Goal: Complete application form: Fill out and submit a form for a specific purpose

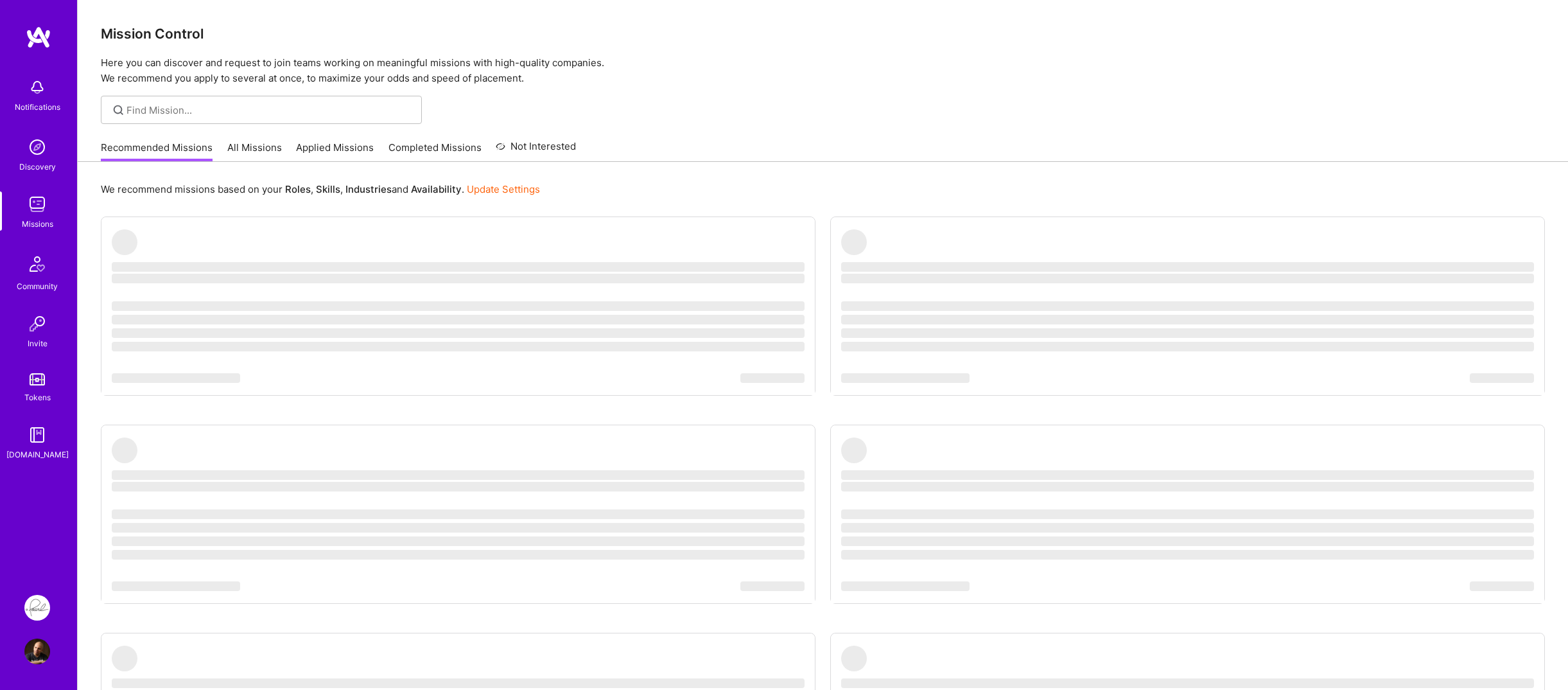
click at [37, 482] on div "Notifications Discovery Missions Community Invite Tokens A.Guide" at bounding box center [39, 301] width 77 height 551
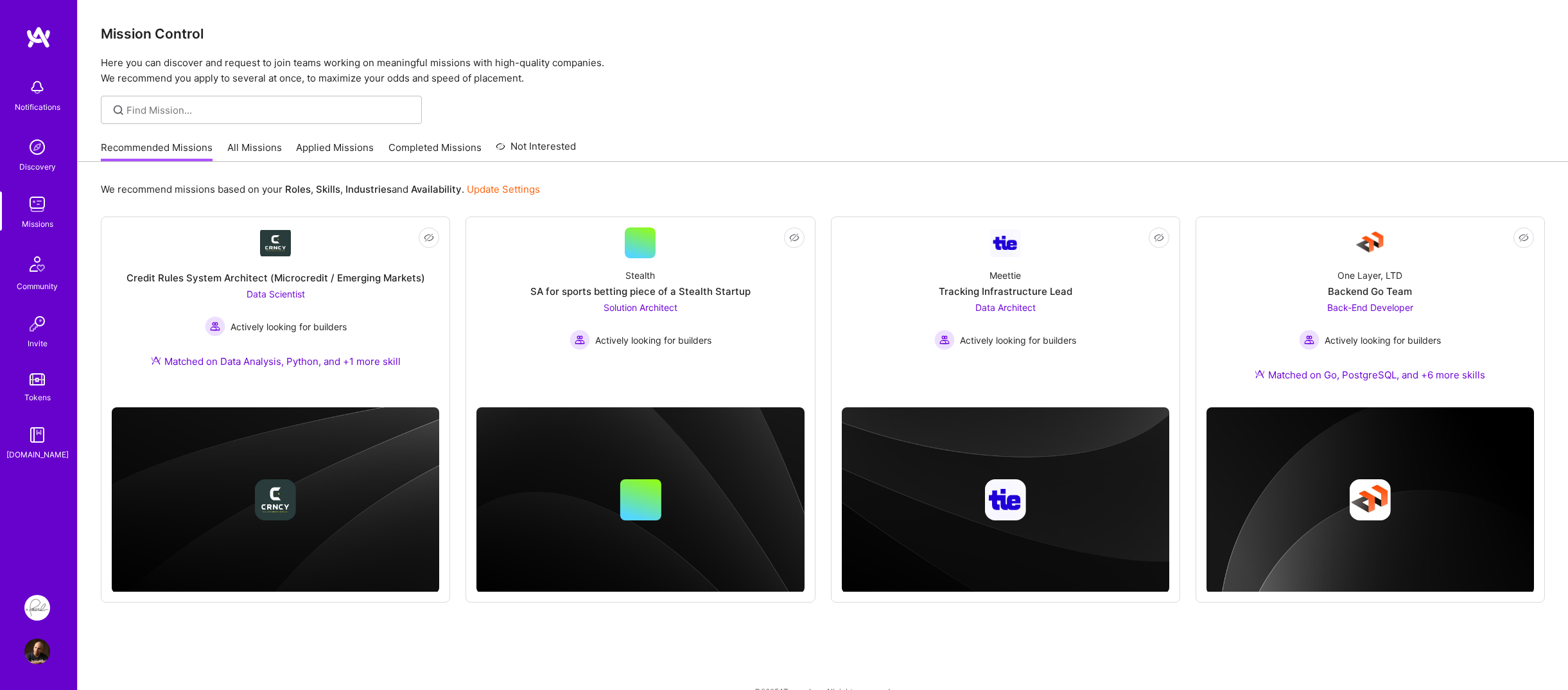
click at [88, 330] on div "We recommend missions based on your Roles , Skills , Industries and Availabilit…" at bounding box center [822, 438] width 1491 height 552
click at [923, 320] on div "Meettie Tracking Infrastructure Lead Data Architect Actively looking for builde…" at bounding box center [1005, 304] width 327 height 92
click at [314, 309] on div "Data Scientist Actively looking for builders" at bounding box center [276, 311] width 142 height 49
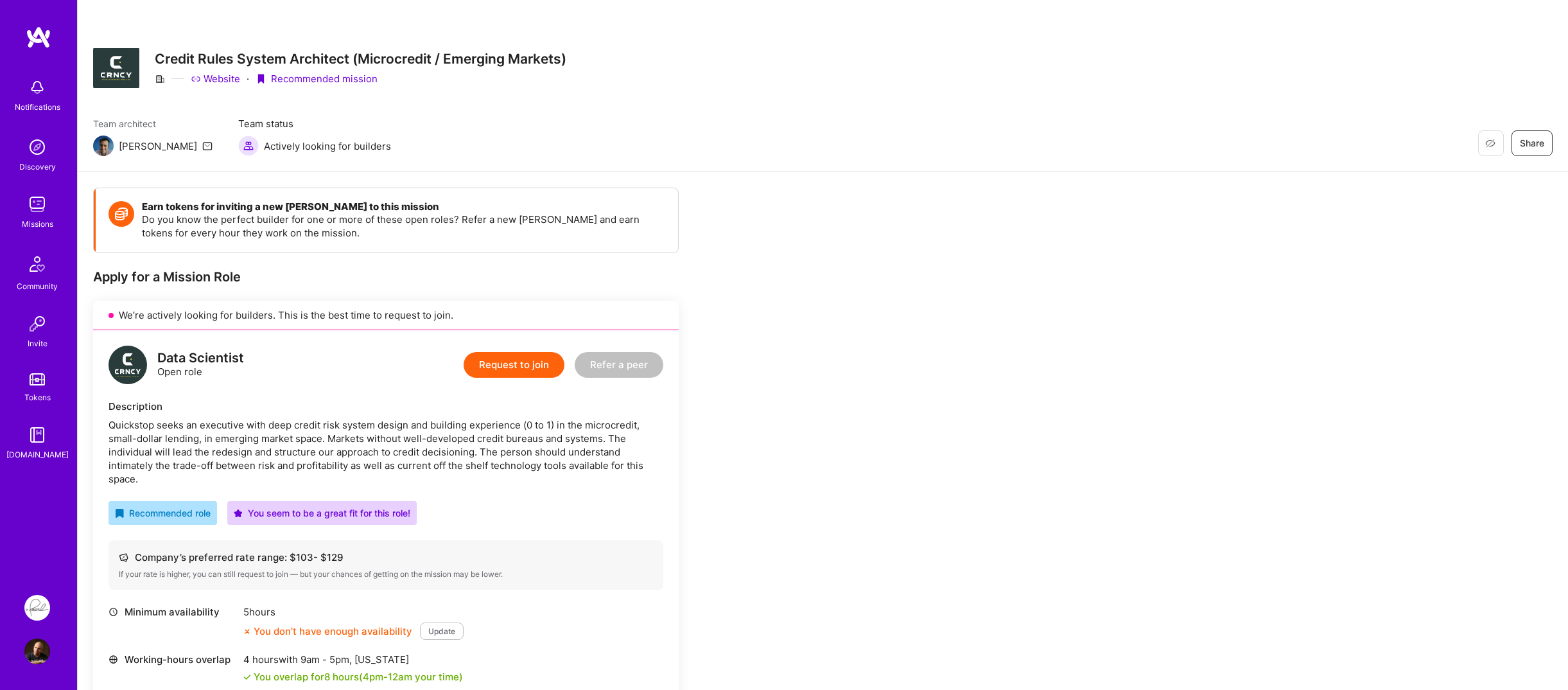
scroll to position [129, 0]
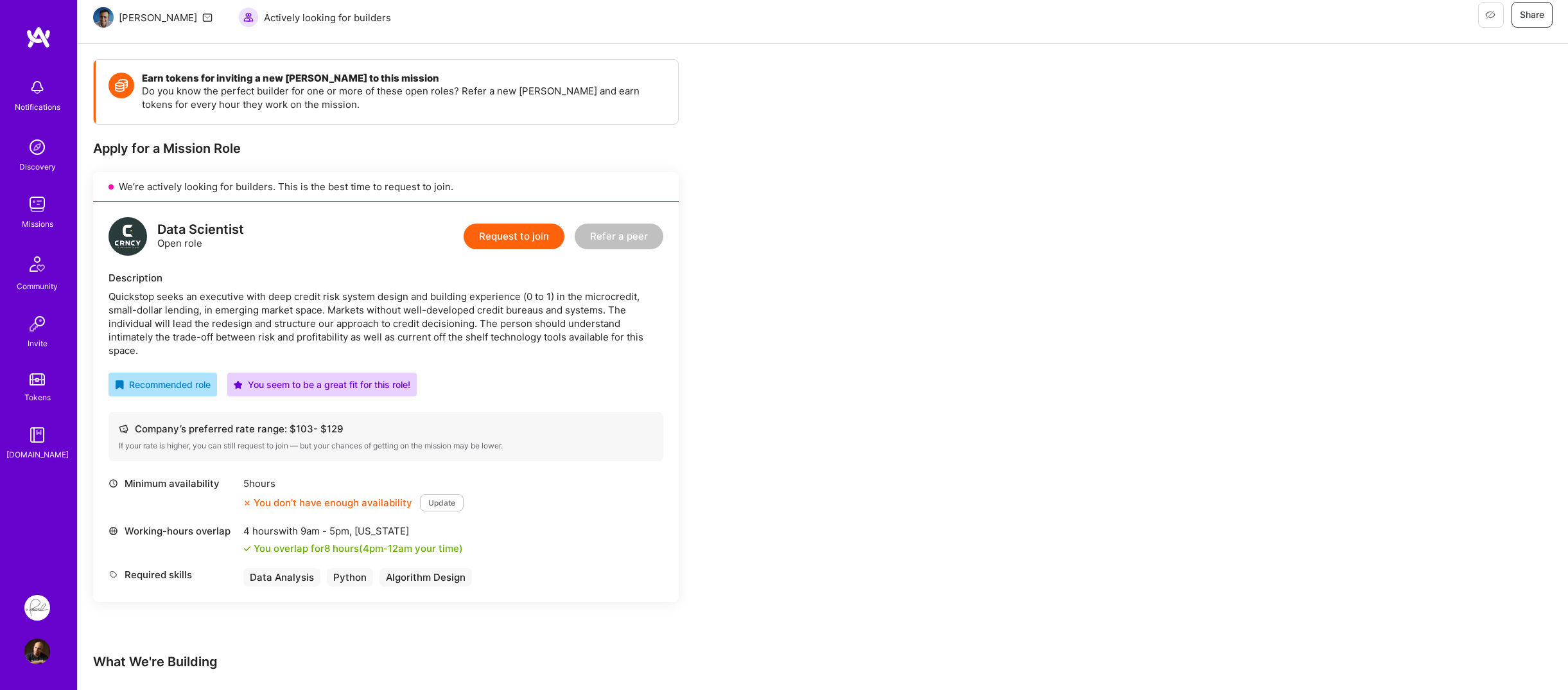
click at [250, 326] on div "Quickstop seeks an executive with deep credit risk system design and building e…" at bounding box center [385, 324] width 555 height 68
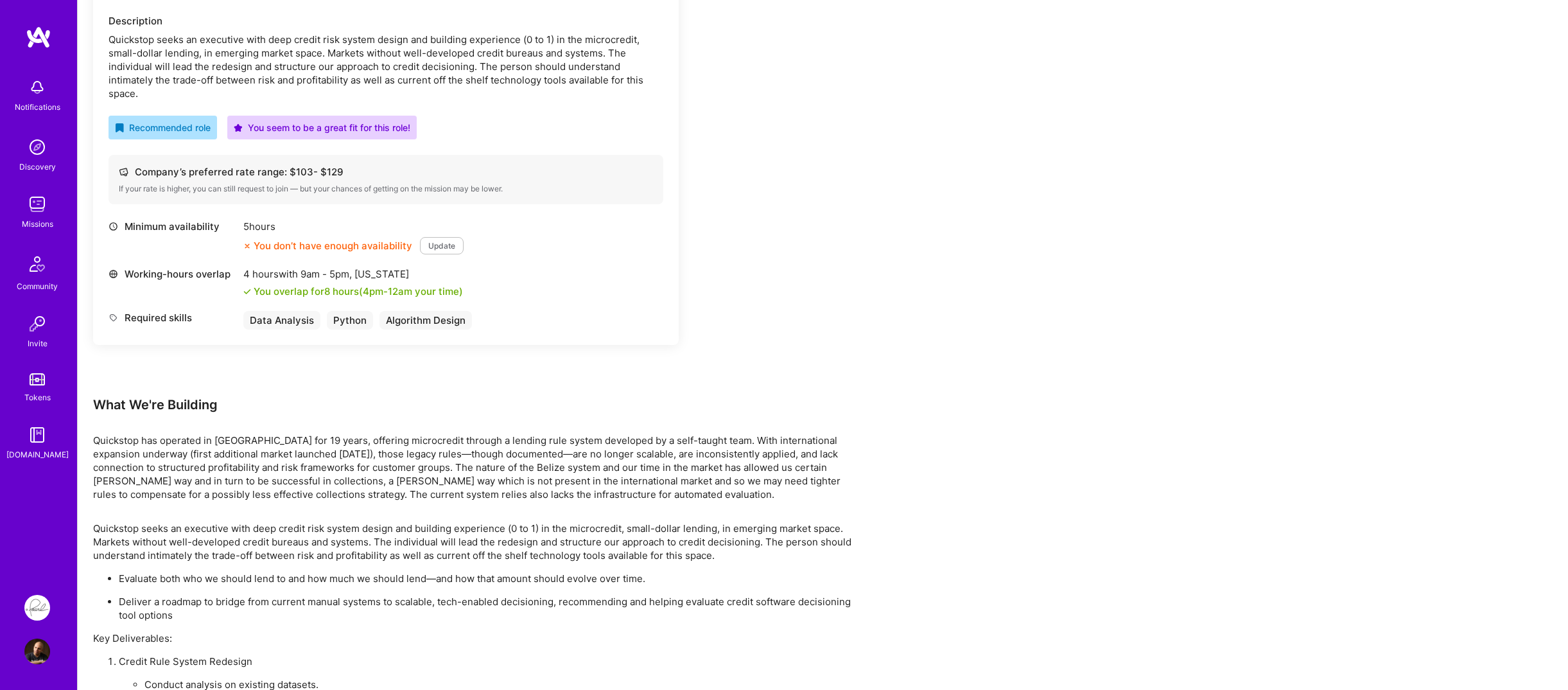
click at [231, 340] on div "Minimum availability 5 hours You don’t have enough availability Update Working-…" at bounding box center [385, 281] width 555 height 123
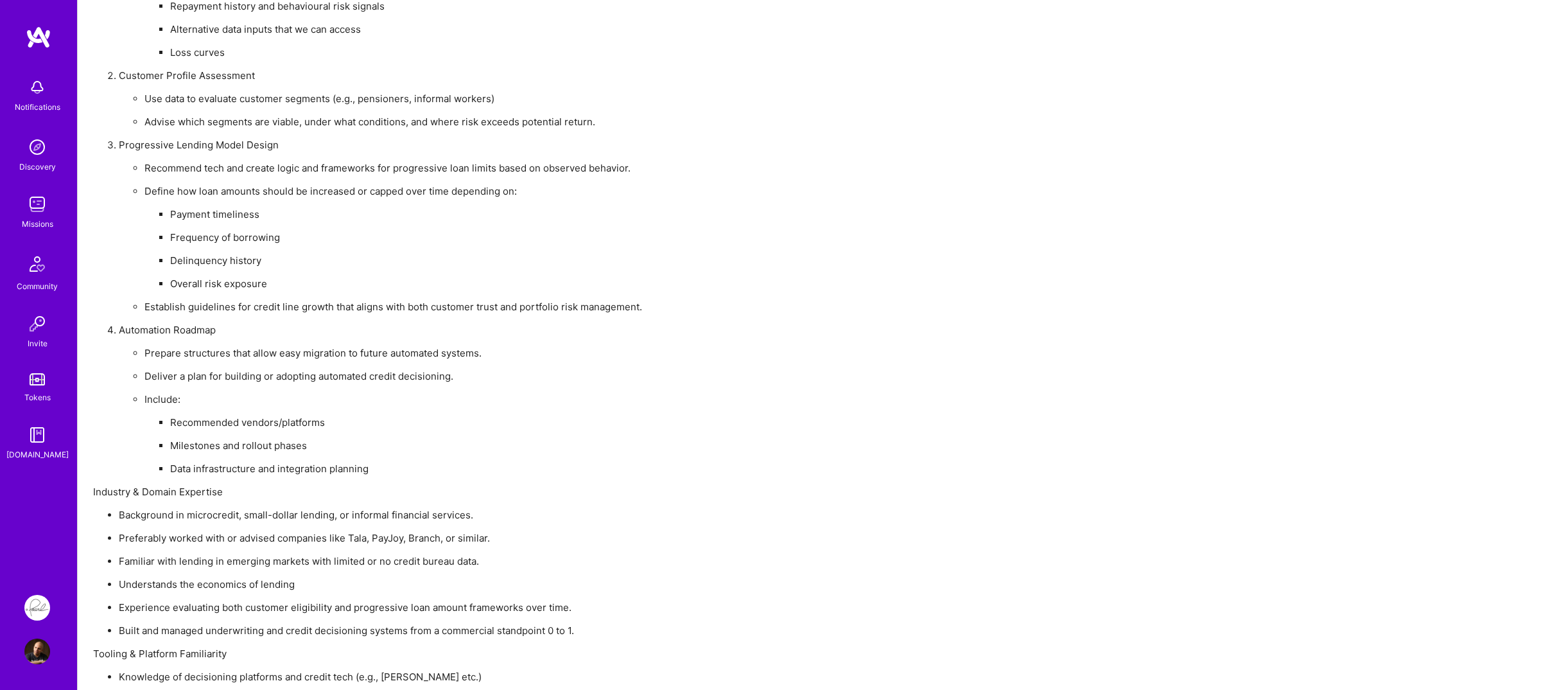
scroll to position [1240, 0]
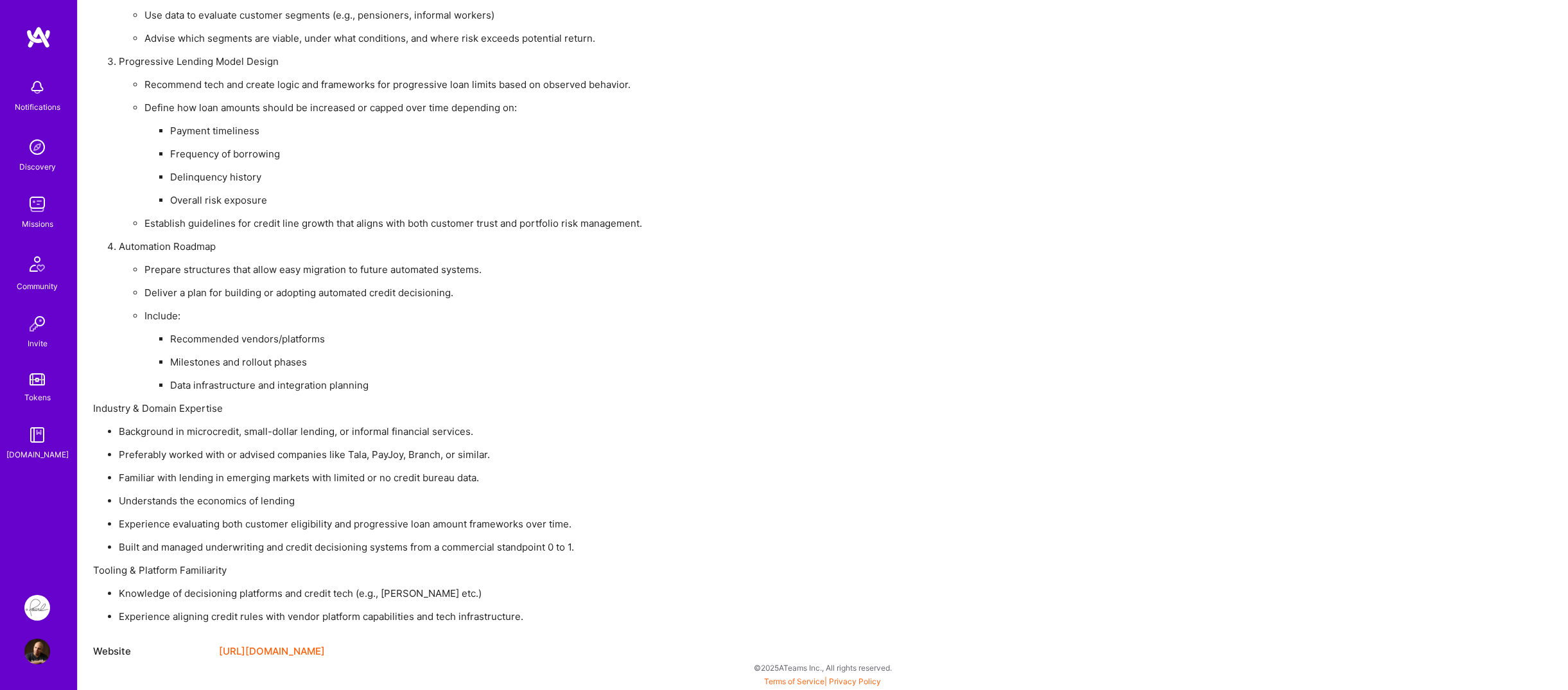
click at [144, 108] on p "Define how loan amounts should be increased or capped over time depending on:" at bounding box center [504, 108] width 720 height 14
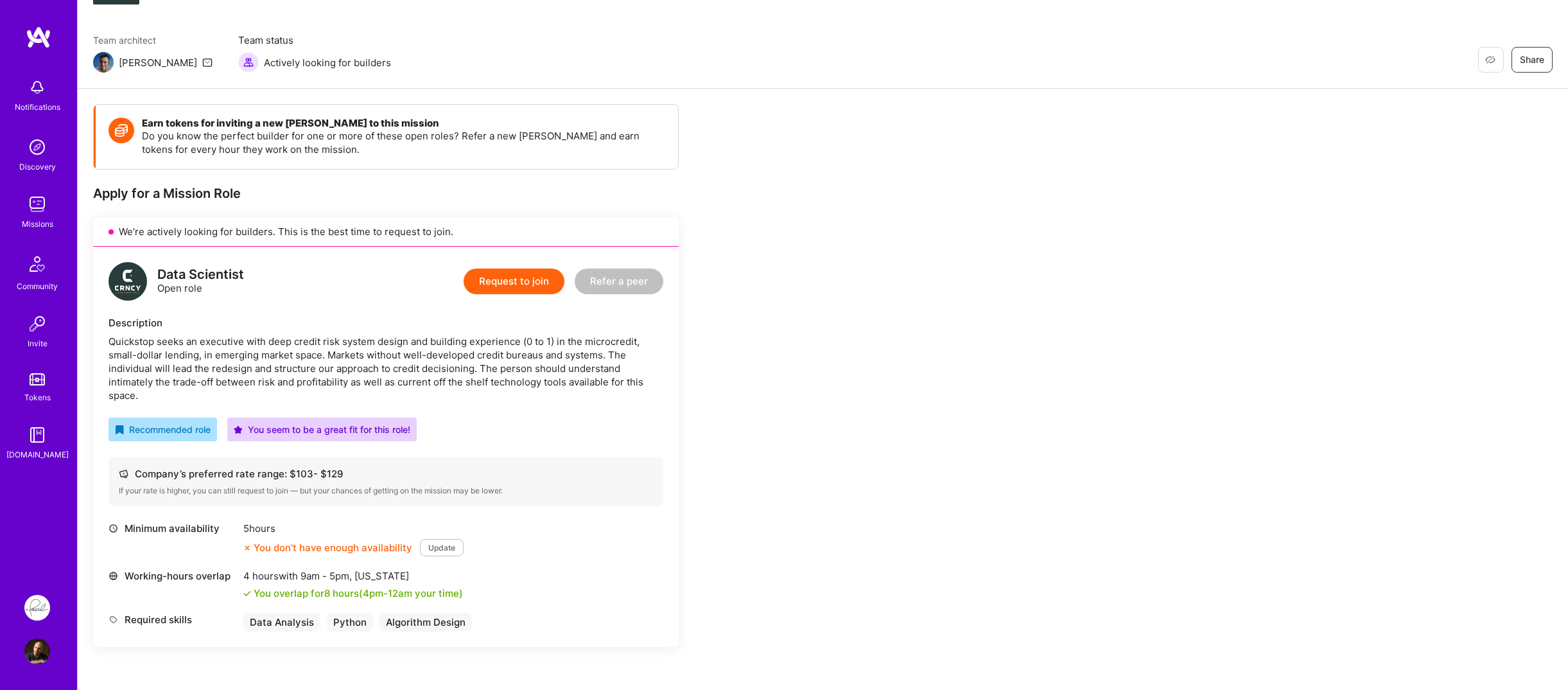
scroll to position [0, 0]
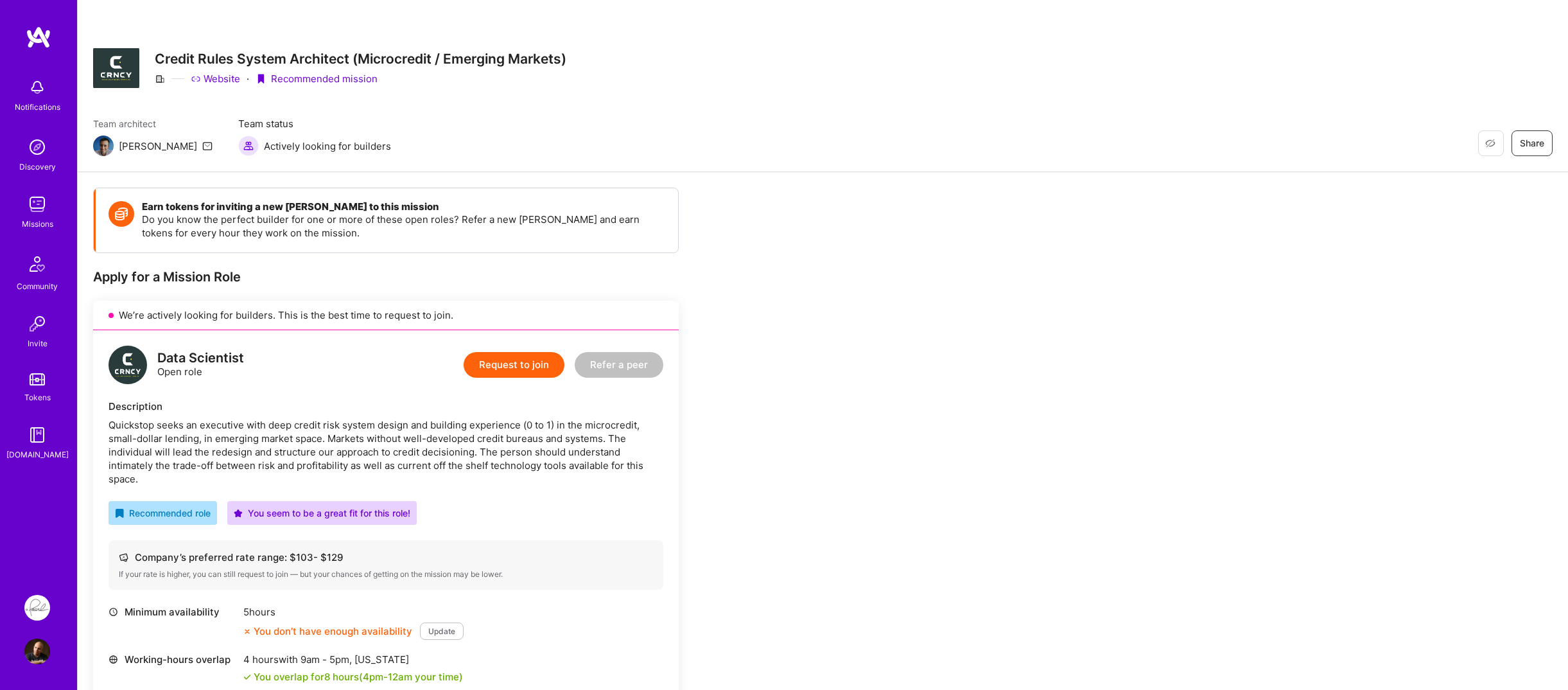
click at [32, 204] on img at bounding box center [37, 204] width 26 height 26
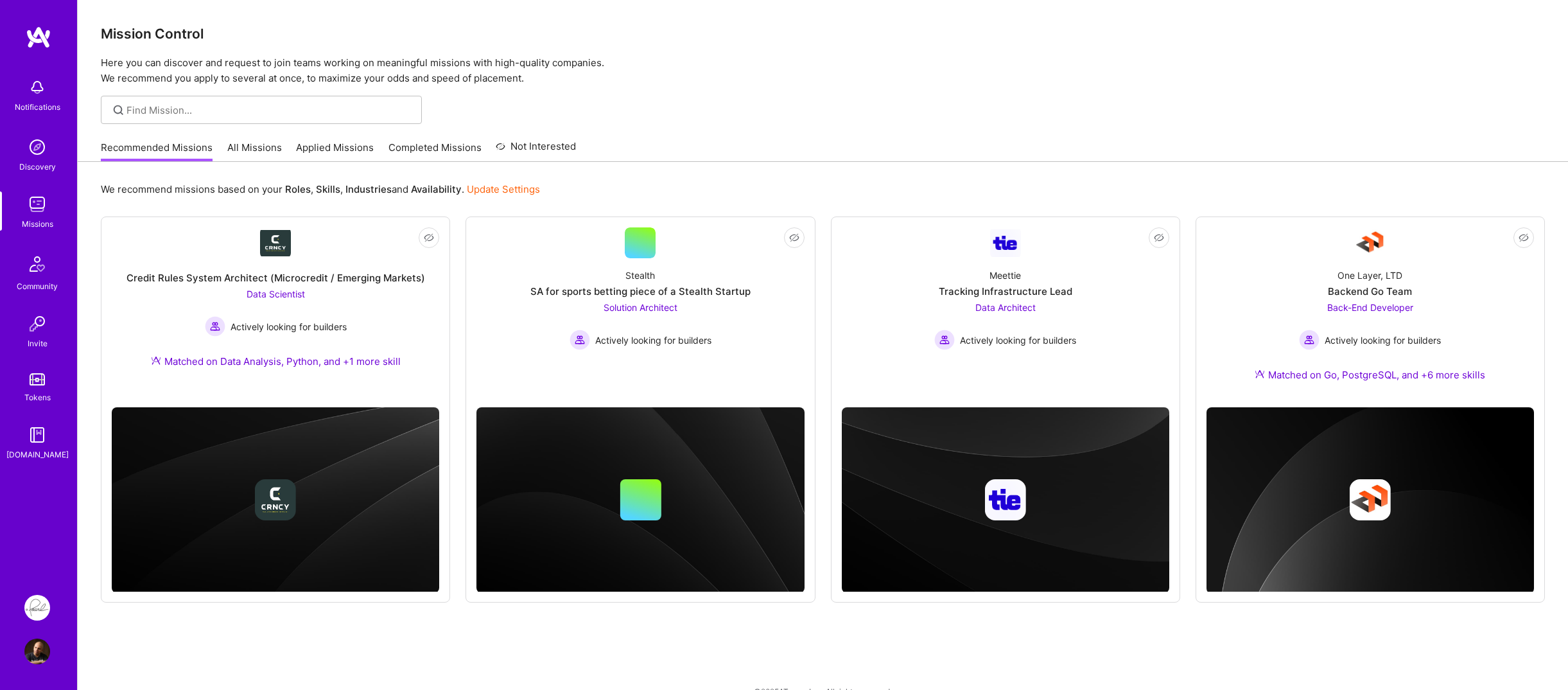
click at [27, 293] on div "Community" at bounding box center [37, 286] width 41 height 14
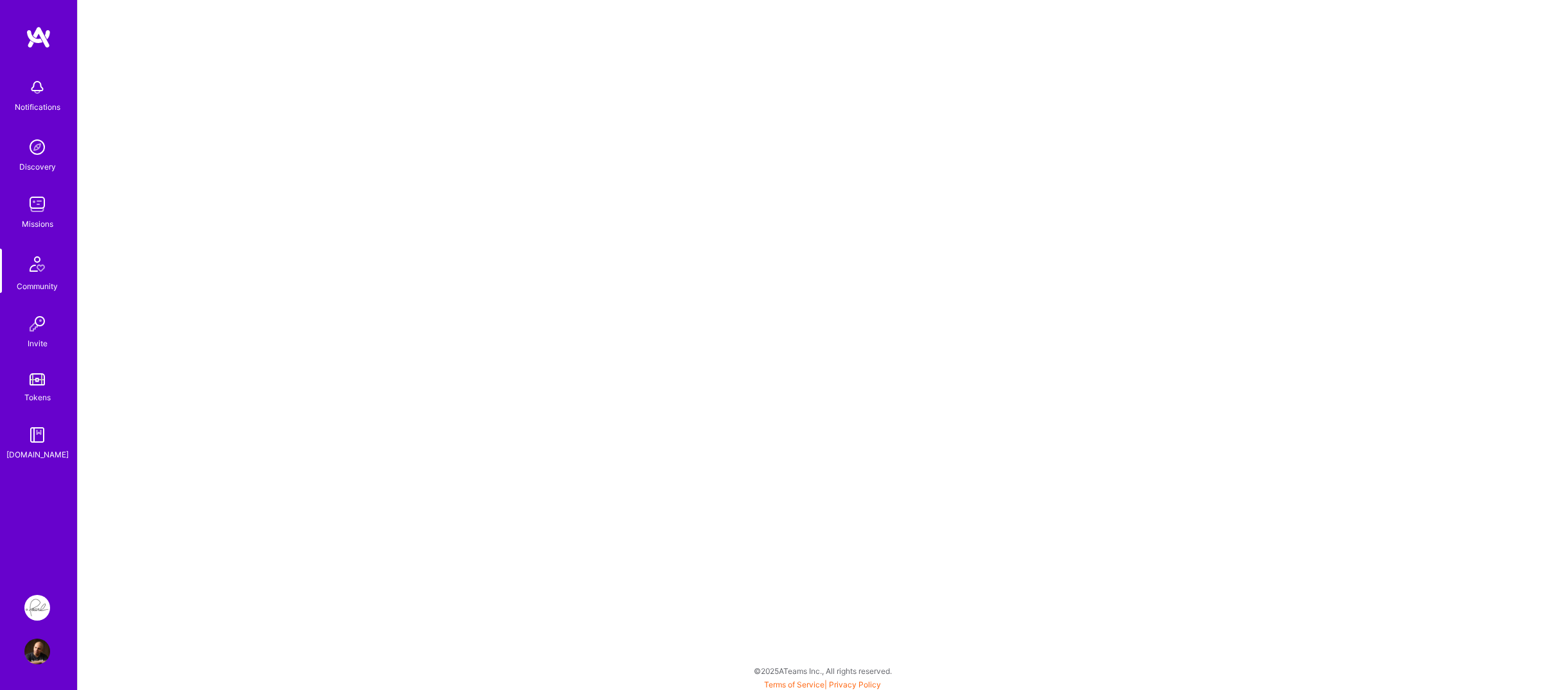
click at [32, 327] on img at bounding box center [37, 324] width 26 height 26
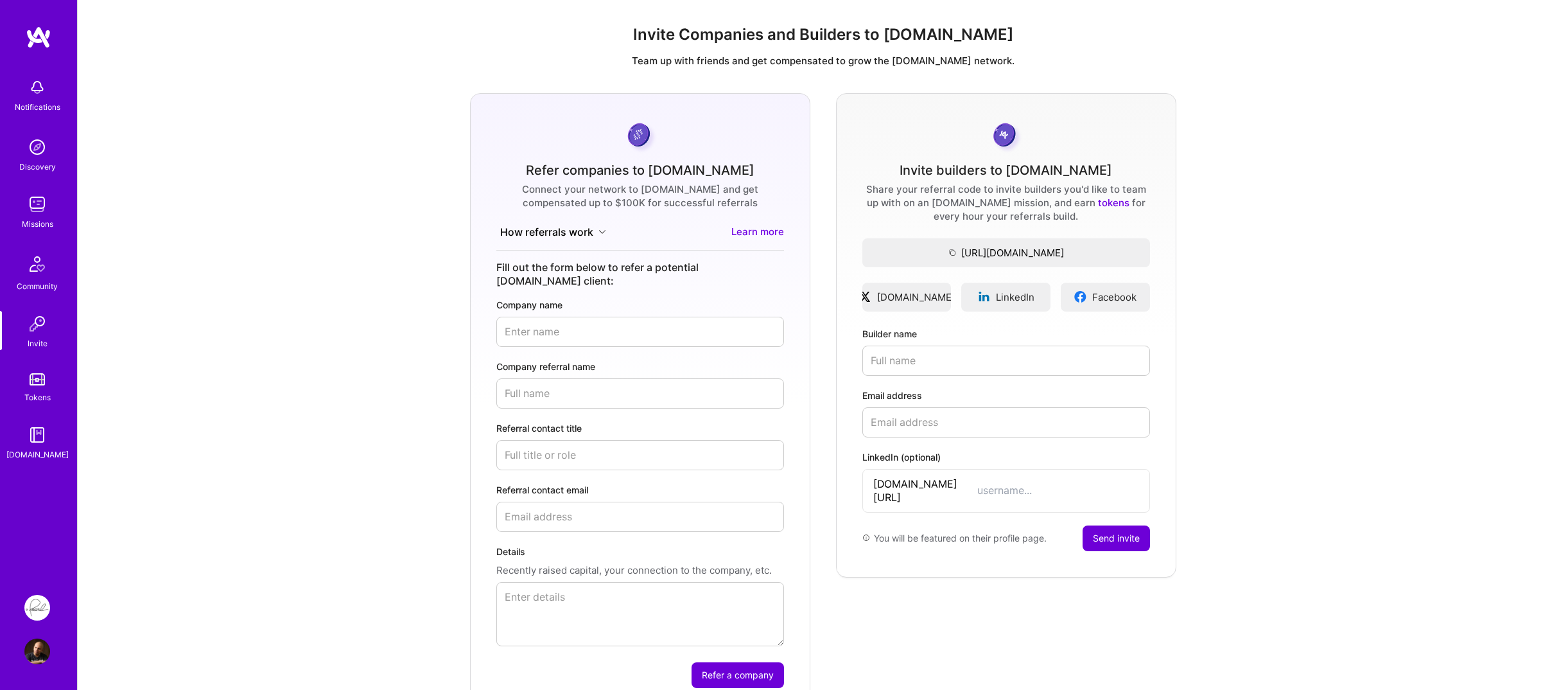
click at [32, 372] on link "Tokens" at bounding box center [37, 386] width 79 height 36
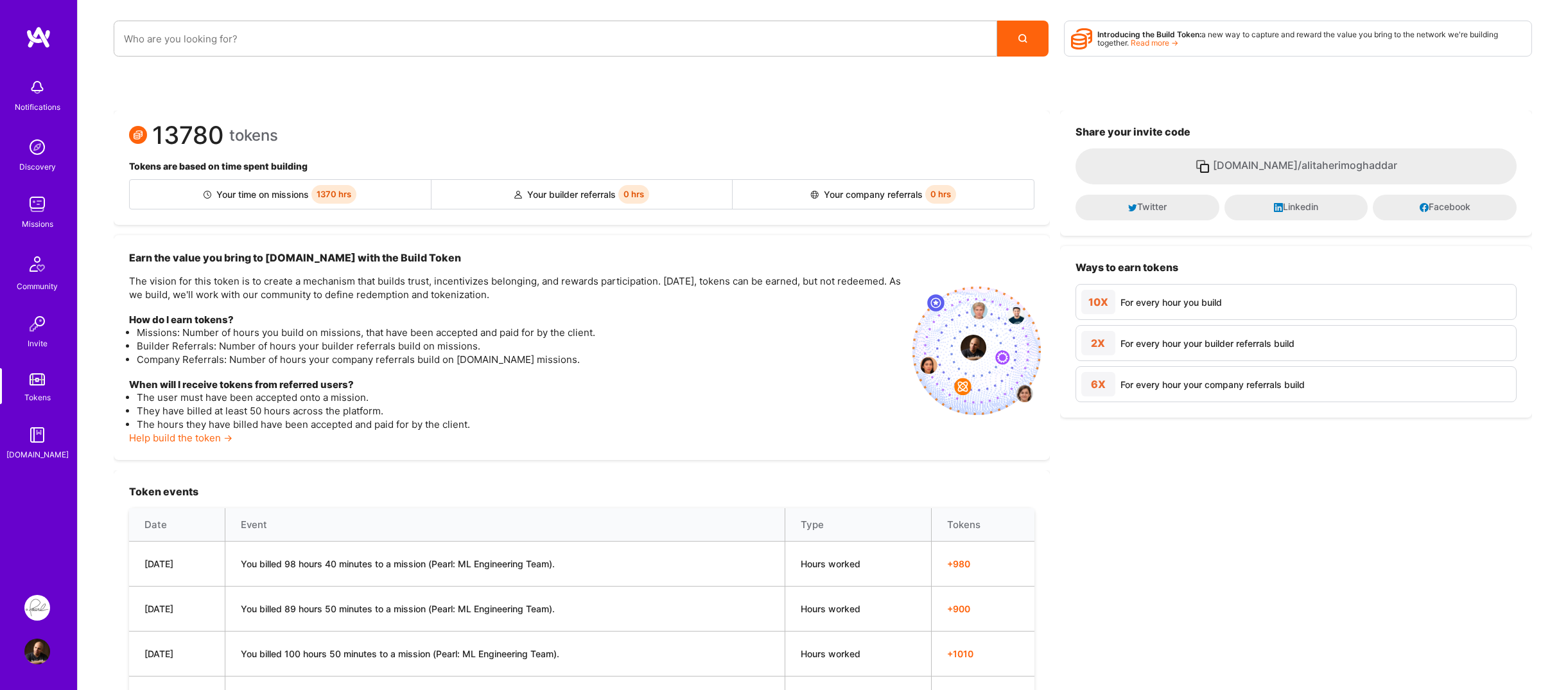
click at [43, 421] on div "Notifications Discovery Missions Community Invite Tokens A.Guide" at bounding box center [39, 267] width 77 height 390
click at [33, 438] on img at bounding box center [37, 435] width 26 height 26
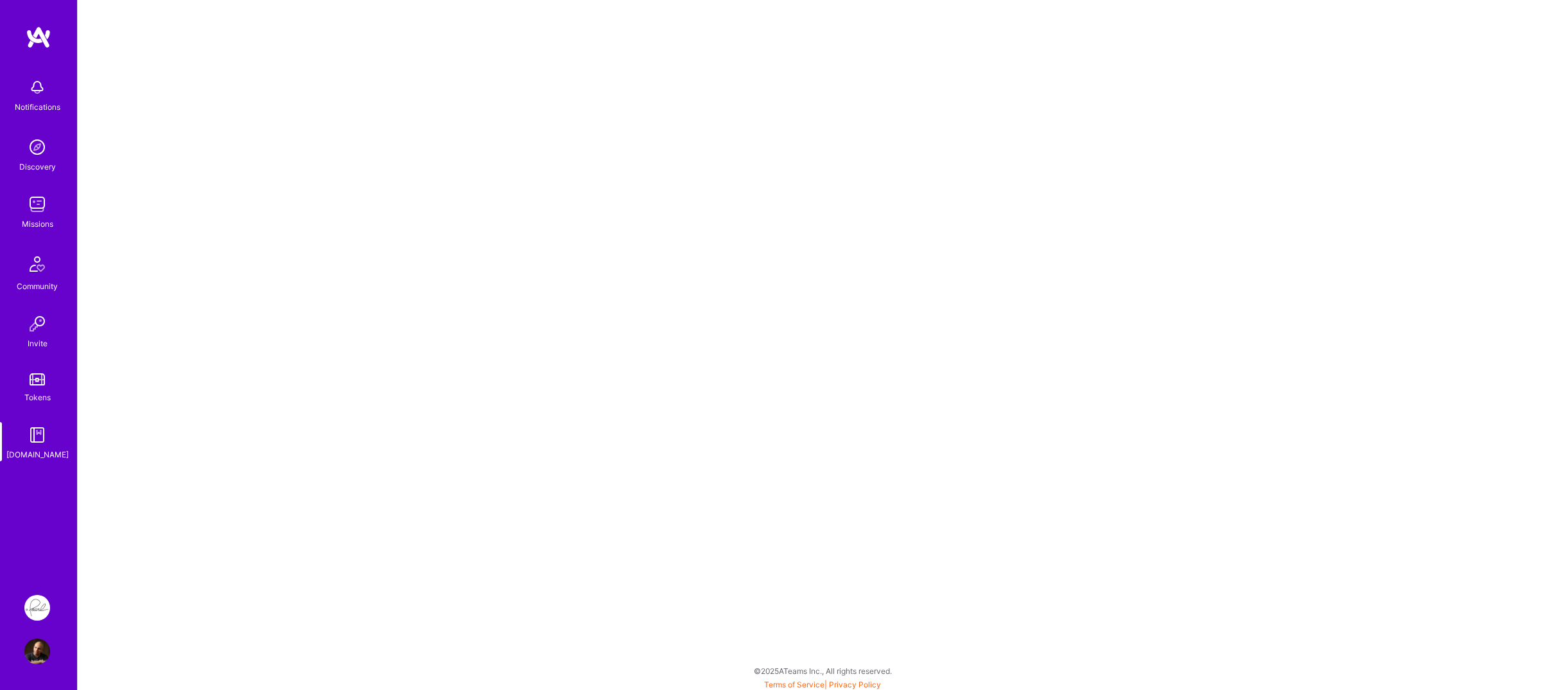
click at [25, 85] on img at bounding box center [37, 87] width 26 height 26
click at [29, 141] on img at bounding box center [37, 147] width 26 height 26
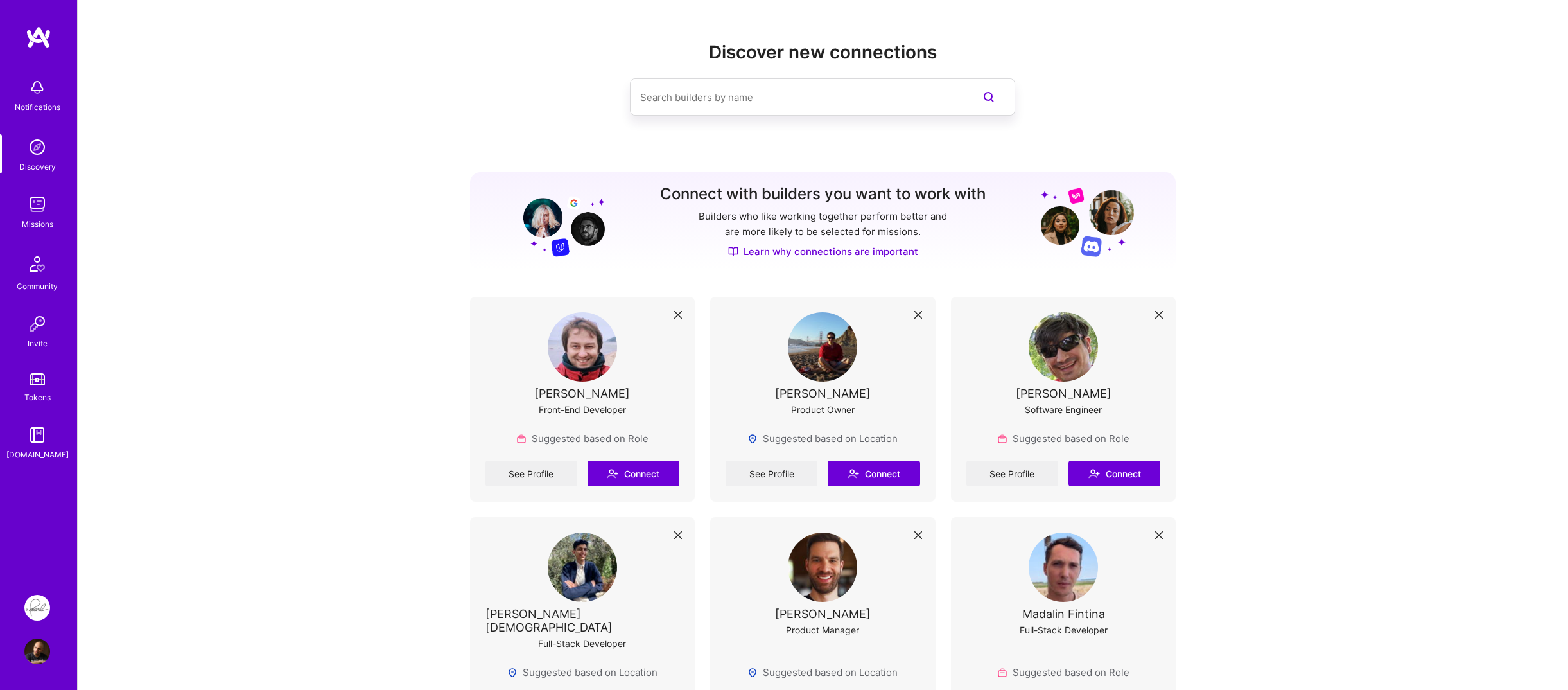
click at [31, 205] on img at bounding box center [37, 204] width 26 height 26
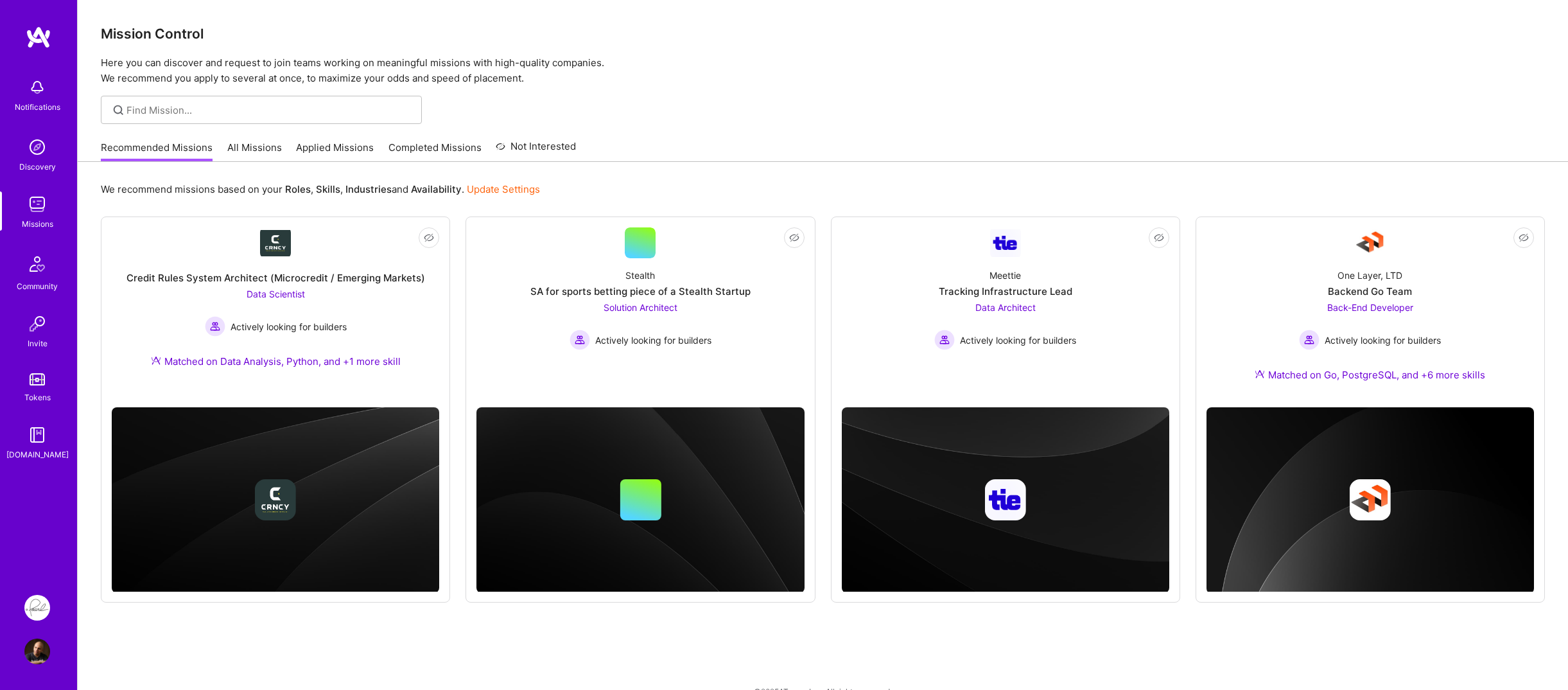
click at [32, 249] on img at bounding box center [38, 265] width 31 height 31
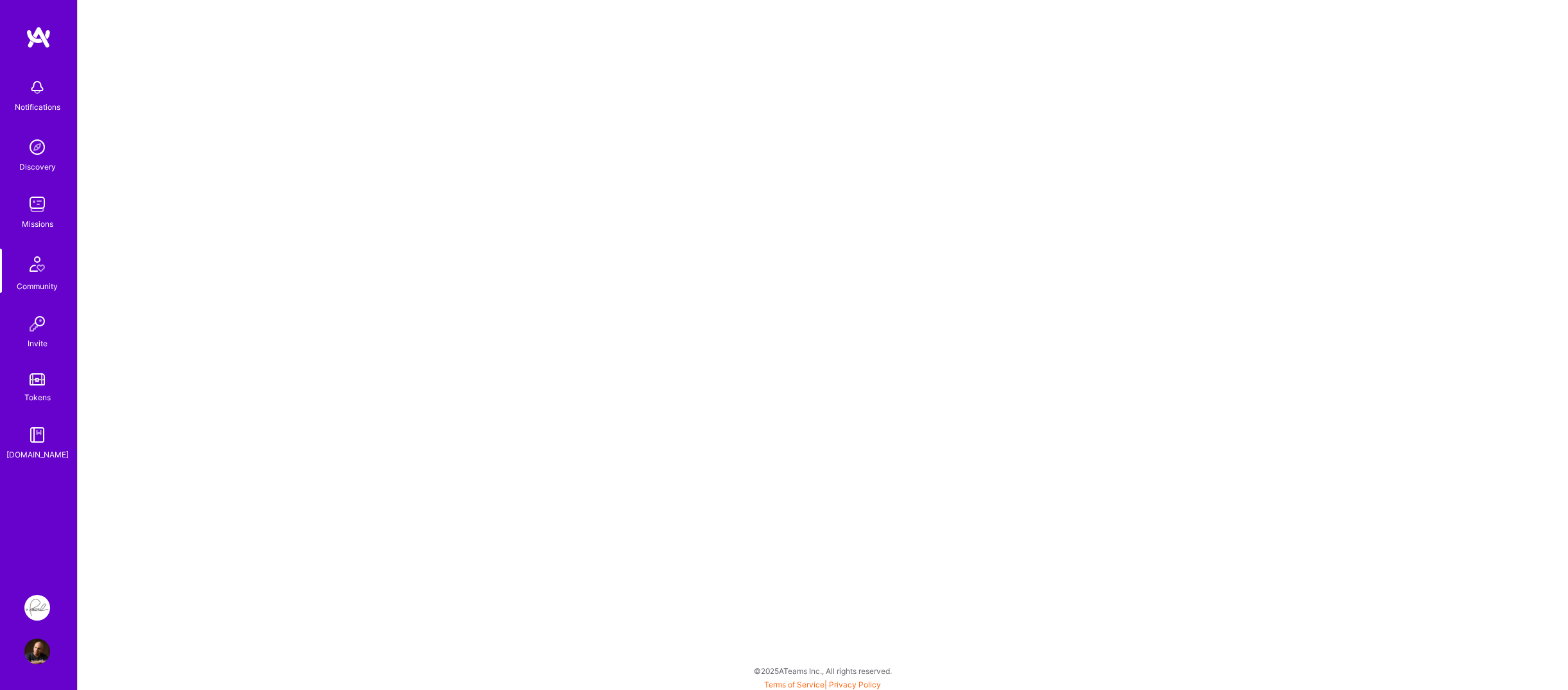
click at [43, 169] on div "Discovery" at bounding box center [38, 167] width 37 height 14
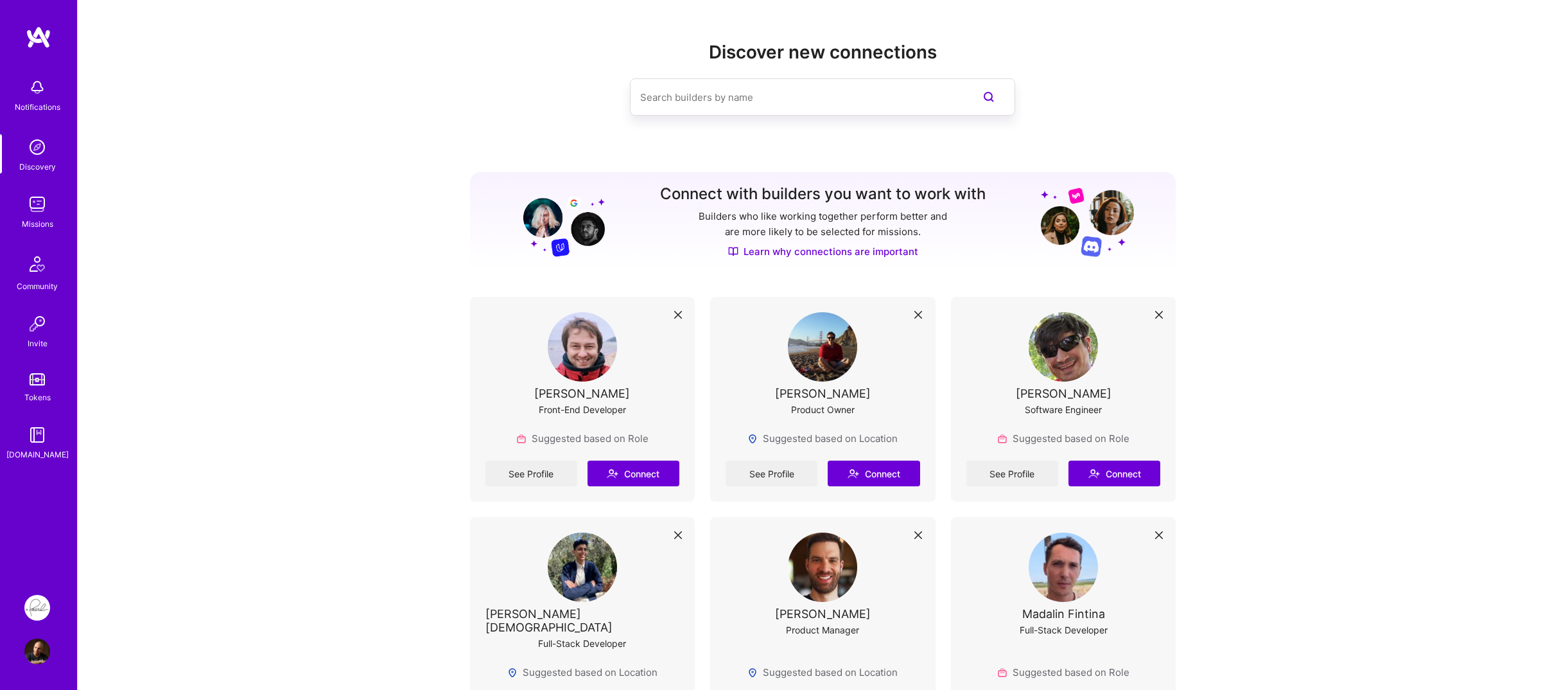
click at [43, 204] on img at bounding box center [37, 204] width 26 height 26
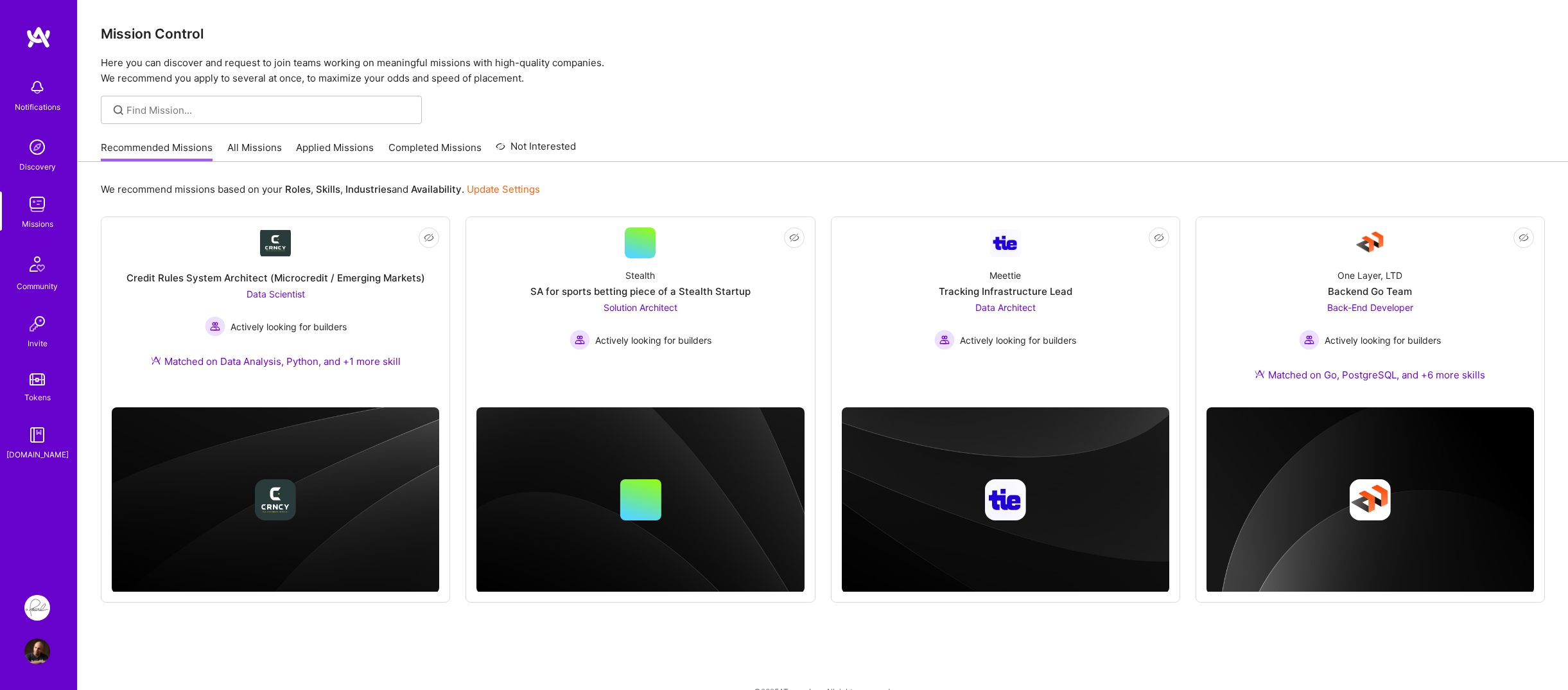
click at [26, 654] on img at bounding box center [37, 651] width 26 height 26
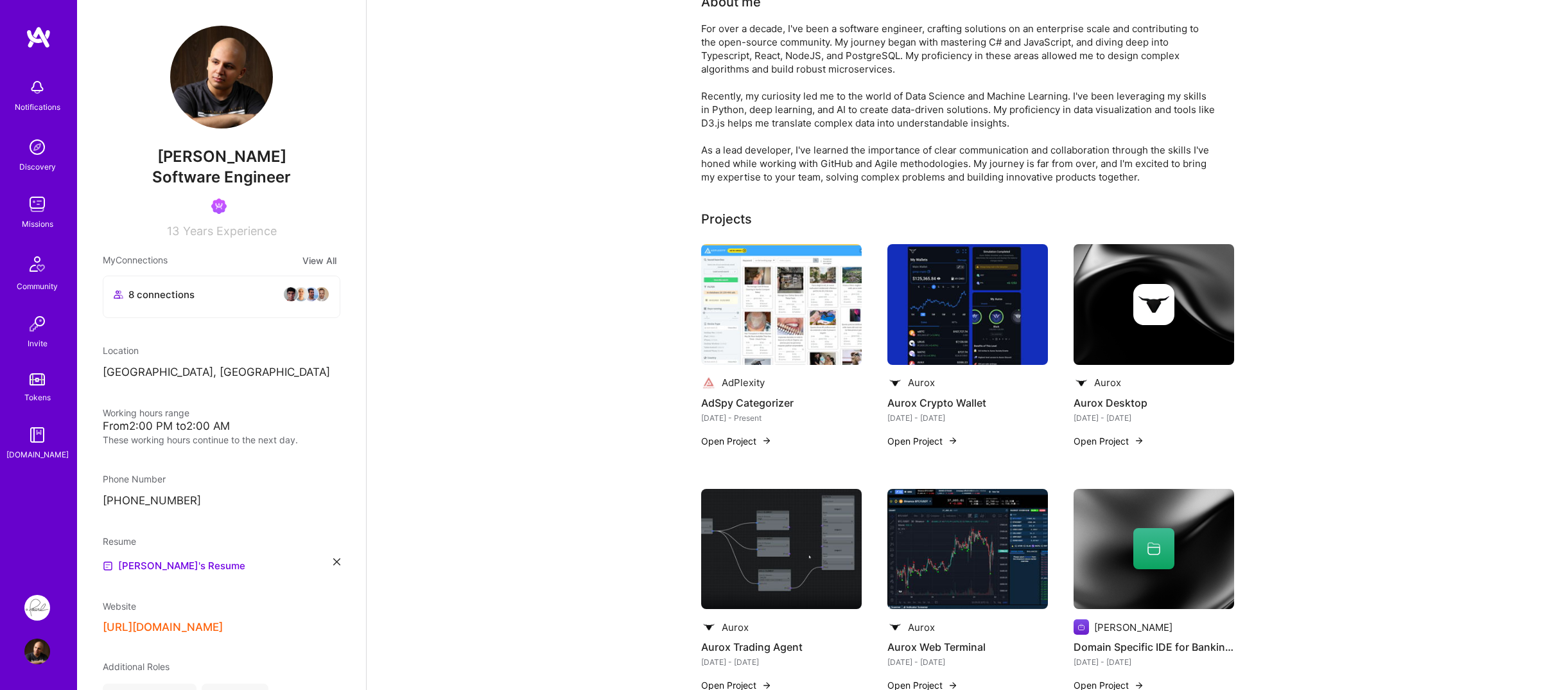
scroll to position [257, 0]
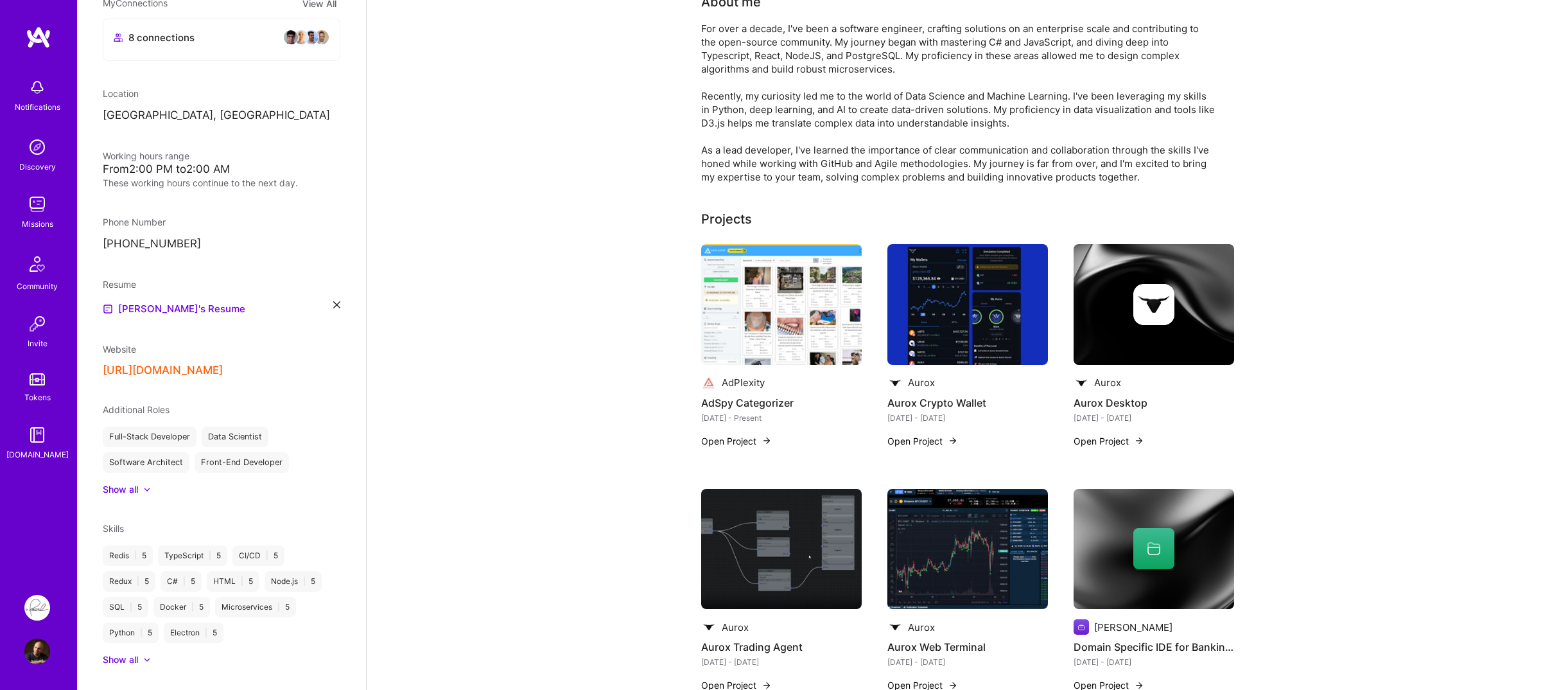
click at [151, 484] on div "Show all" at bounding box center [221, 489] width 237 height 13
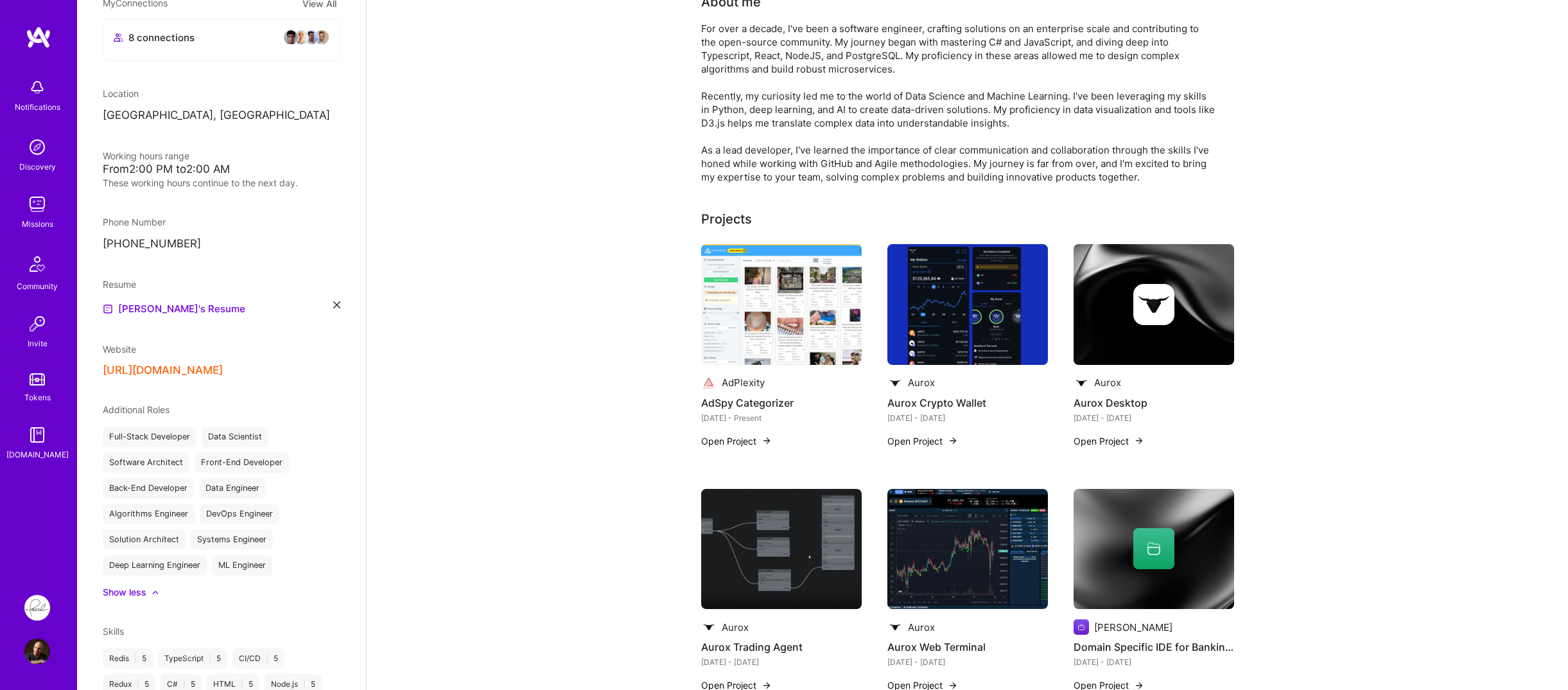
click at [333, 304] on icon at bounding box center [336, 304] width 7 height 7
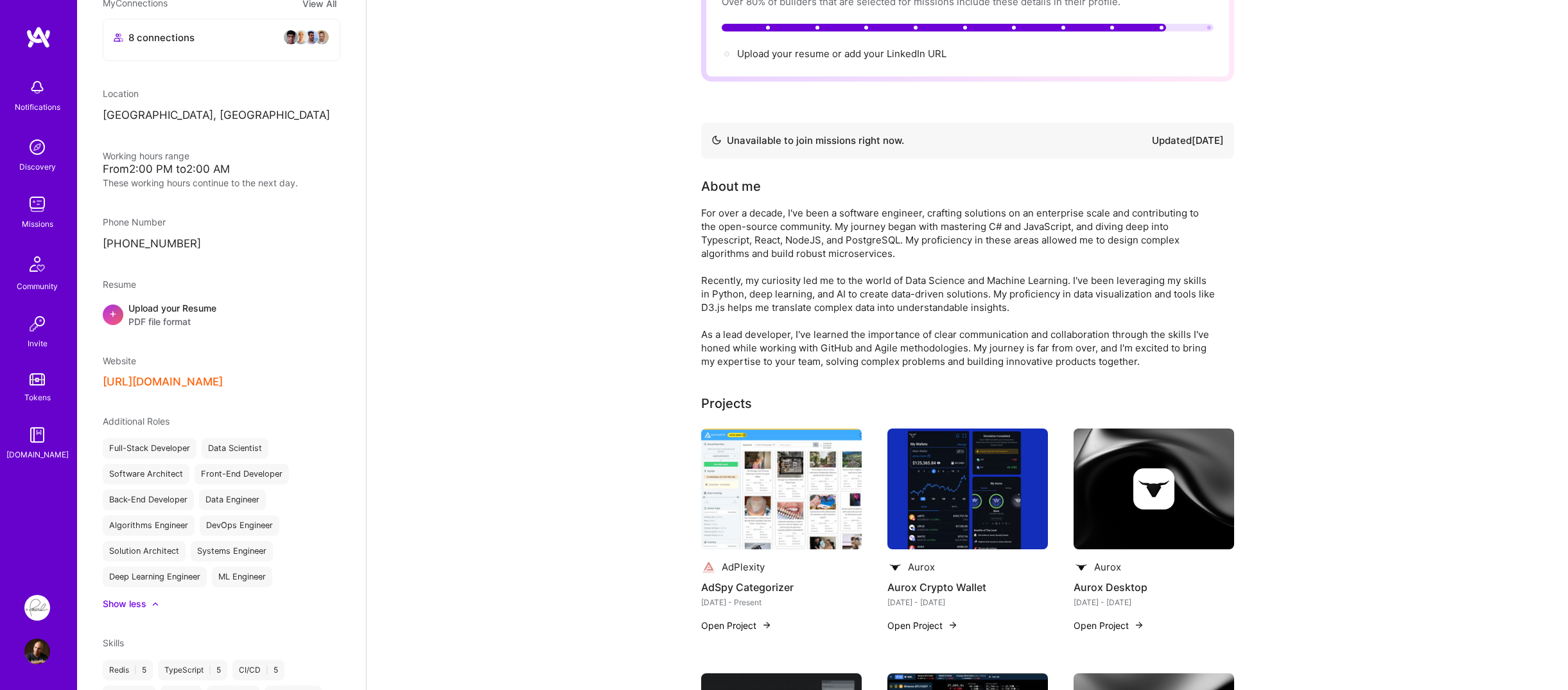
click at [155, 323] on span "PDF file format" at bounding box center [172, 322] width 88 height 14
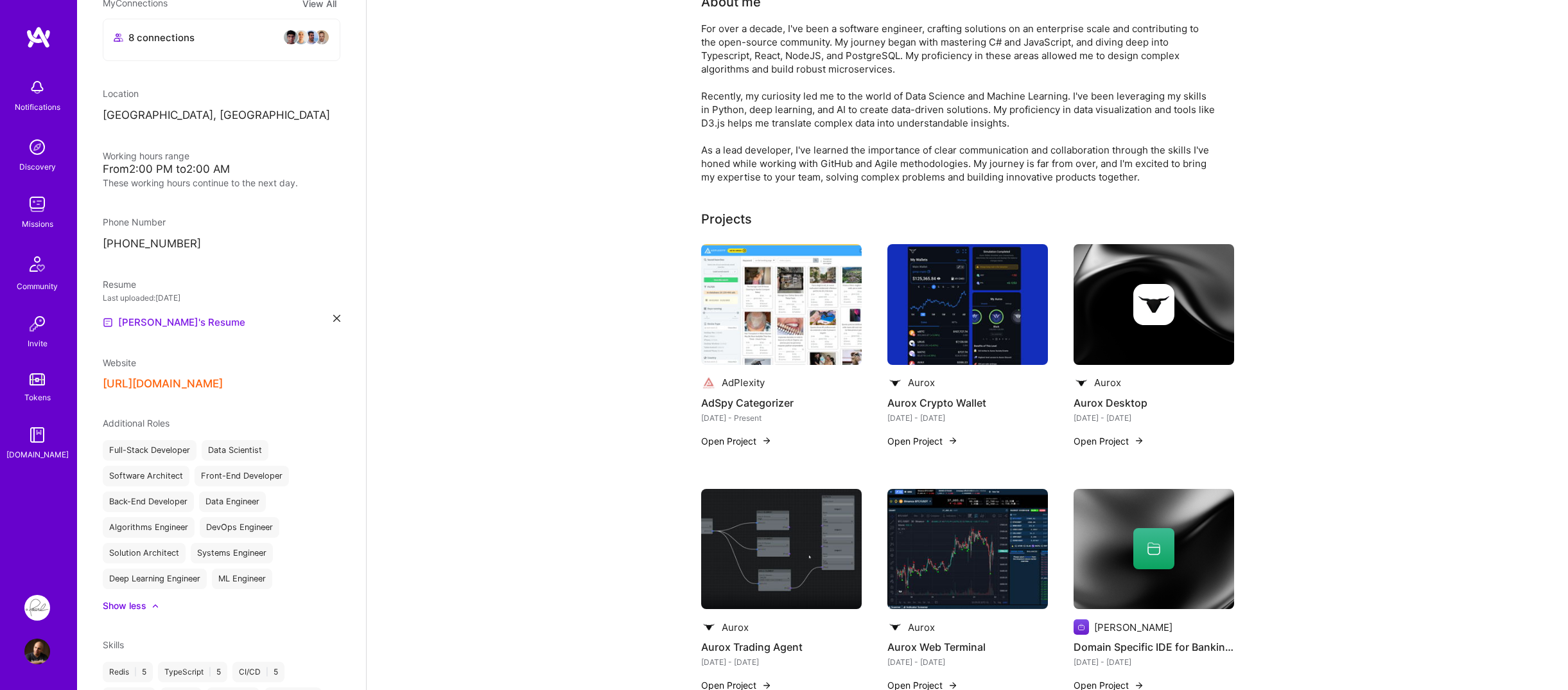
click at [149, 326] on link "Ali's Resume" at bounding box center [173, 323] width 142 height 16
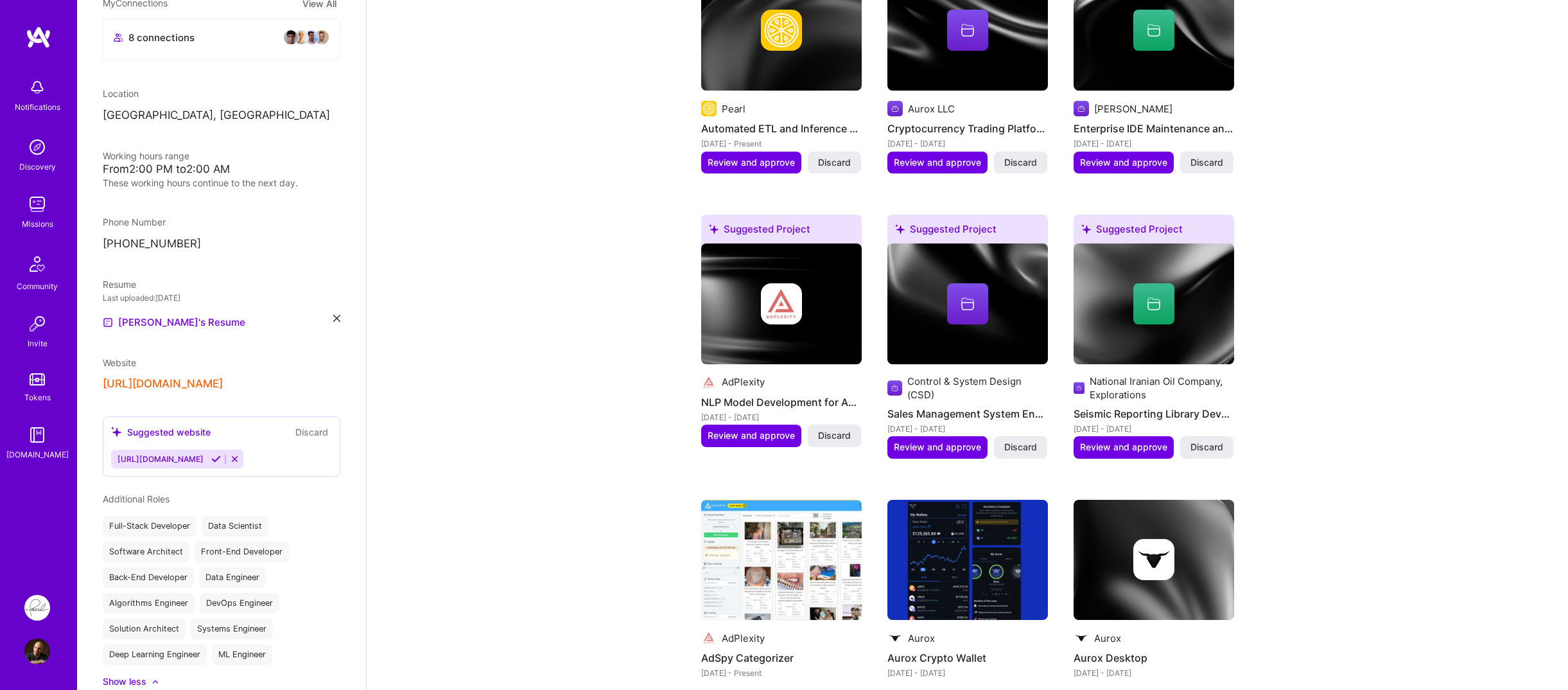
scroll to position [579, 0]
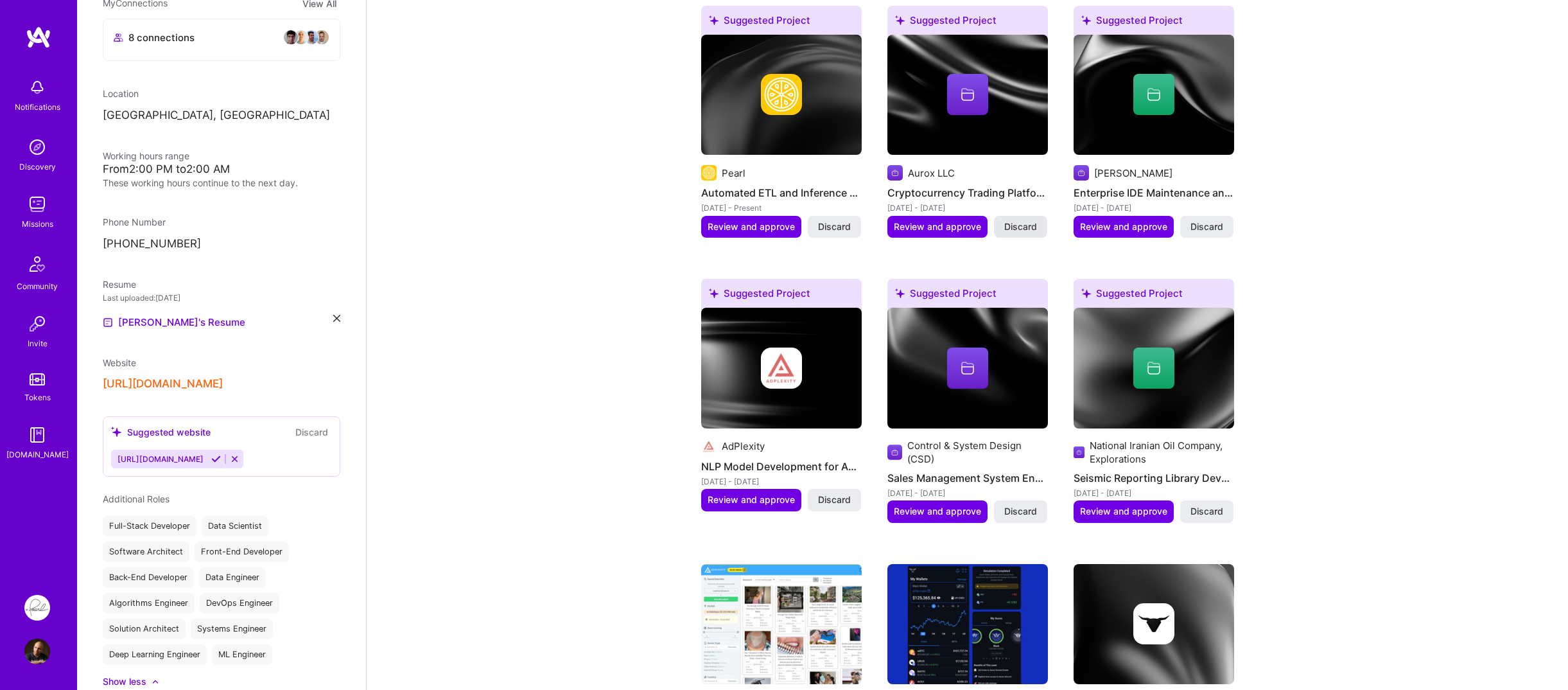
click at [1015, 233] on span "Discard" at bounding box center [1021, 226] width 33 height 13
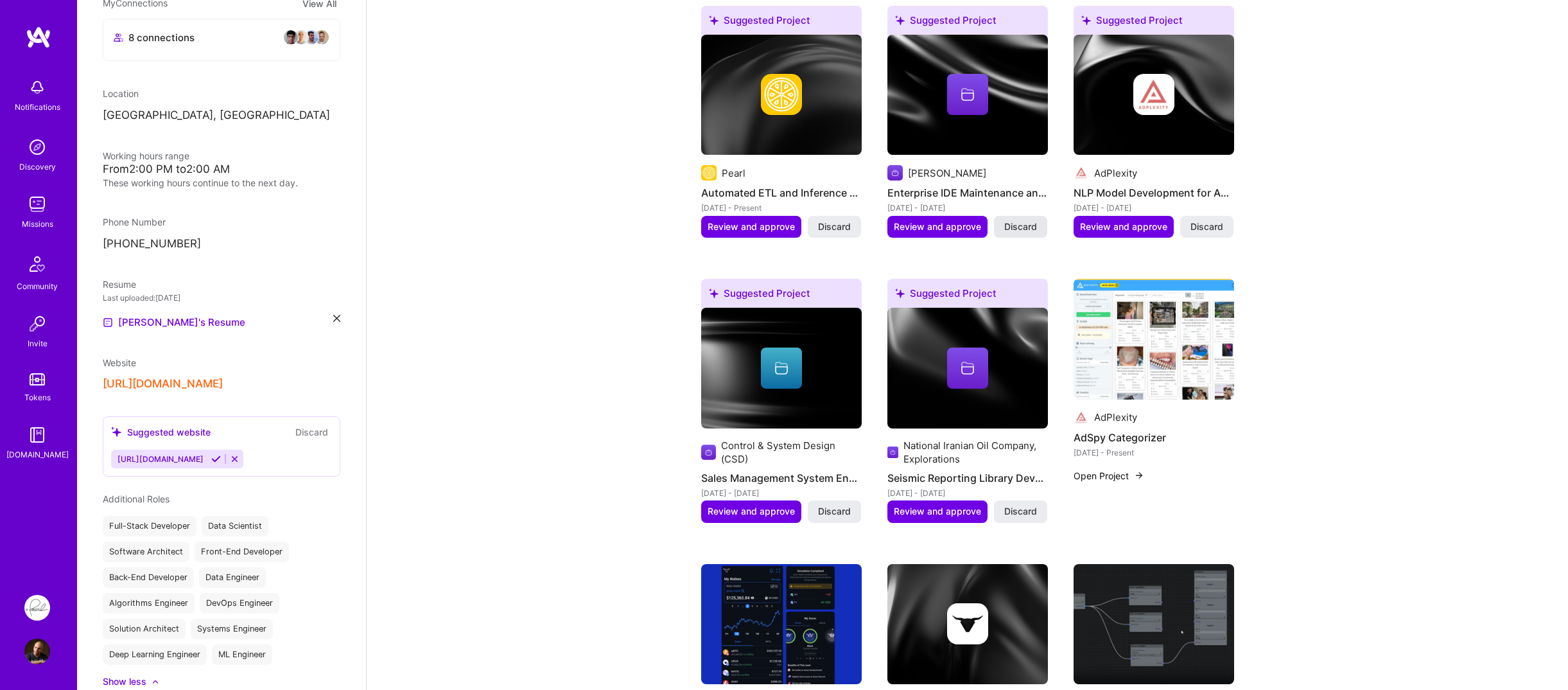
click at [1027, 235] on button "Discard" at bounding box center [1020, 227] width 53 height 22
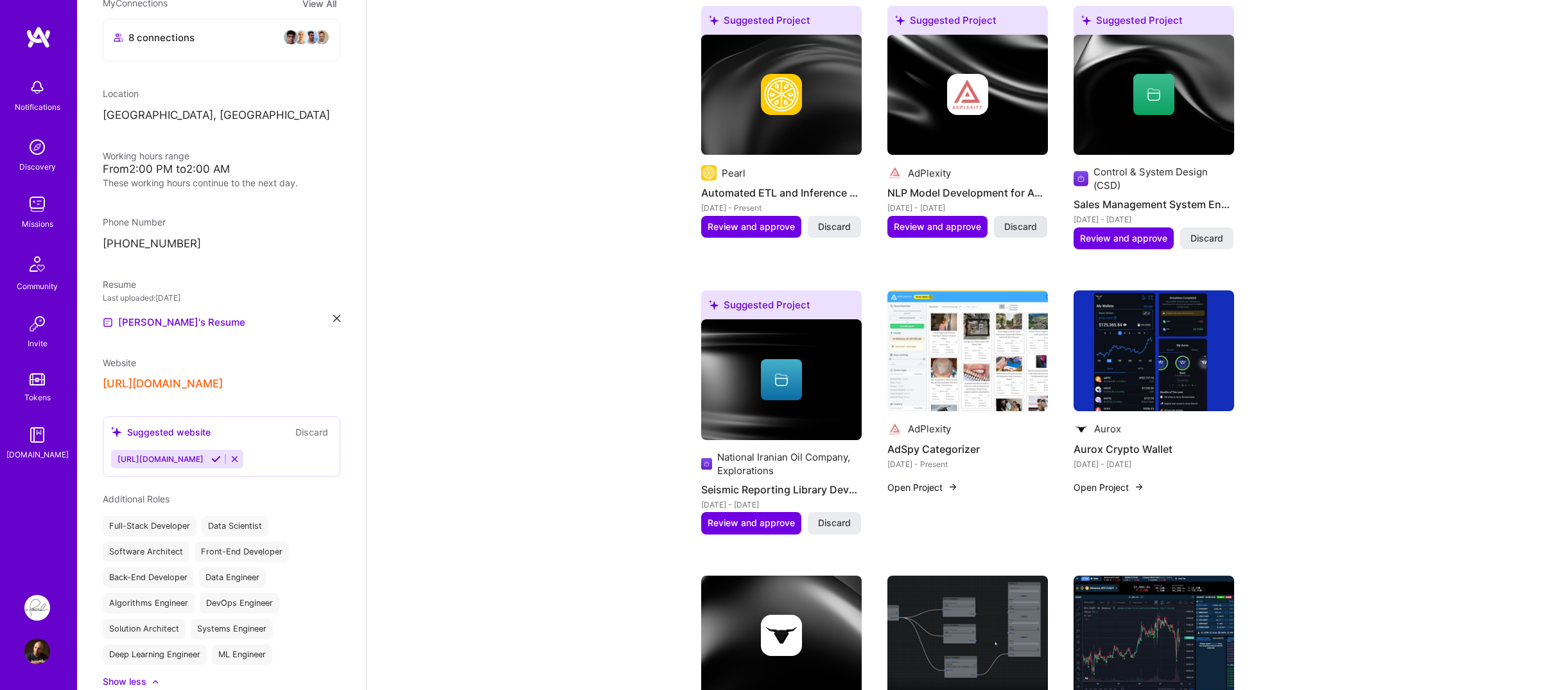
click at [1025, 233] on span "Discard" at bounding box center [1021, 226] width 33 height 13
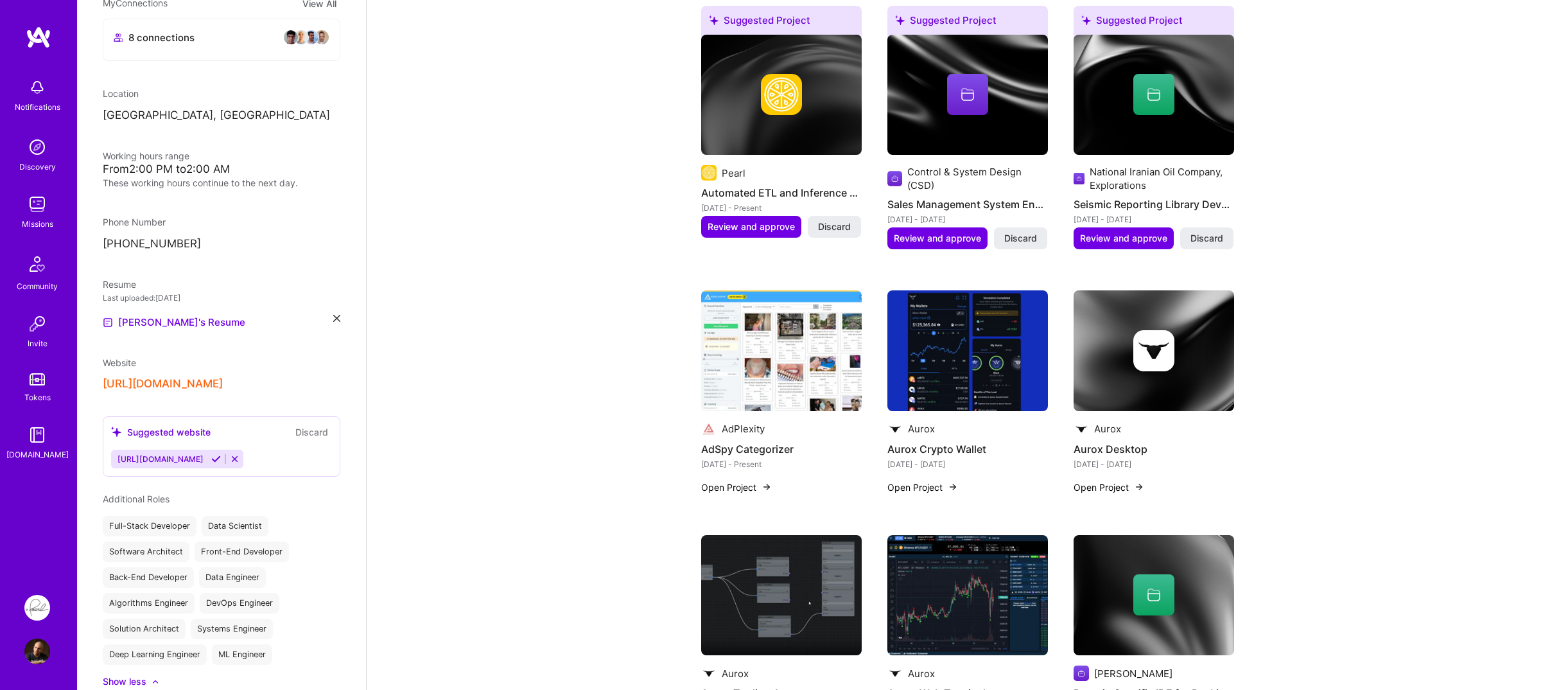
click at [1025, 233] on span "Discard" at bounding box center [1021, 237] width 33 height 13
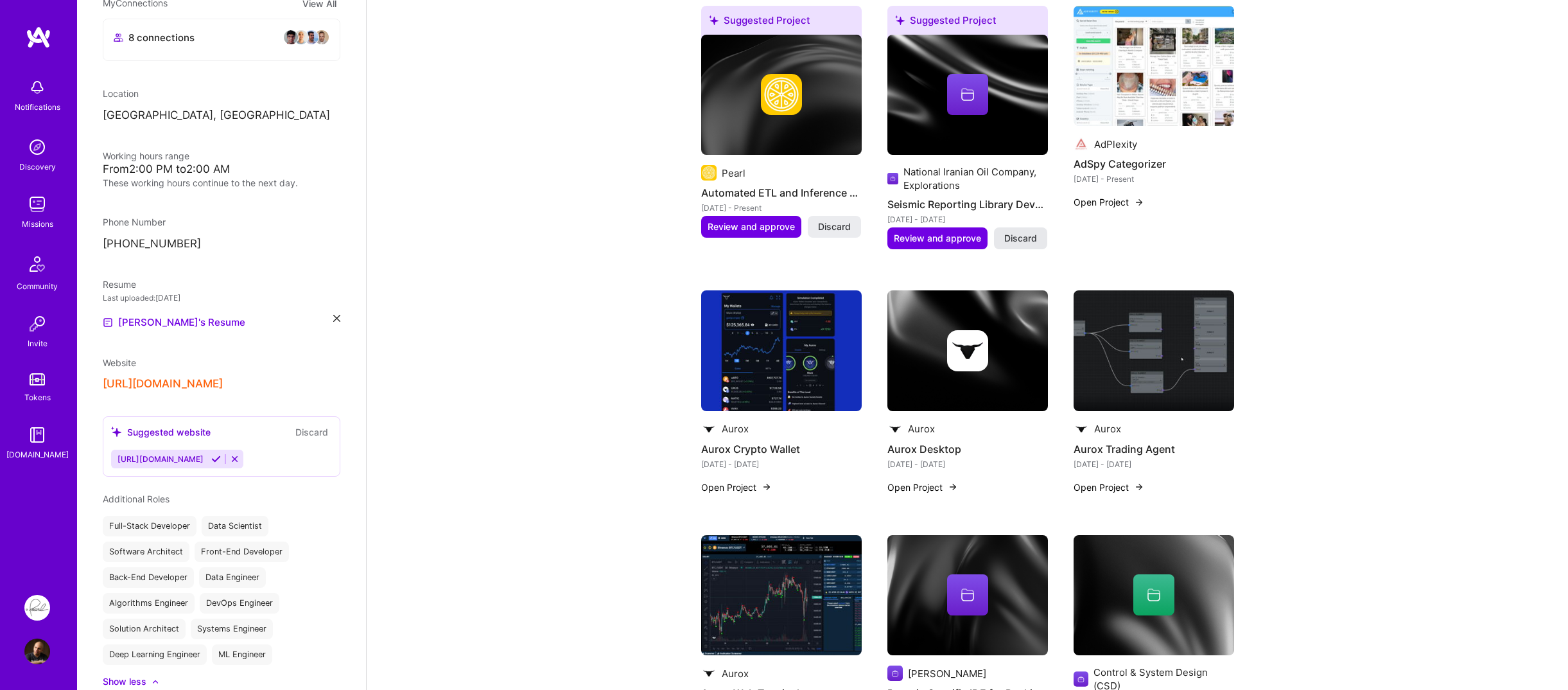
click at [1016, 240] on span "Discard" at bounding box center [1021, 237] width 33 height 13
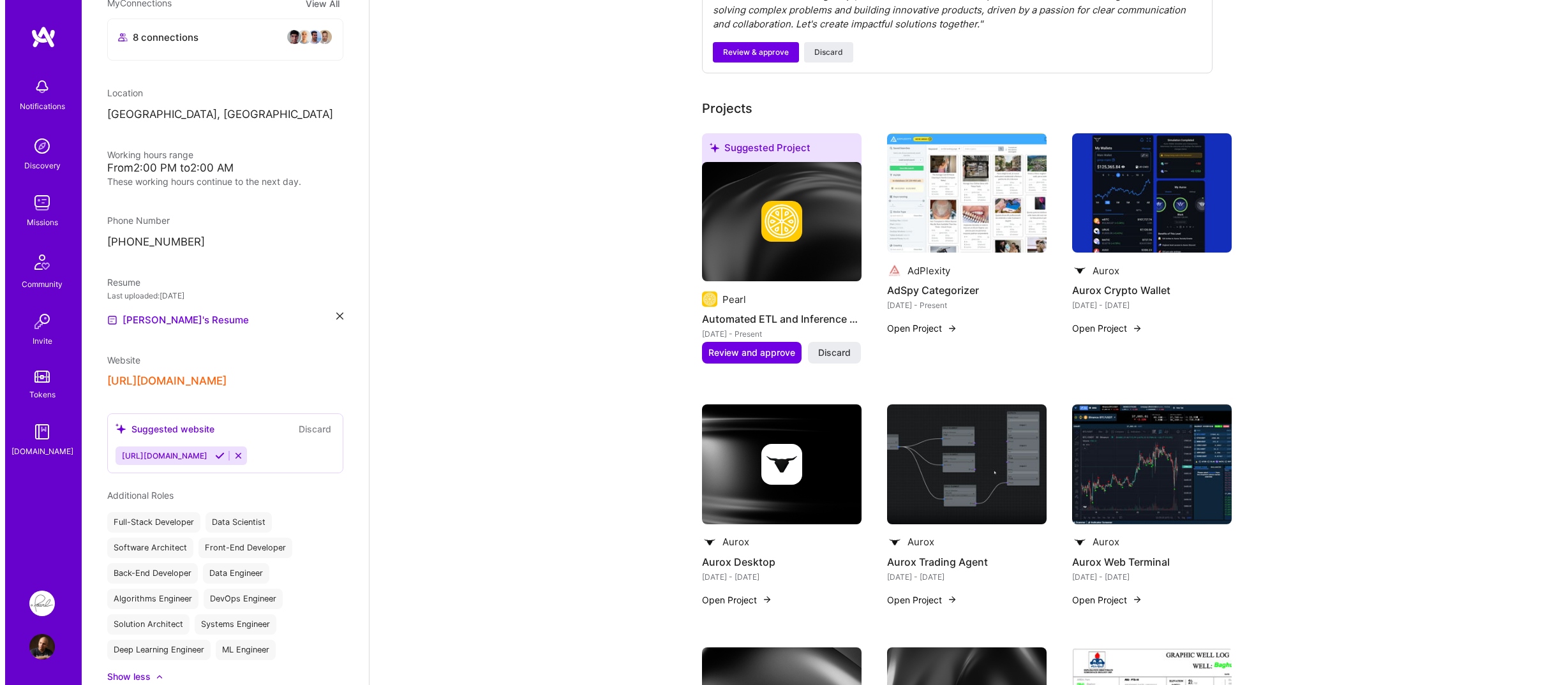
scroll to position [383, 0]
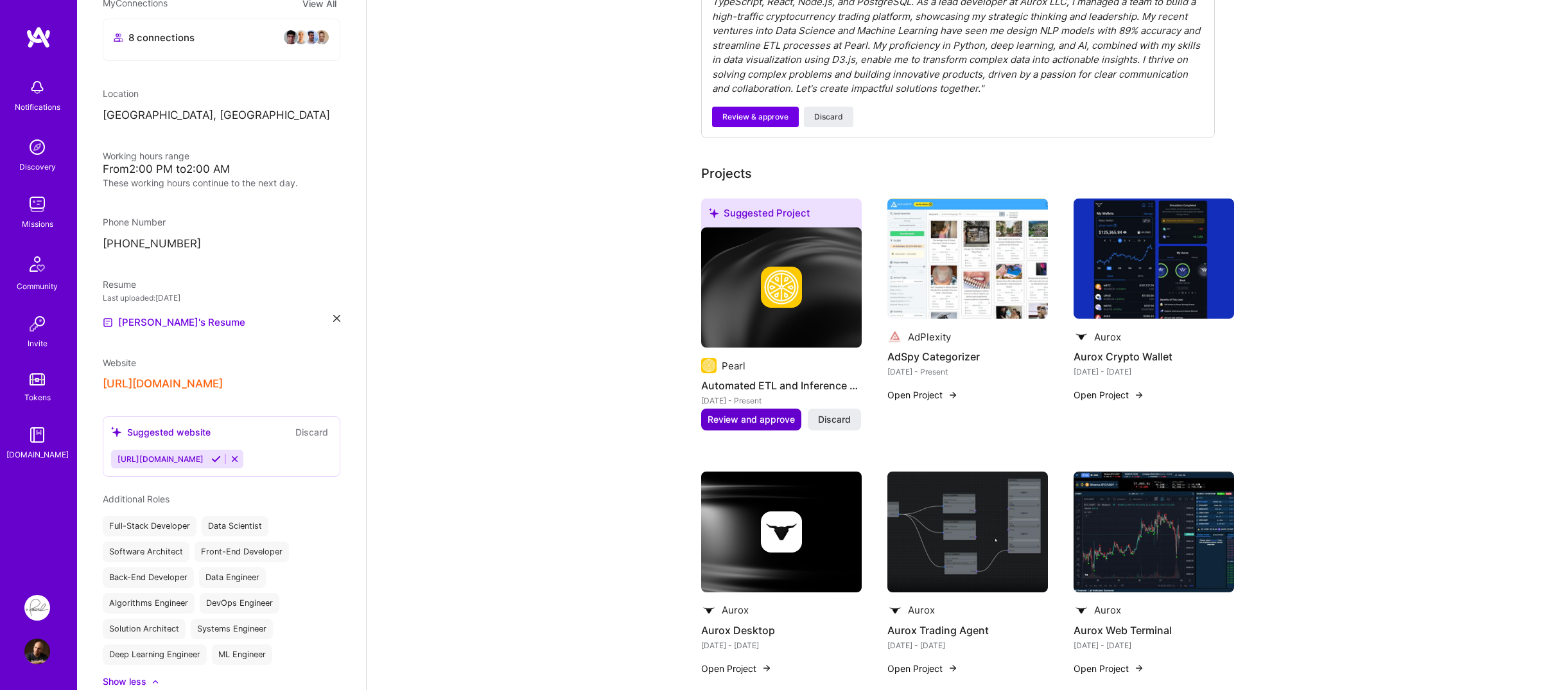
click at [739, 415] on span "Review and approve" at bounding box center [752, 419] width 87 height 13
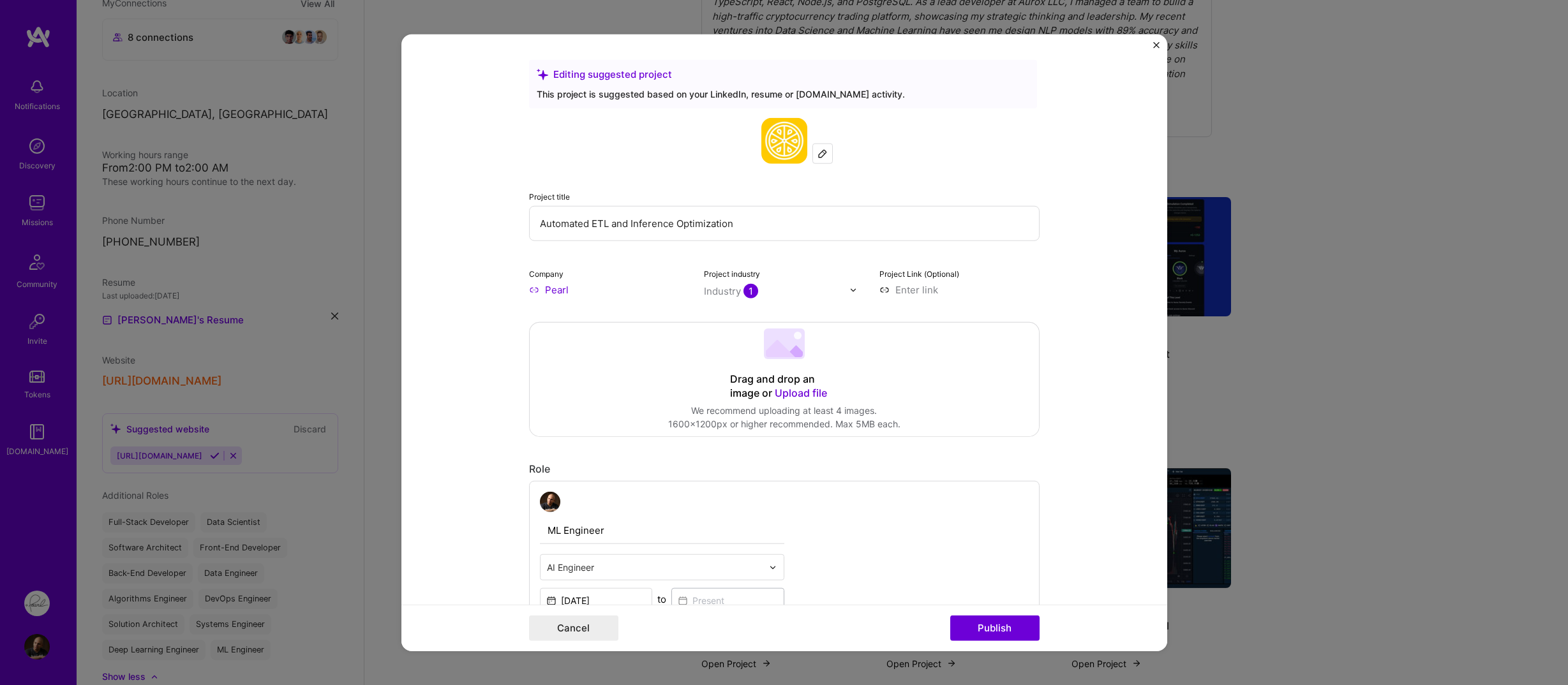
scroll to position [63, 0]
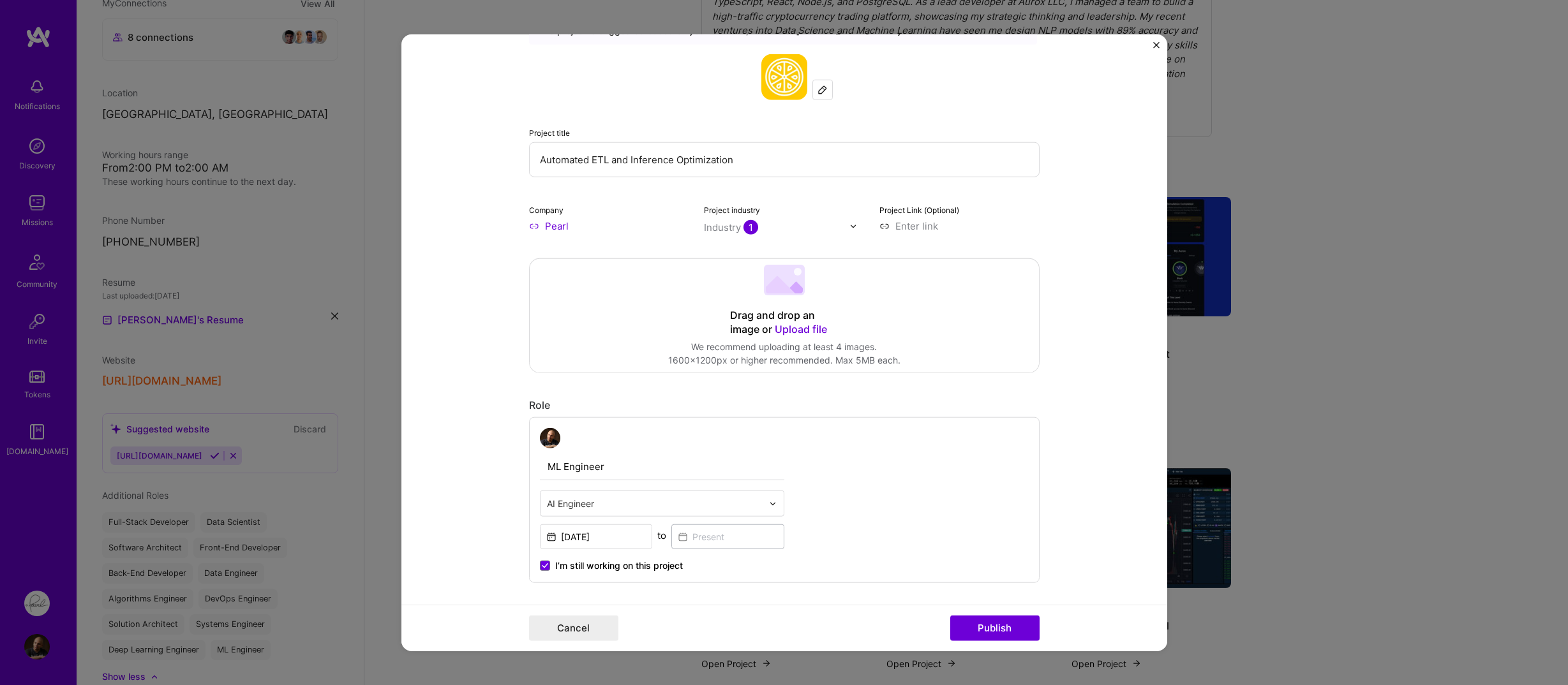
click at [545, 229] on input "Pearl" at bounding box center [609, 226] width 160 height 13
click at [529, 229] on input "Pearl" at bounding box center [609, 226] width 160 height 13
click at [569, 229] on input "Pearl" at bounding box center [609, 226] width 160 height 13
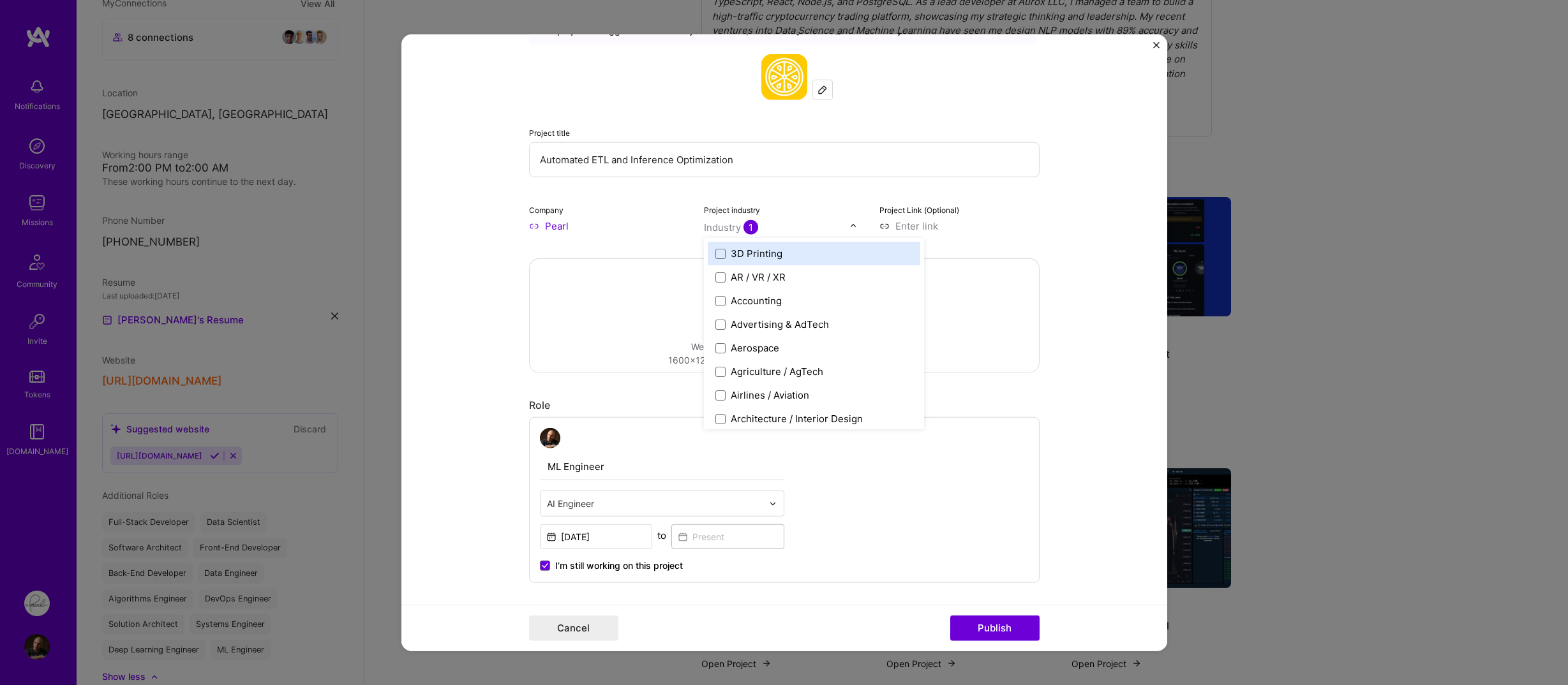
click at [725, 224] on div "Industry 1" at bounding box center [731, 227] width 54 height 13
type input "hea"
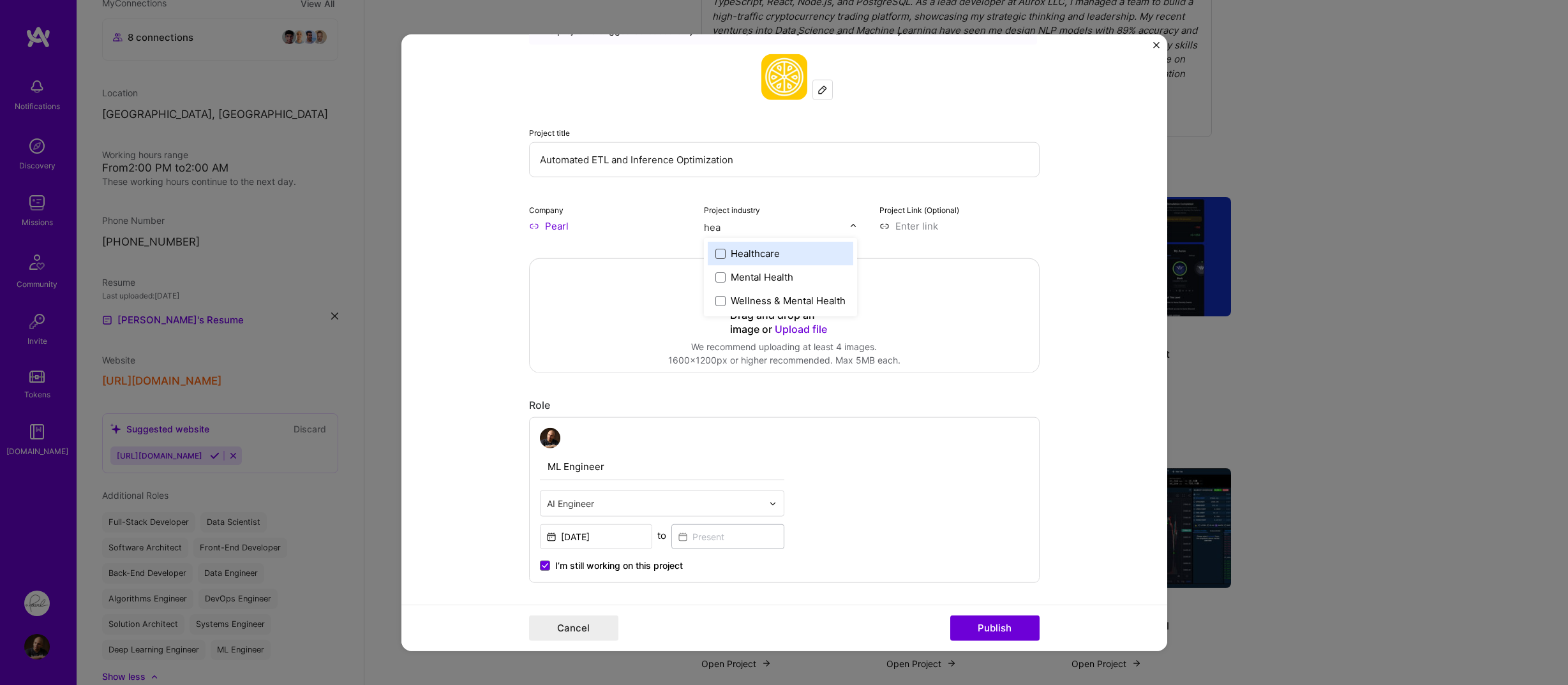
click at [715, 257] on span at bounding box center [720, 253] width 11 height 11
type input "ai"
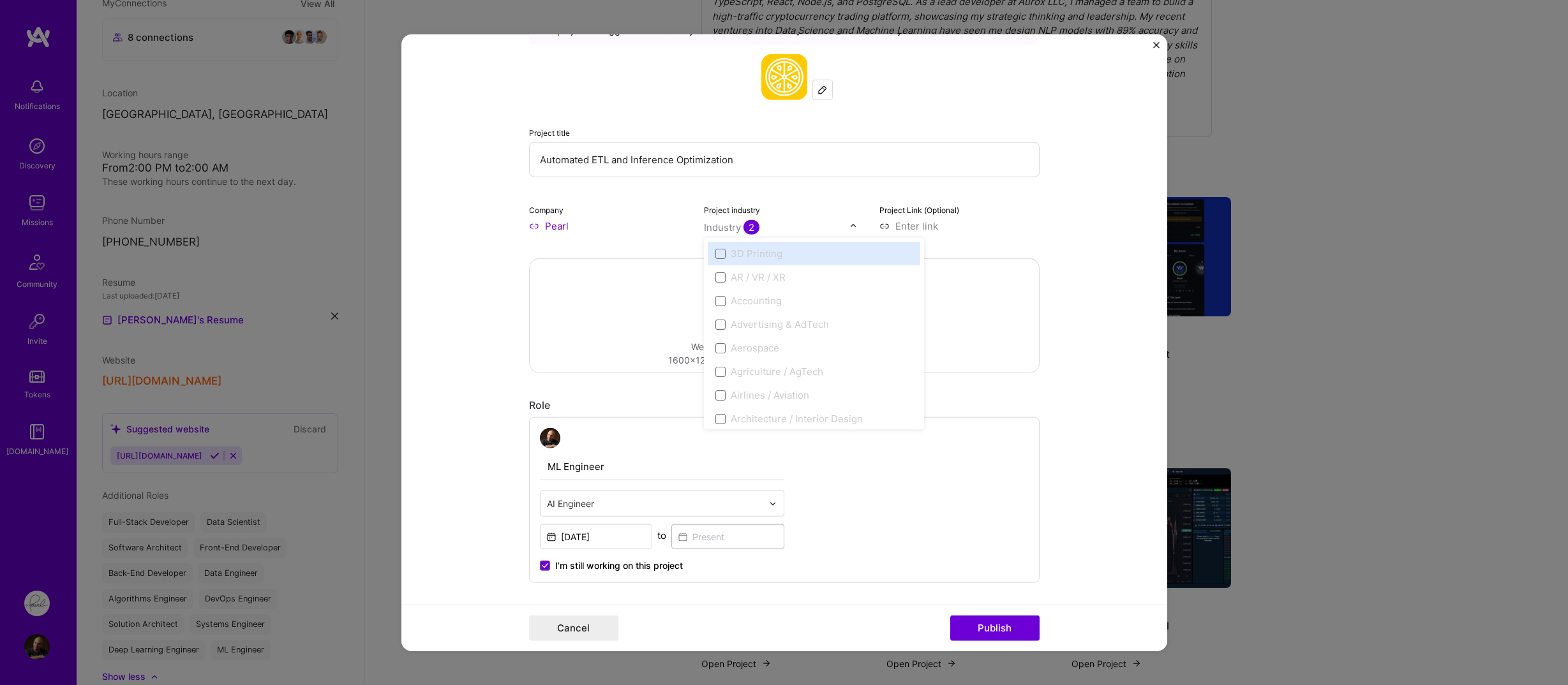
click at [751, 229] on span "2" at bounding box center [752, 227] width 16 height 14
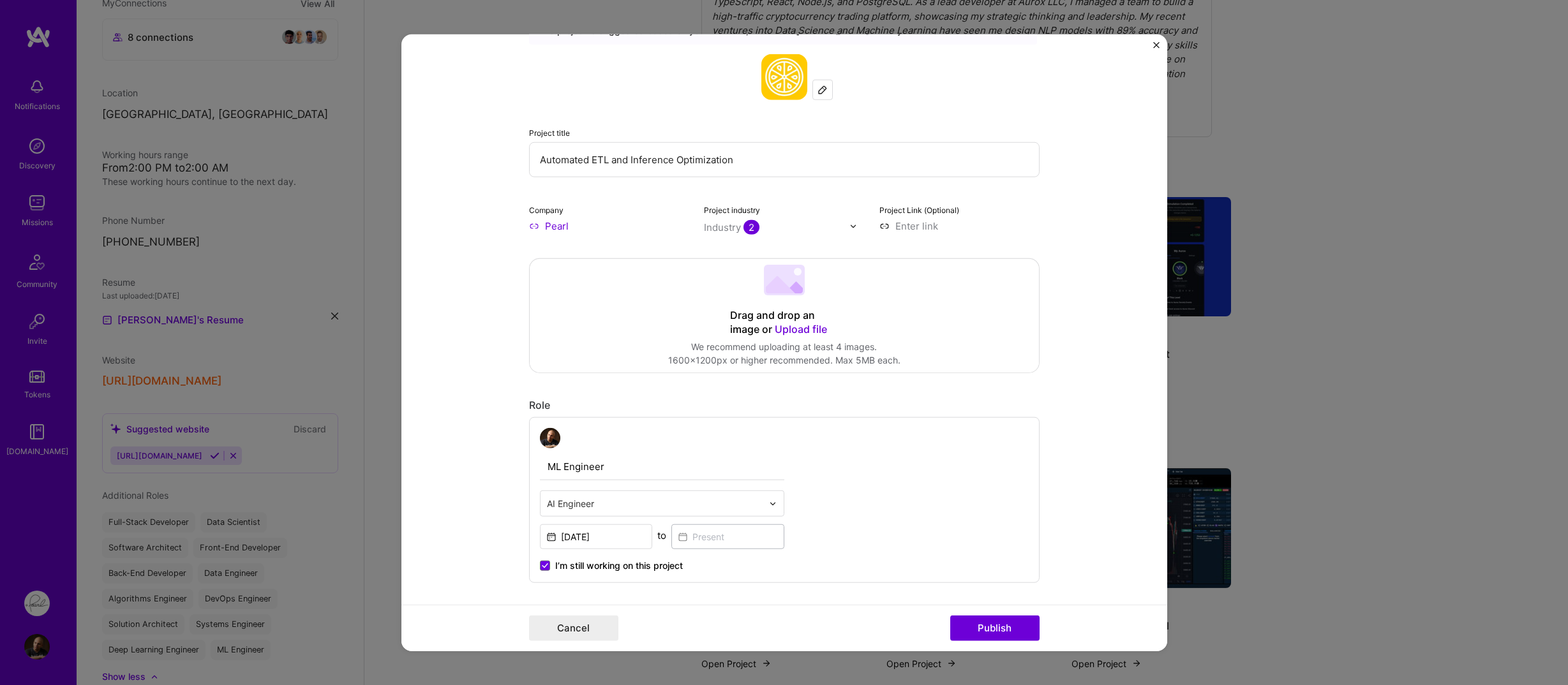
click at [1073, 261] on form "Editing suggested project This project is suggested based on your LinkedIn, res…" at bounding box center [784, 342] width 766 height 617
click at [909, 227] on input at bounding box center [960, 226] width 160 height 13
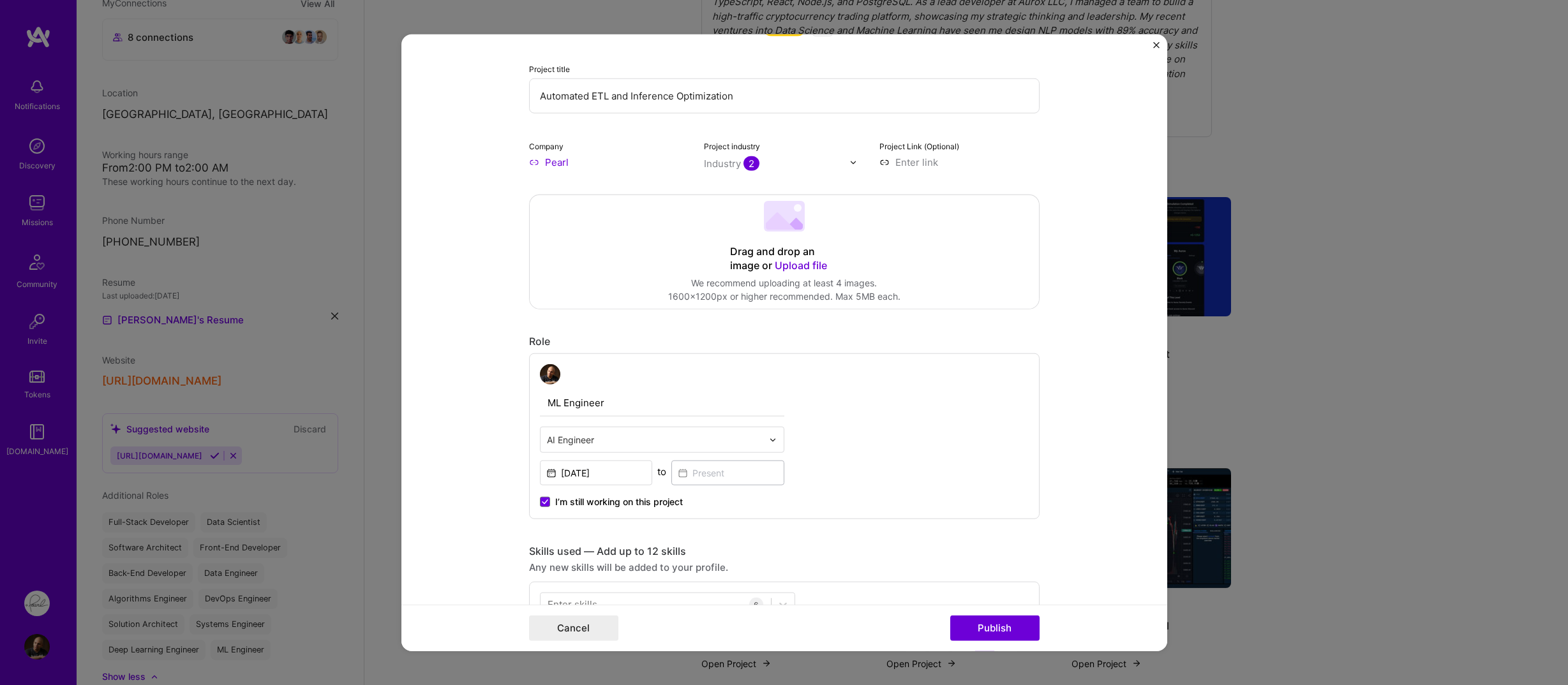
click at [917, 335] on div "Role" at bounding box center [784, 342] width 510 height 13
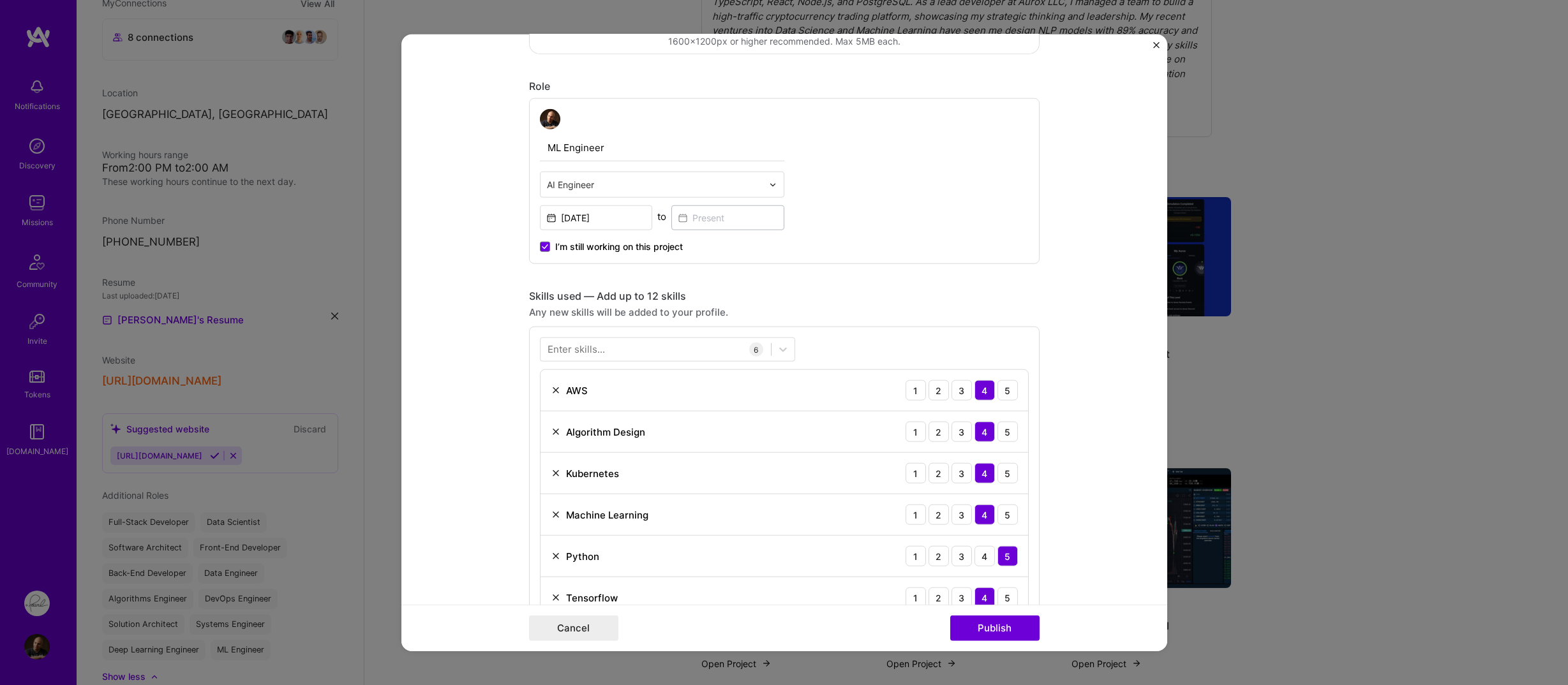
scroll to position [510, 0]
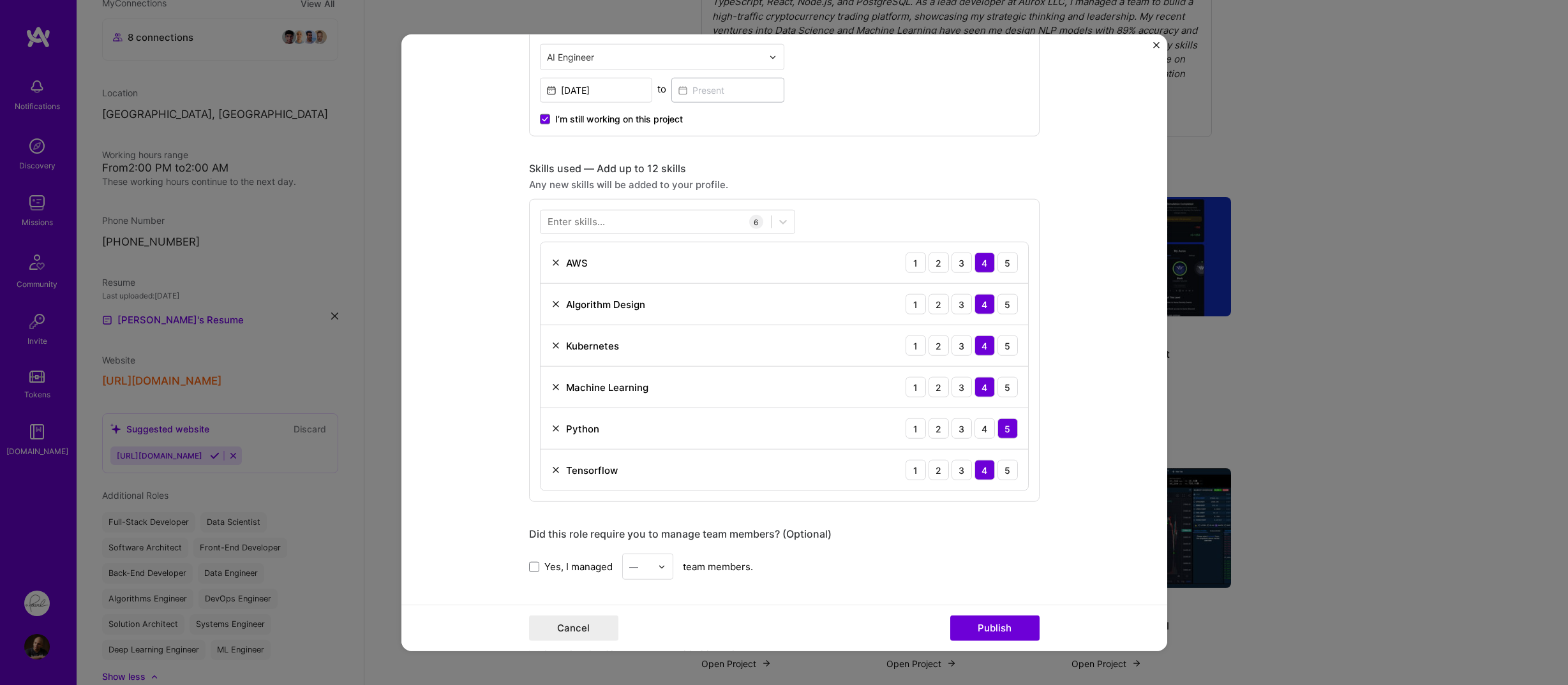
click at [474, 318] on form "Editing suggested project This project is suggested based on your LinkedIn, res…" at bounding box center [784, 342] width 766 height 617
click at [551, 471] on img at bounding box center [555, 469] width 11 height 11
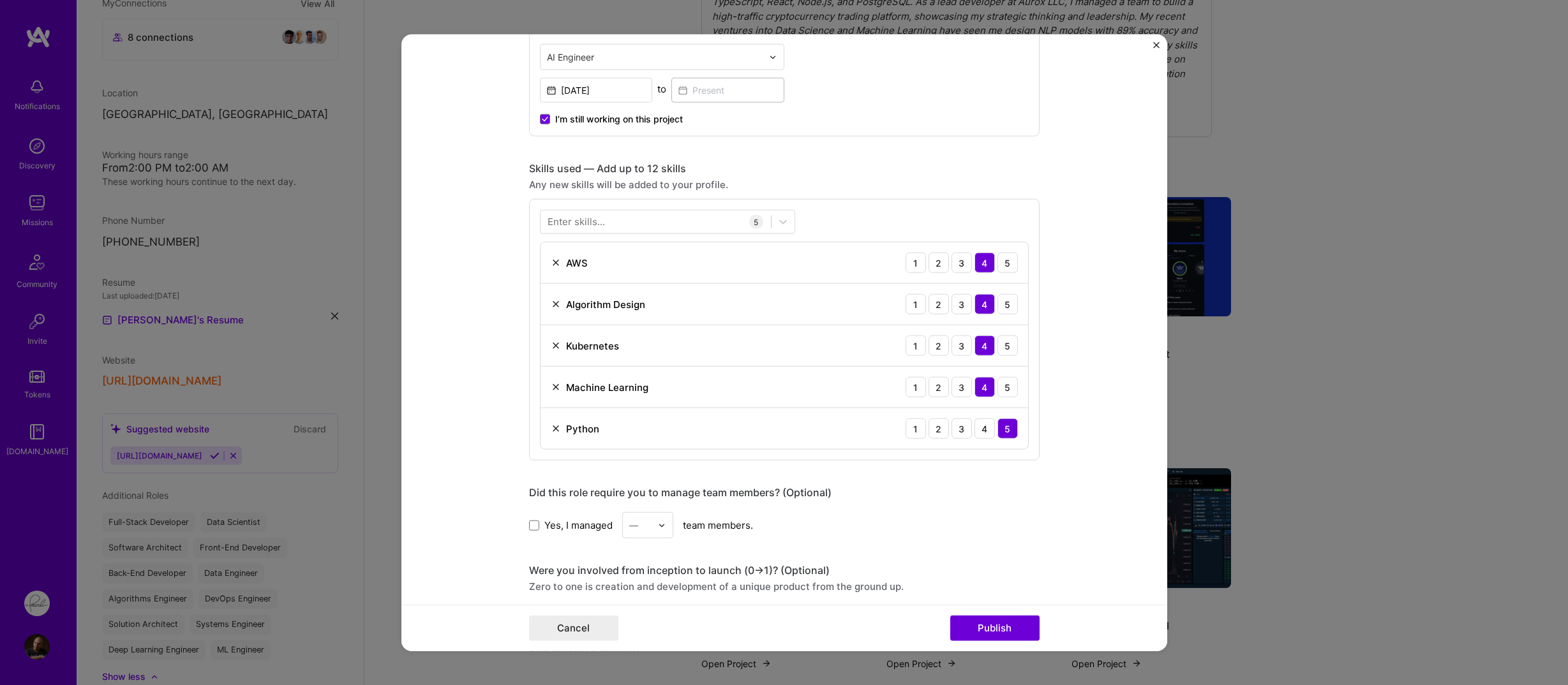
click at [501, 434] on form "Editing suggested project This project is suggested based on your LinkedIn, res…" at bounding box center [784, 342] width 766 height 617
click at [616, 218] on div at bounding box center [655, 221] width 230 height 21
click at [548, 274] on span at bounding box center [553, 273] width 11 height 11
click at [0, 0] on input "checkbox" at bounding box center [0, 0] width 0 height 0
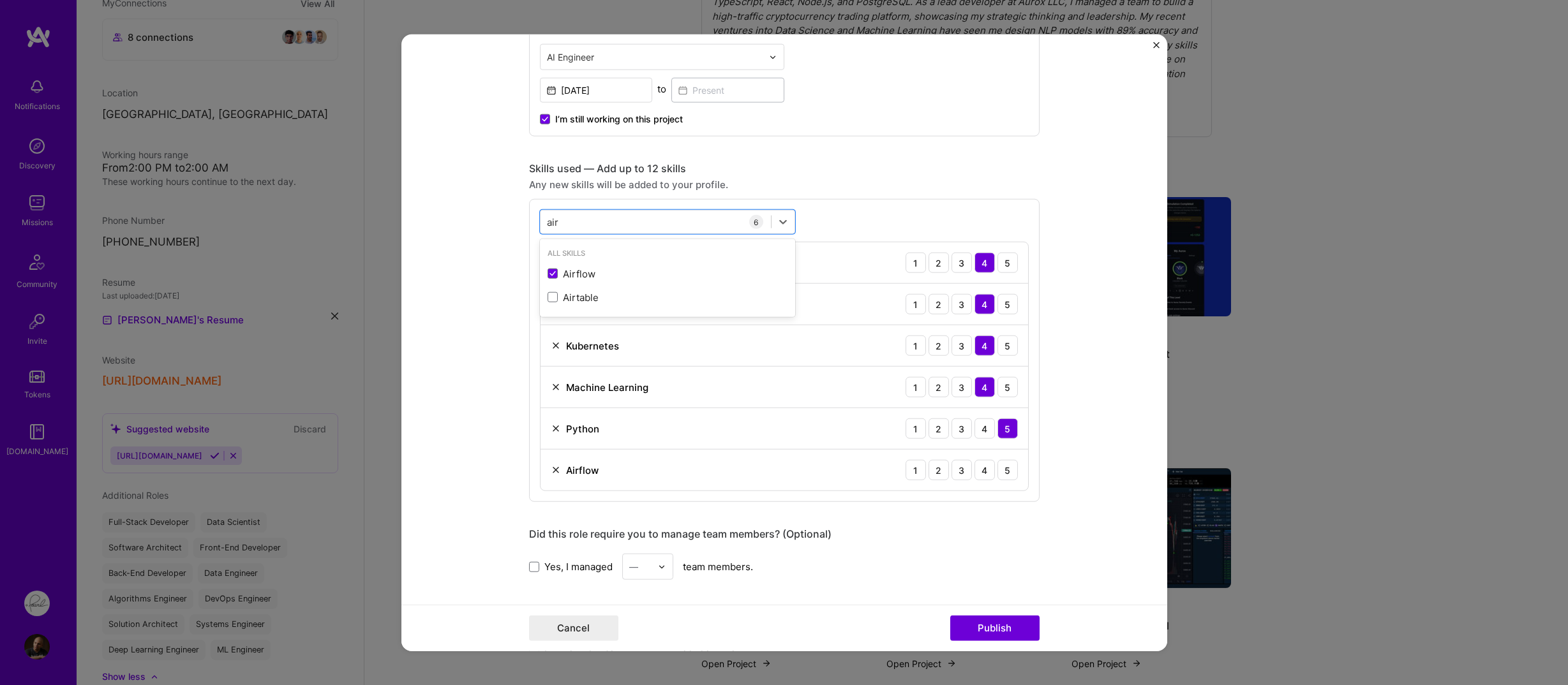
type input "air"
click at [505, 292] on form "Editing suggested project This project is suggested based on your LinkedIn, res…" at bounding box center [784, 342] width 766 height 617
click at [999, 474] on div "5" at bounding box center [1007, 469] width 20 height 20
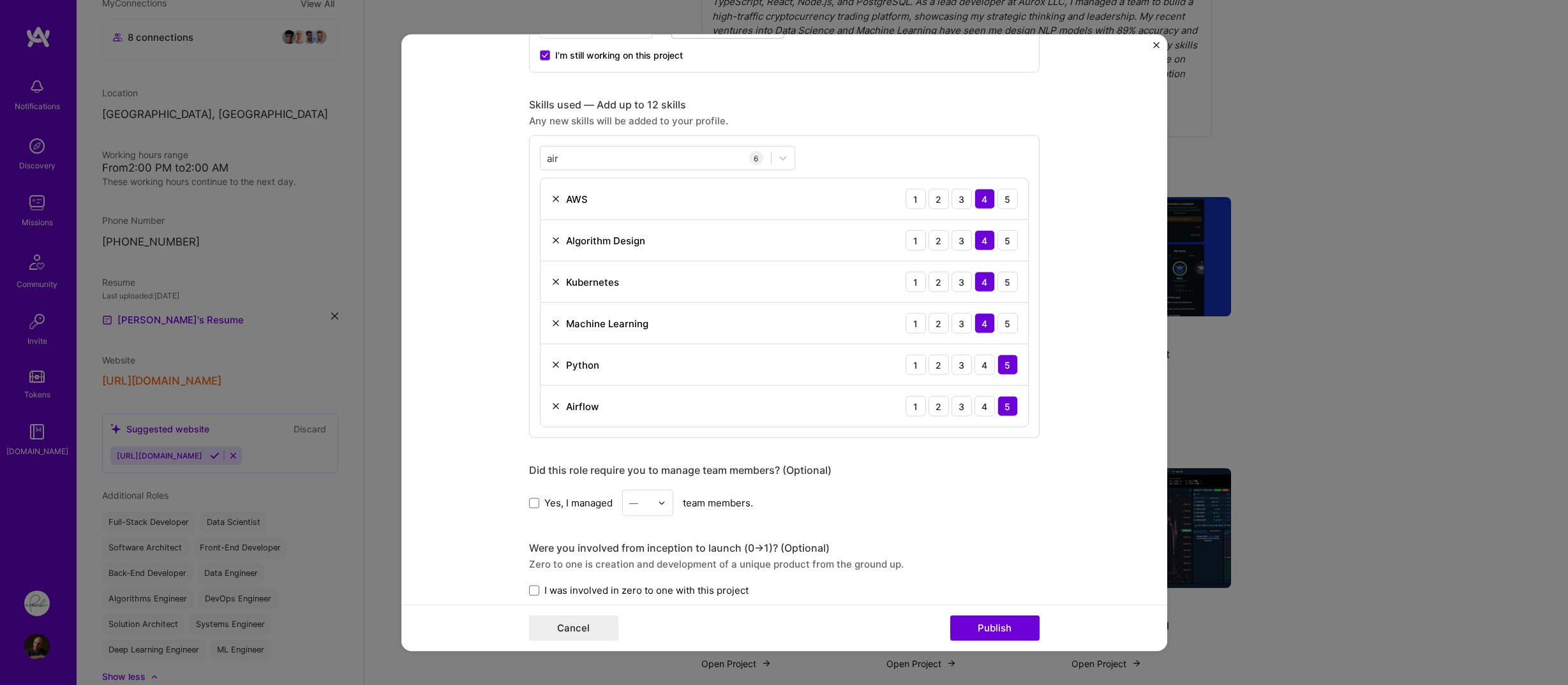
scroll to position [638, 0]
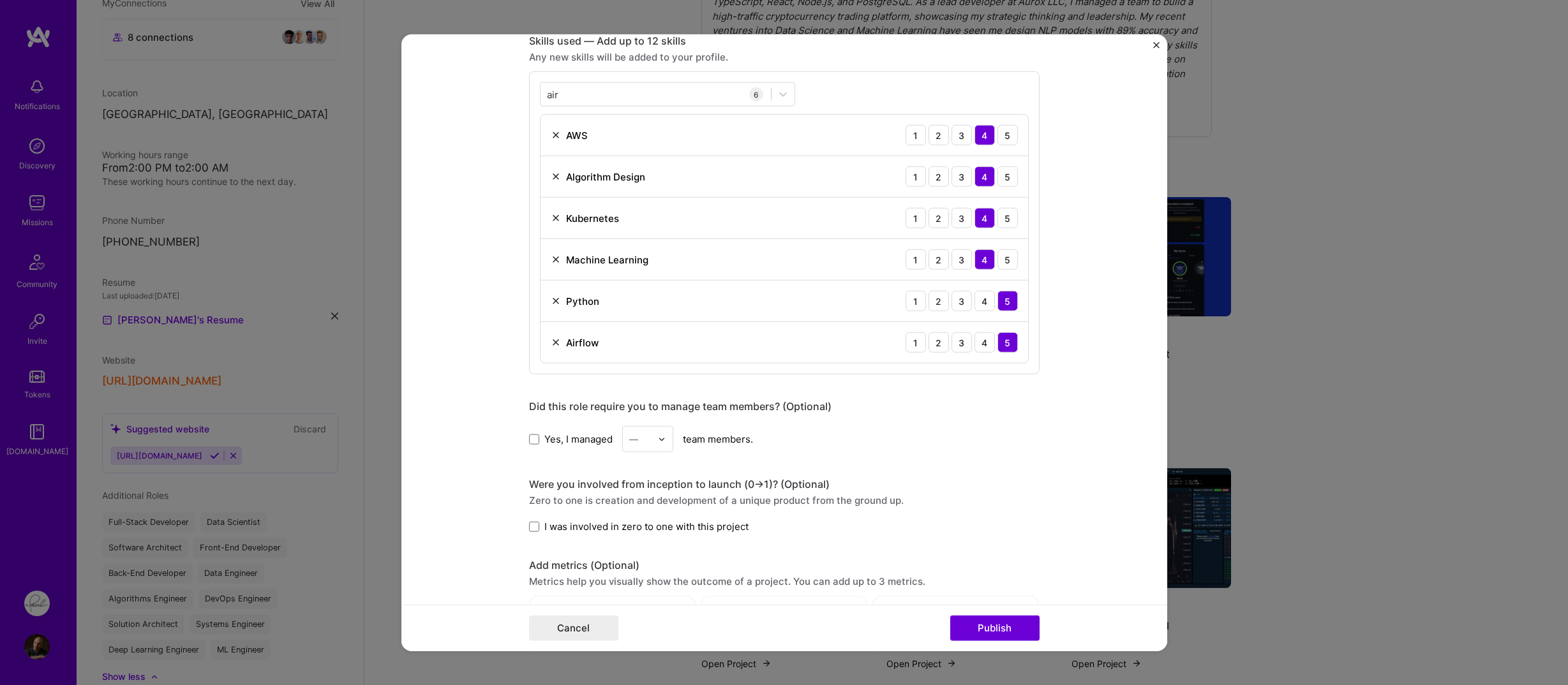
click at [498, 430] on form "Editing suggested project This project is suggested based on your LinkedIn, res…" at bounding box center [784, 342] width 766 height 617
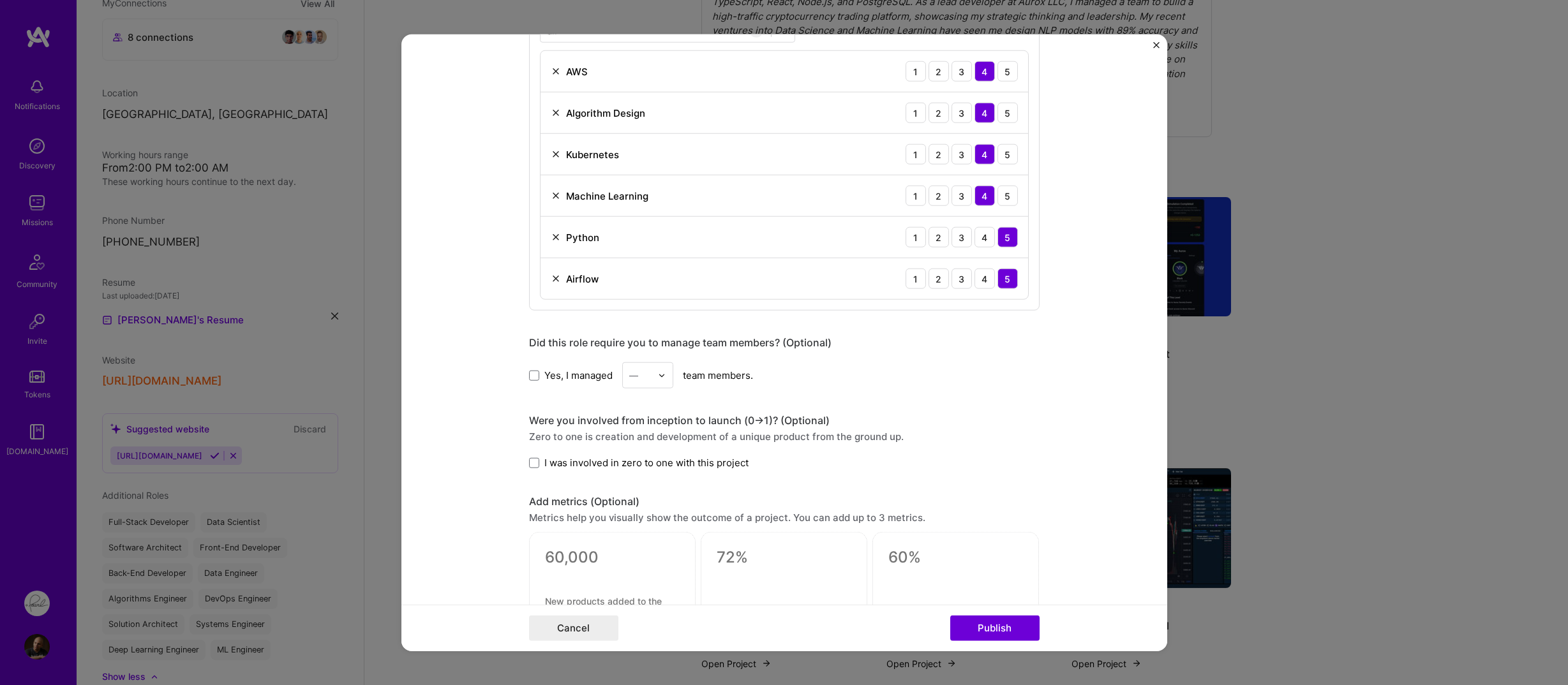
click at [567, 383] on div "Yes, I managed — team members." at bounding box center [784, 375] width 510 height 26
click at [505, 384] on form "Editing suggested project This project is suggested based on your LinkedIn, res…" at bounding box center [784, 342] width 766 height 617
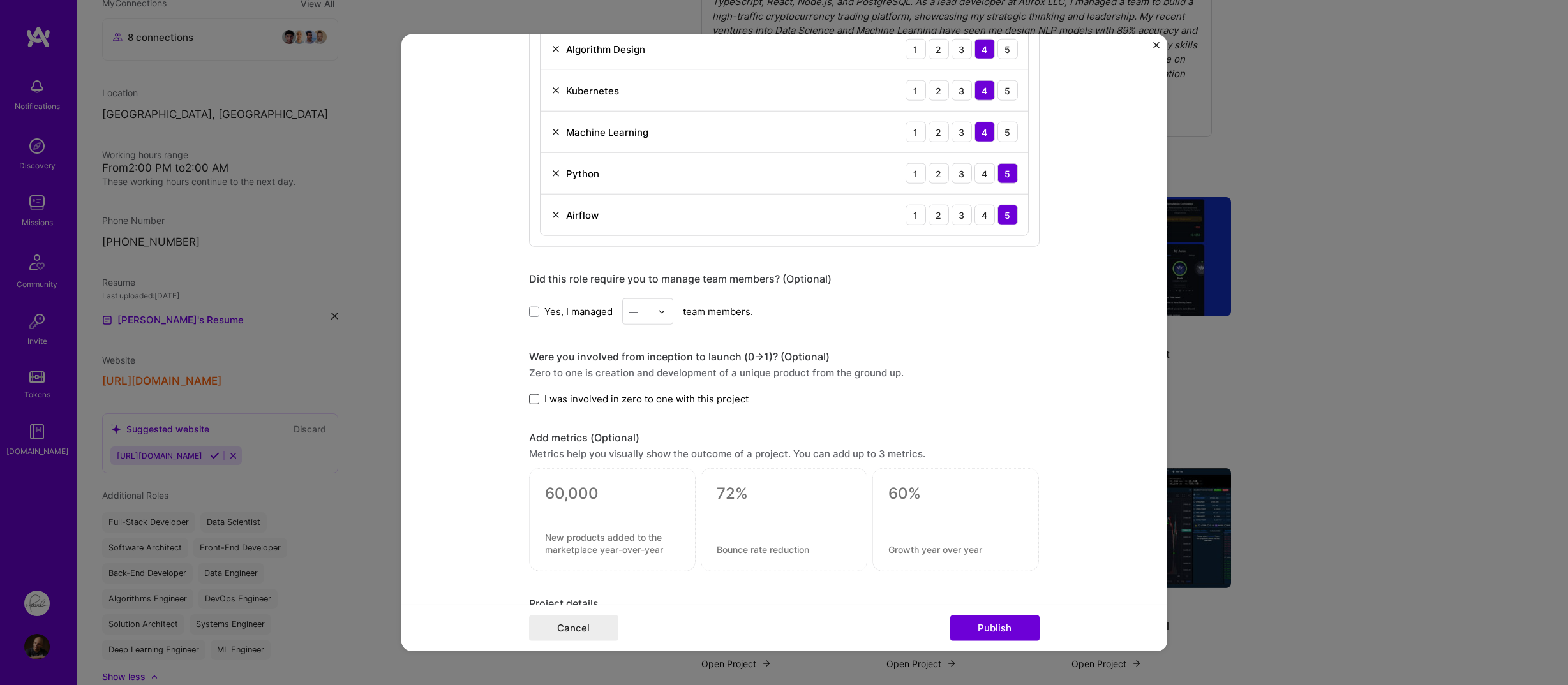
click at [530, 398] on span at bounding box center [534, 398] width 11 height 11
click at [0, 0] on input "I was involved in zero to one with this project" at bounding box center [0, 0] width 0 height 0
click at [507, 403] on form "Editing suggested project This project is suggested based on your LinkedIn, res…" at bounding box center [784, 342] width 766 height 617
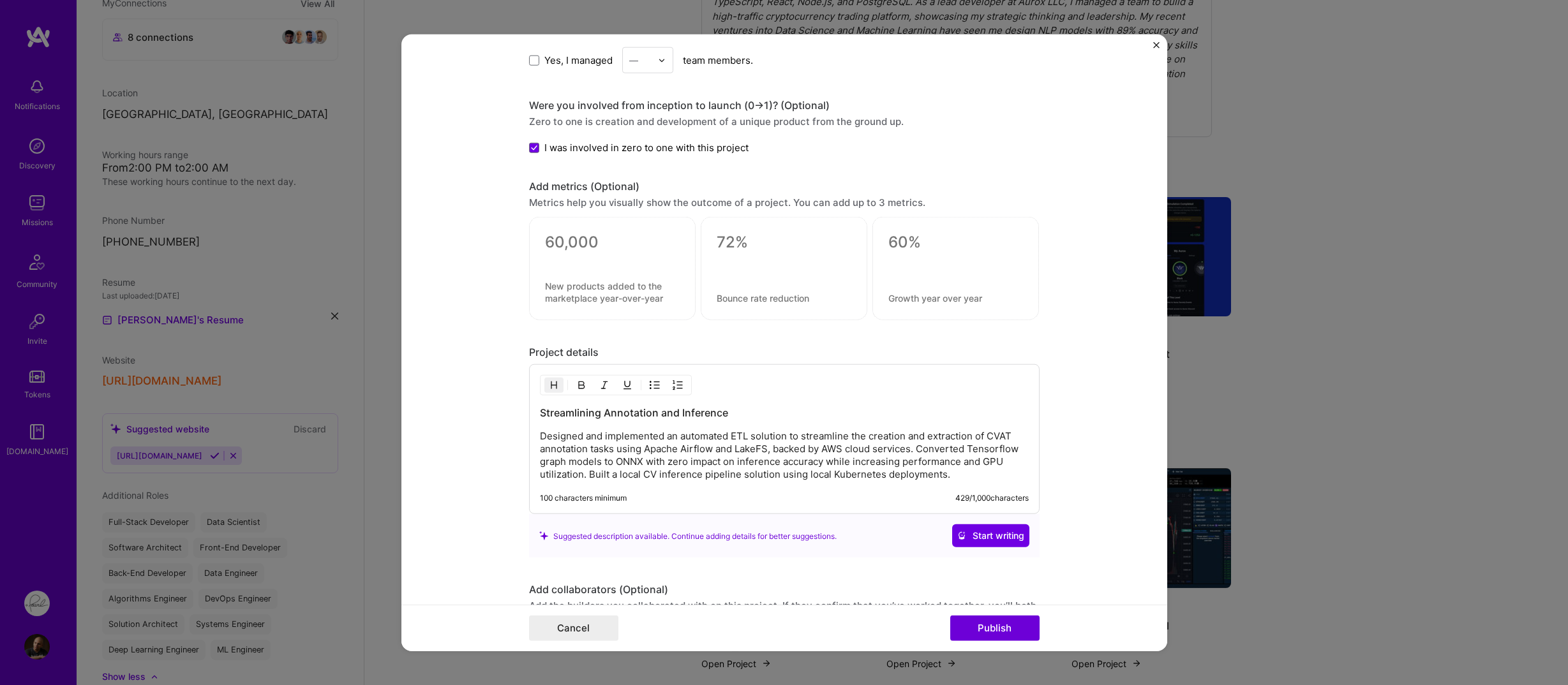
scroll to position [953, 0]
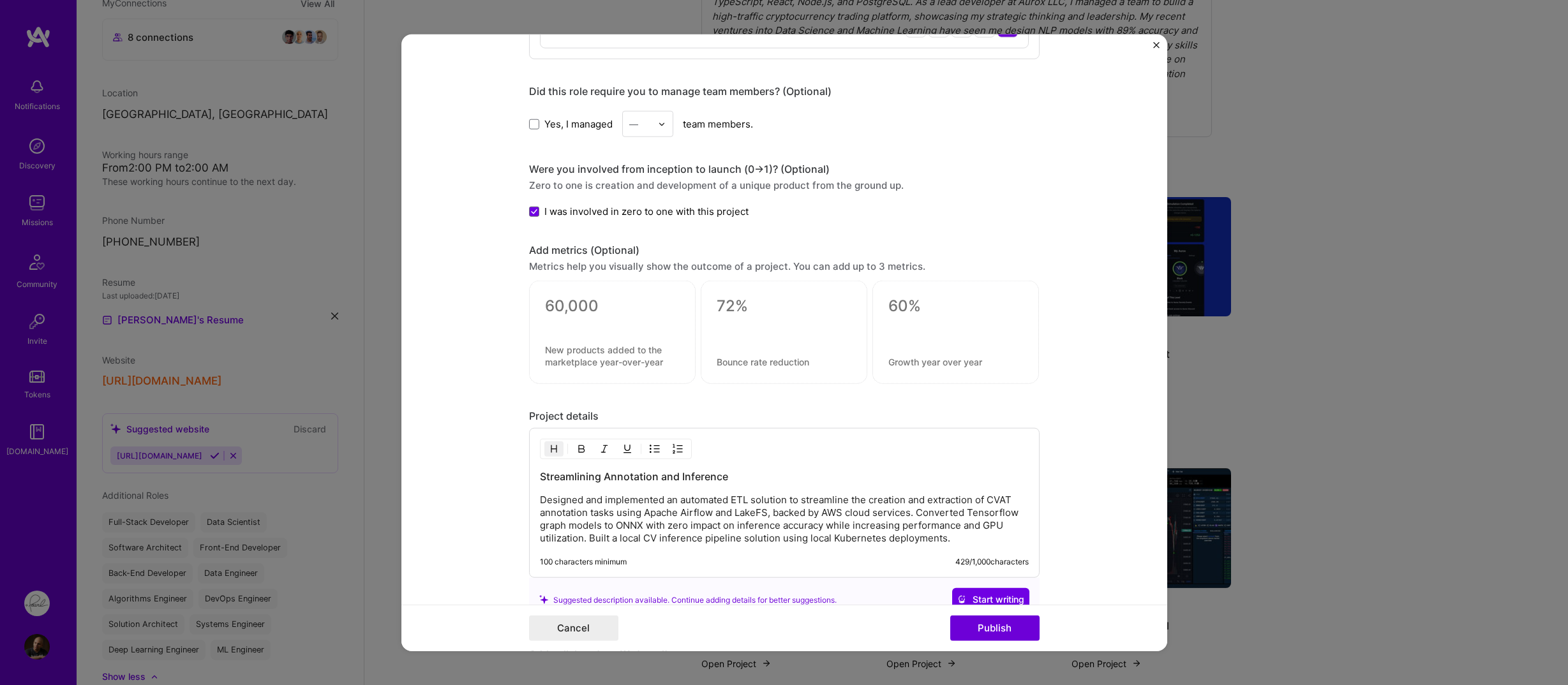
click at [561, 325] on div at bounding box center [612, 322] width 135 height 13
click at [560, 299] on textarea at bounding box center [612, 306] width 135 height 19
click at [508, 317] on form "Editing suggested project This project is suggested based on your LinkedIn, res…" at bounding box center [784, 342] width 766 height 617
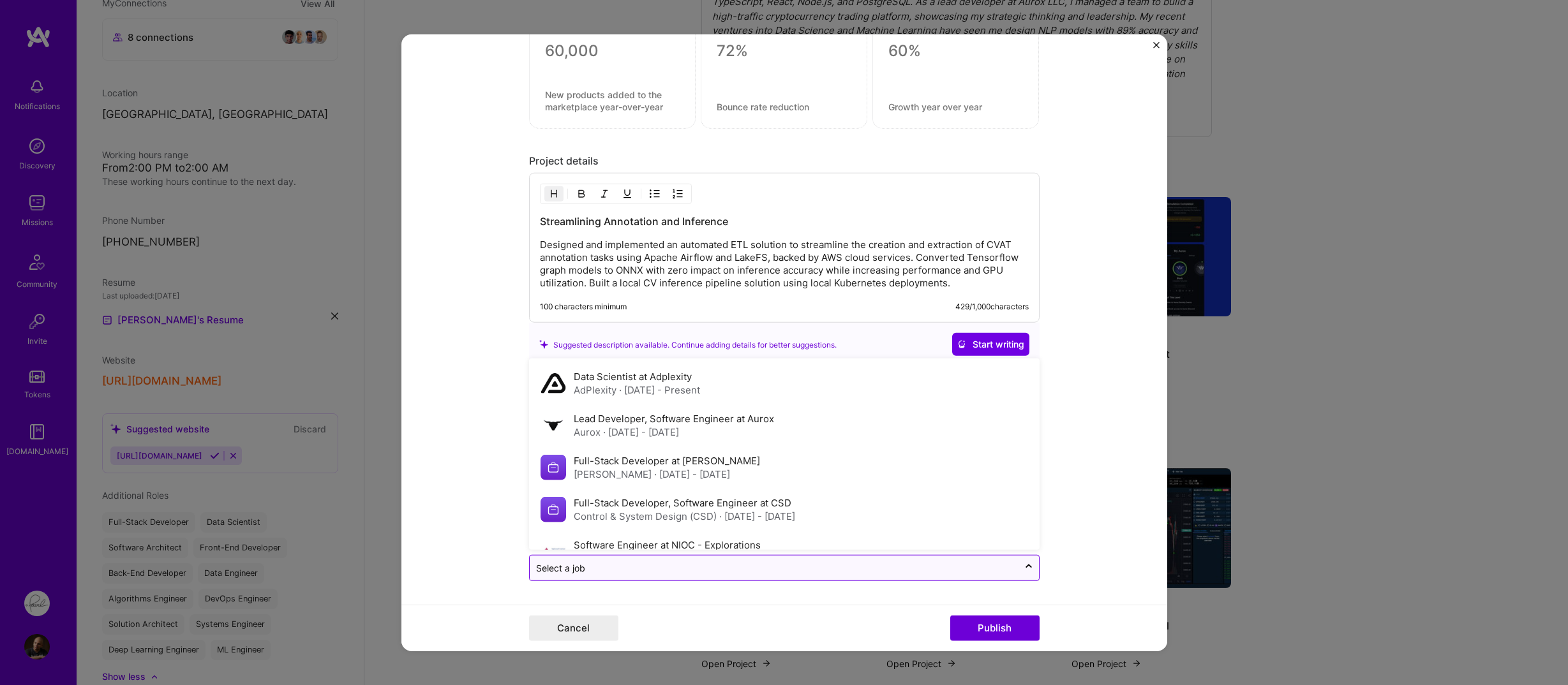
click at [556, 564] on div "Select a job" at bounding box center [560, 569] width 49 height 13
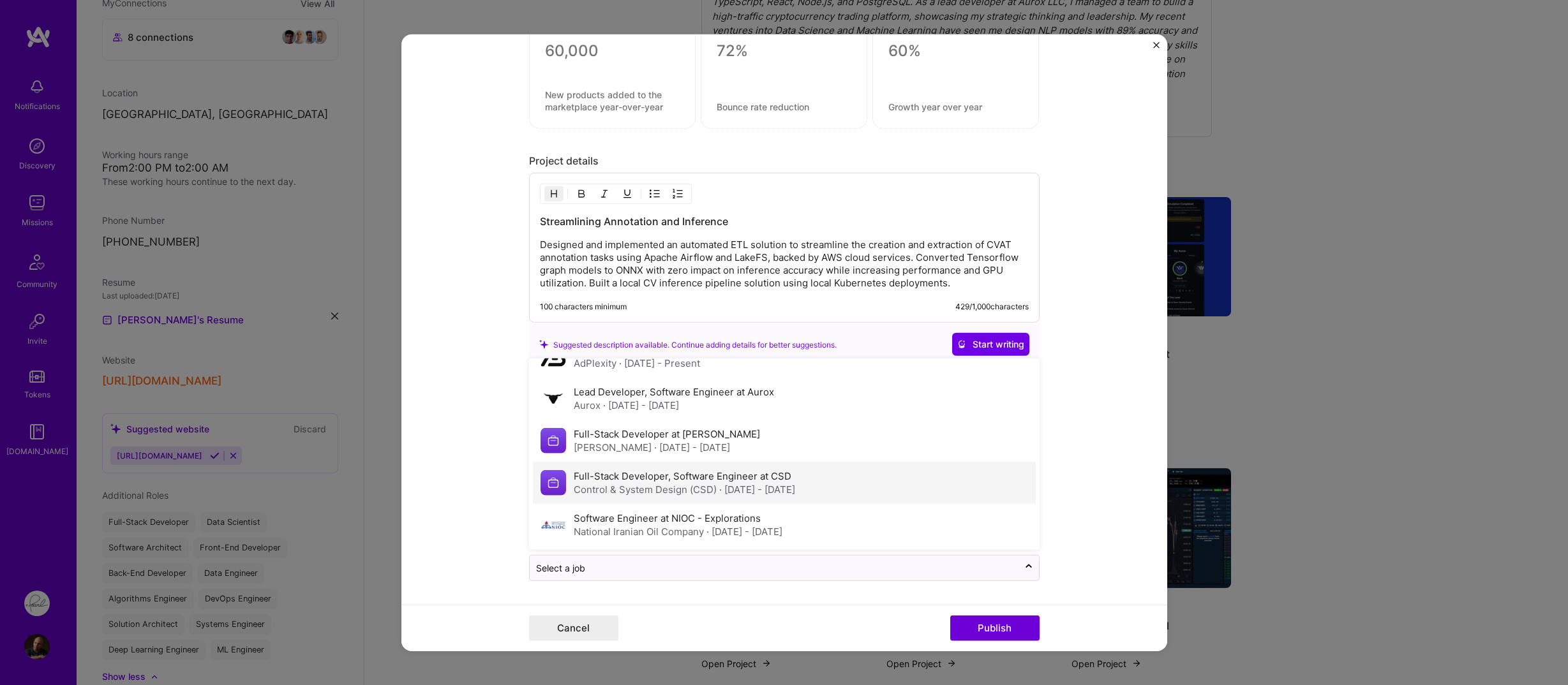
scroll to position [0, 0]
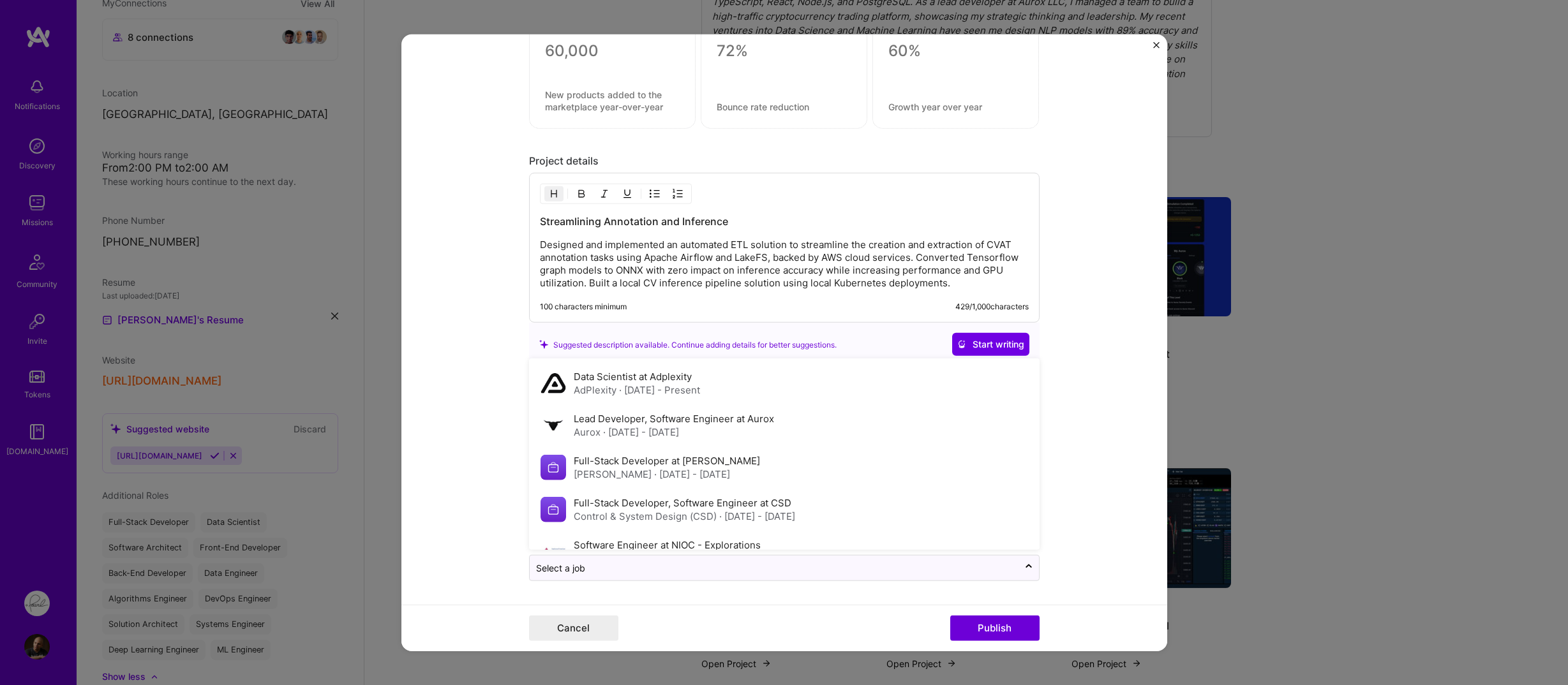
click at [492, 470] on form "Editing suggested project This project is suggested based on your LinkedIn, res…" at bounding box center [784, 342] width 766 height 617
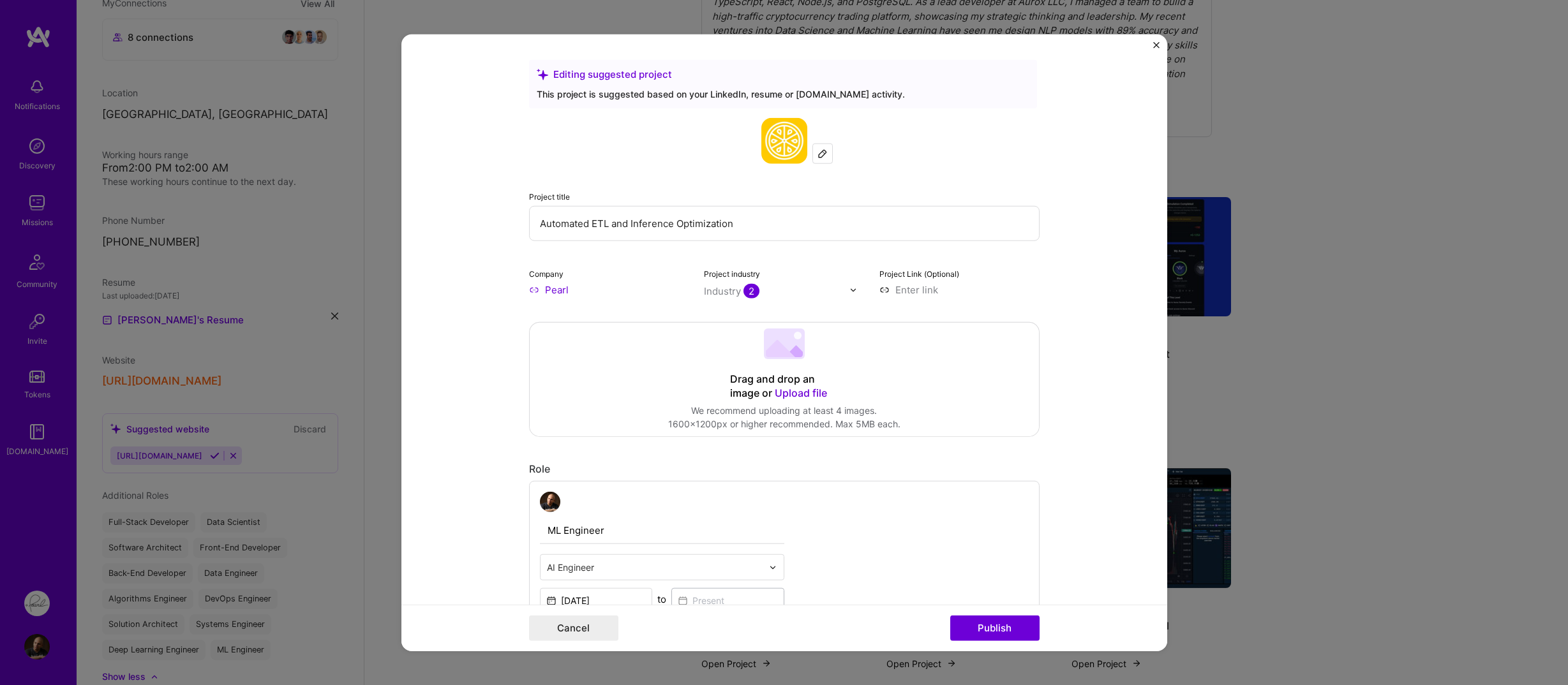
click at [709, 221] on input "Automated ETL and Inference Optimization" at bounding box center [784, 223] width 510 height 35
click at [751, 220] on input "Automated ETL and Inference Optimization" at bounding box center [784, 223] width 510 height 35
click at [479, 222] on form "Editing suggested project This project is suggested based on your LinkedIn, res…" at bounding box center [784, 342] width 766 height 617
click at [981, 624] on button "Publish" at bounding box center [994, 627] width 90 height 26
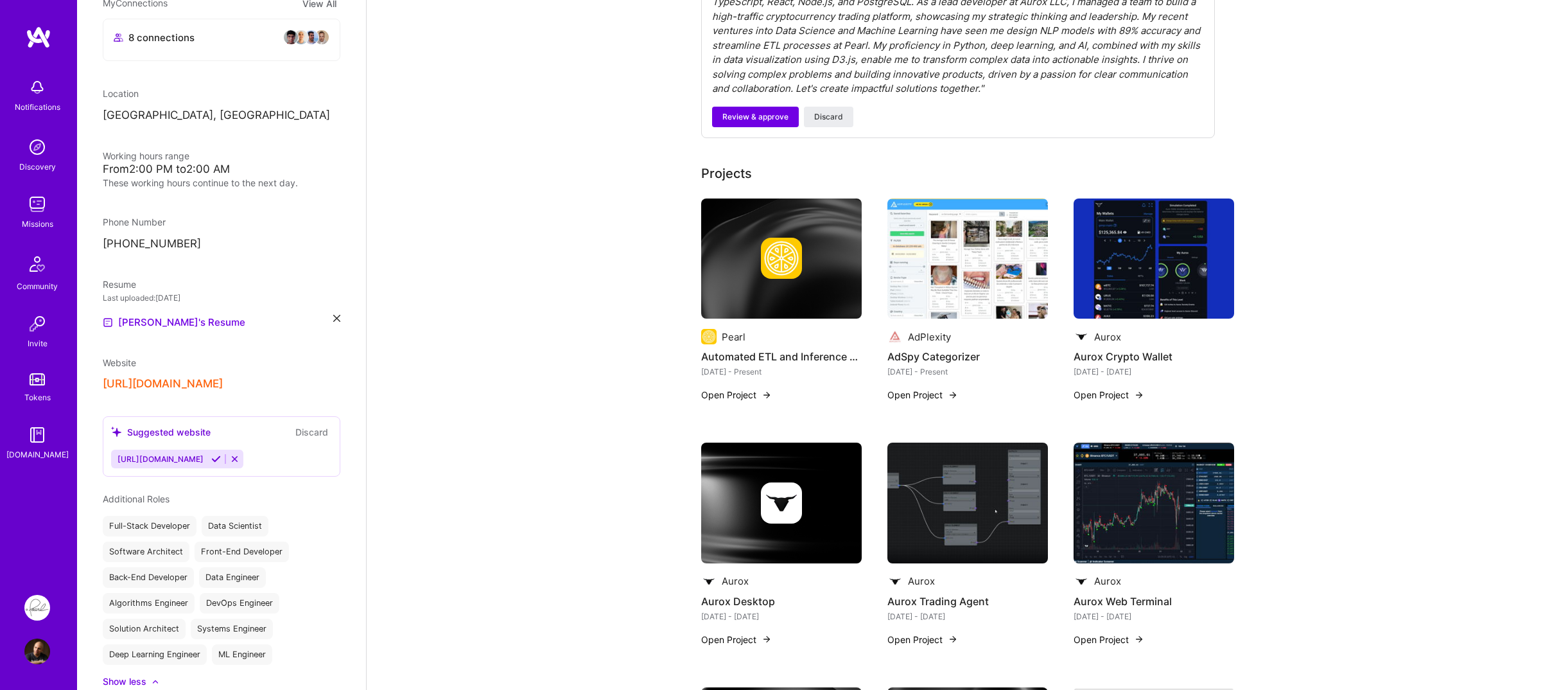
click at [783, 260] on img at bounding box center [782, 258] width 41 height 41
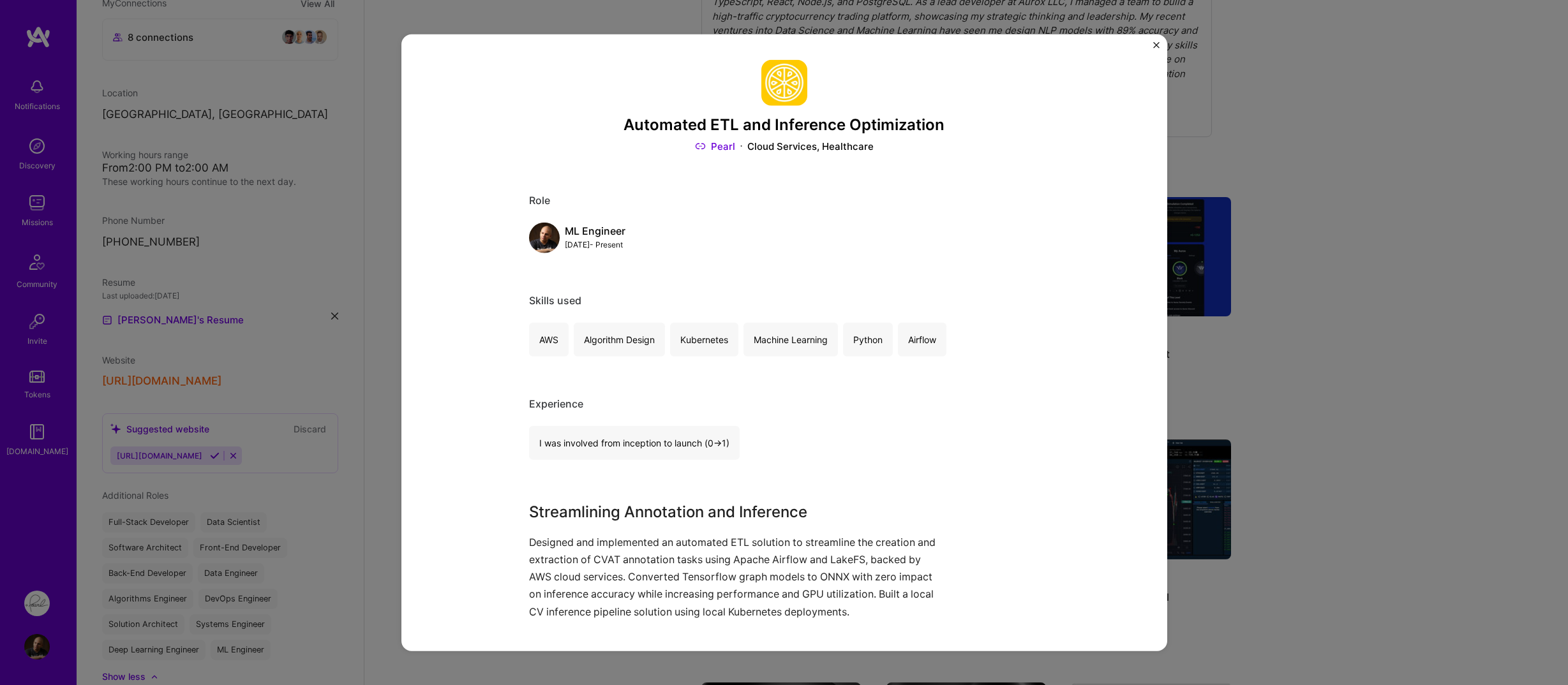
click at [783, 85] on img at bounding box center [784, 83] width 46 height 46
click at [709, 149] on link "Pearl" at bounding box center [715, 146] width 40 height 13
click at [1297, 153] on div "Automated ETL and Inference Optimization Pearl Cloud Services, Healthcare Role …" at bounding box center [784, 342] width 1568 height 685
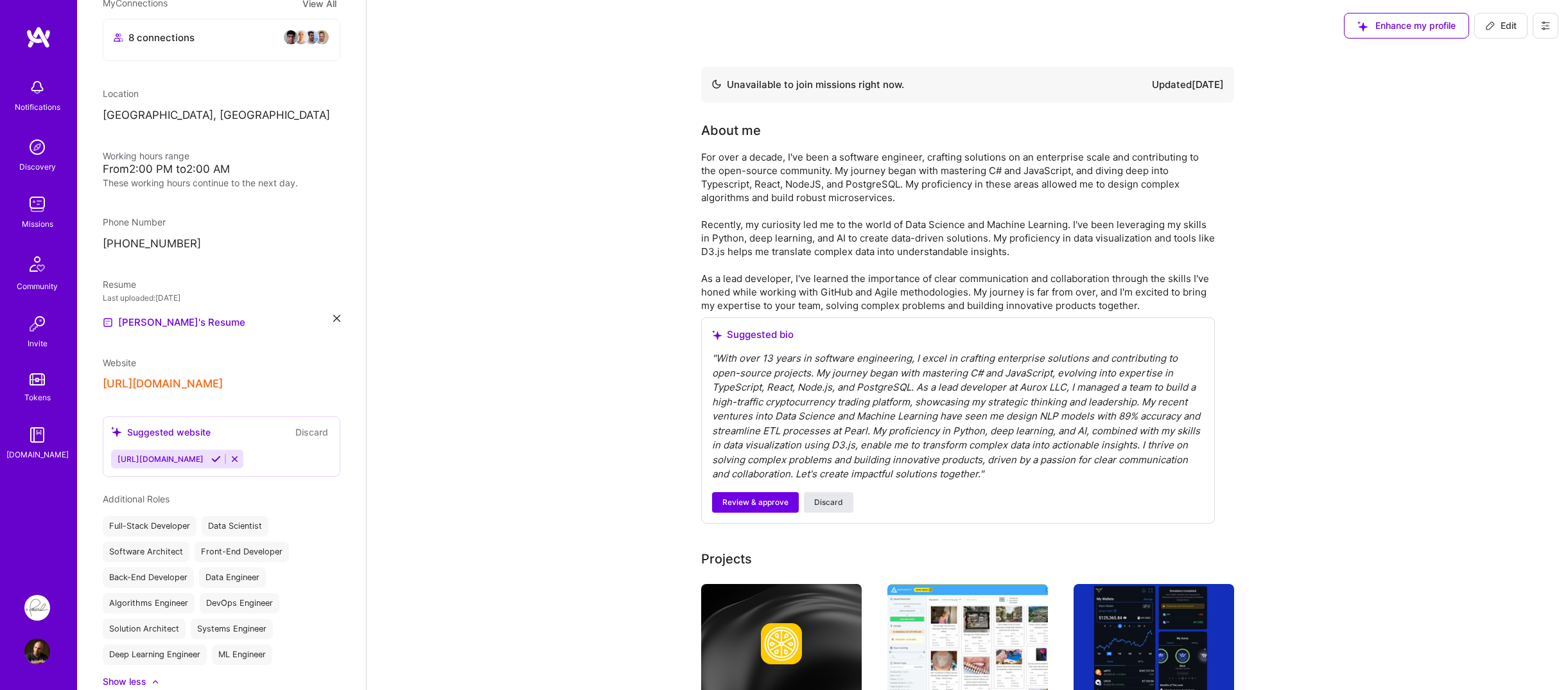
click at [820, 502] on span "Discard" at bounding box center [829, 503] width 29 height 12
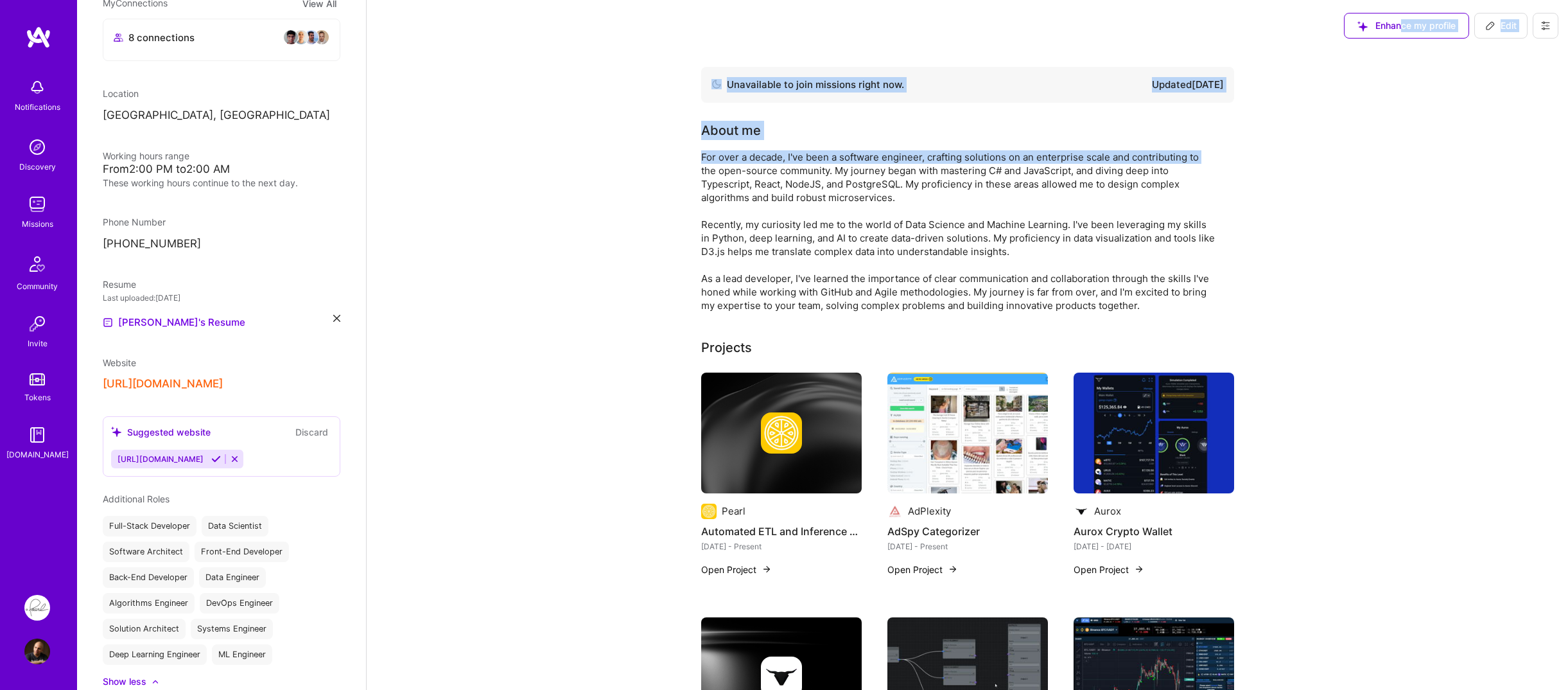
drag, startPoint x: 1399, startPoint y: 28, endPoint x: 1237, endPoint y: 157, distance: 207.1
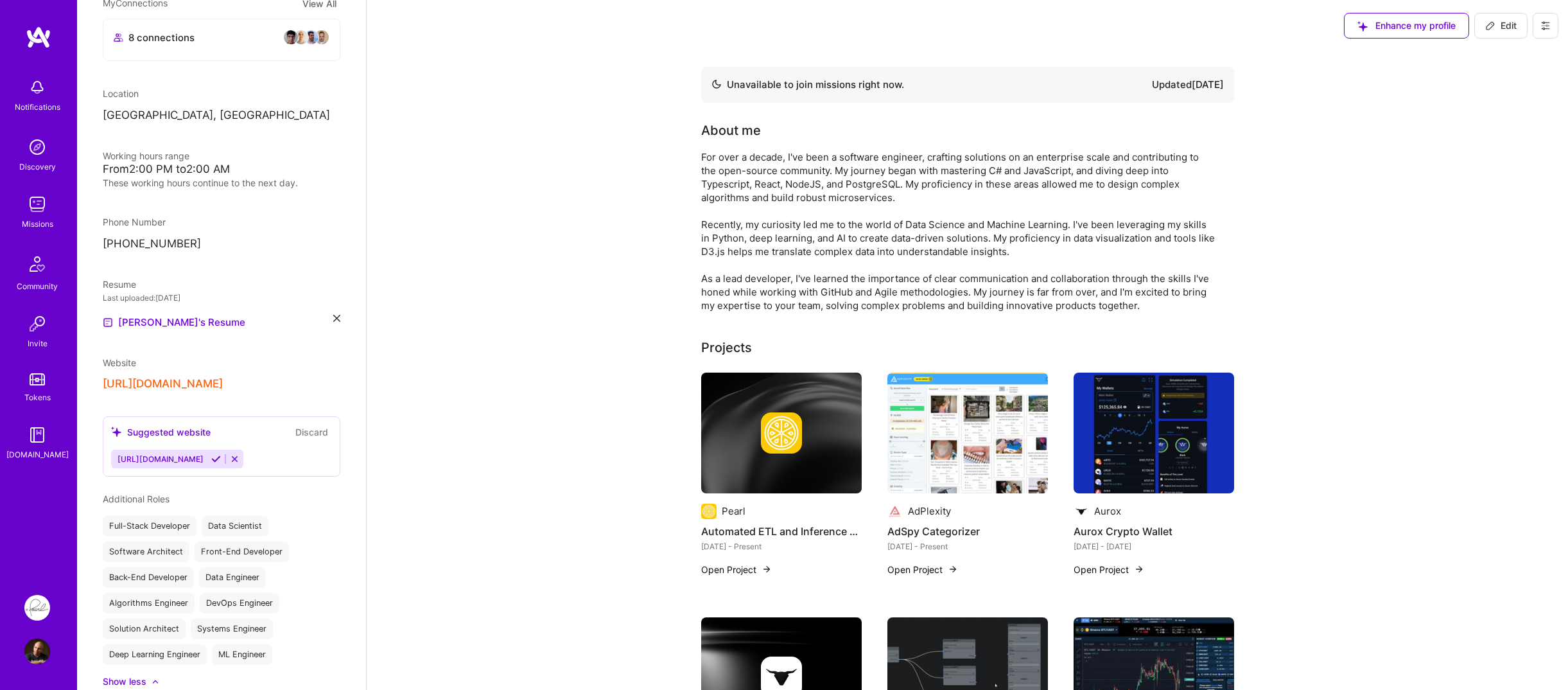
click at [1488, 16] on button "Edit" at bounding box center [1501, 25] width 53 height 26
select select "TR"
select select "Not Available"
select select "1 Month"
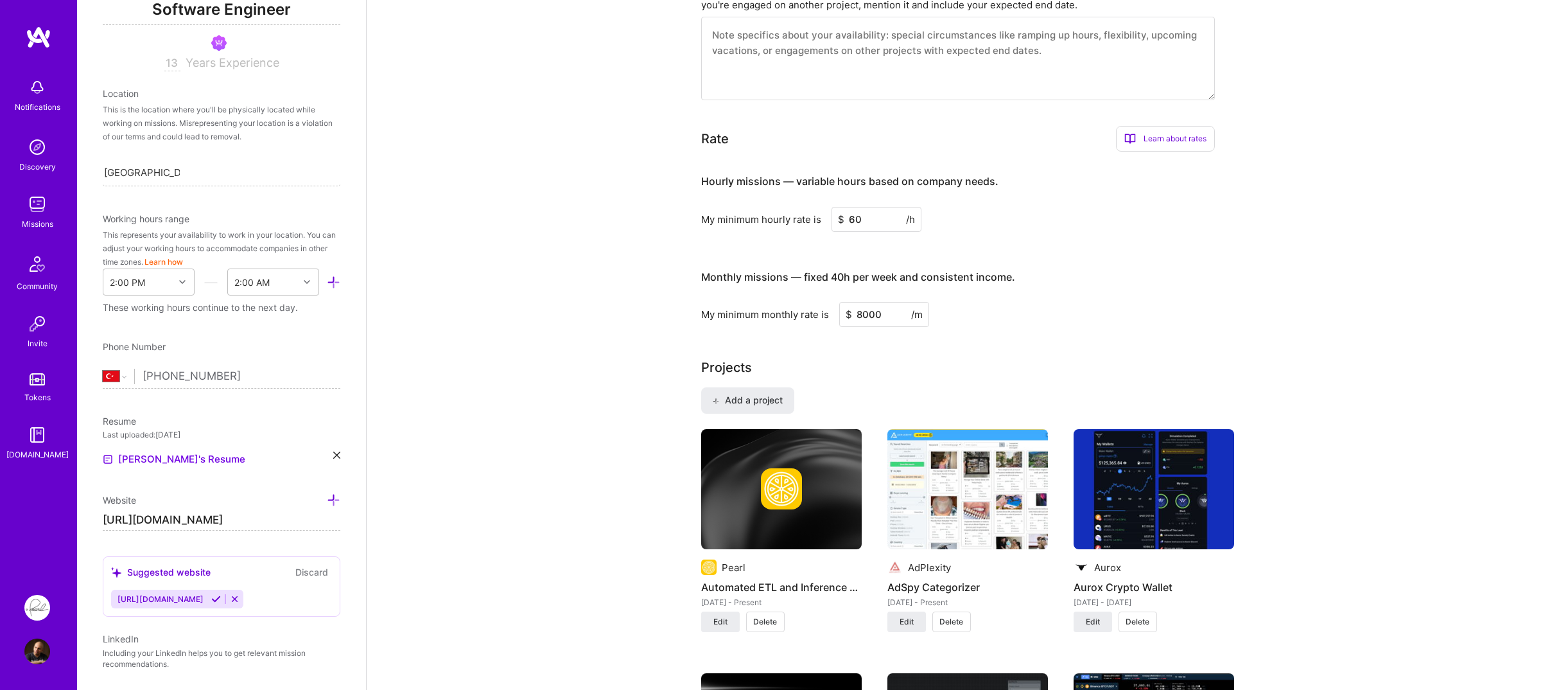
scroll to position [706, 0]
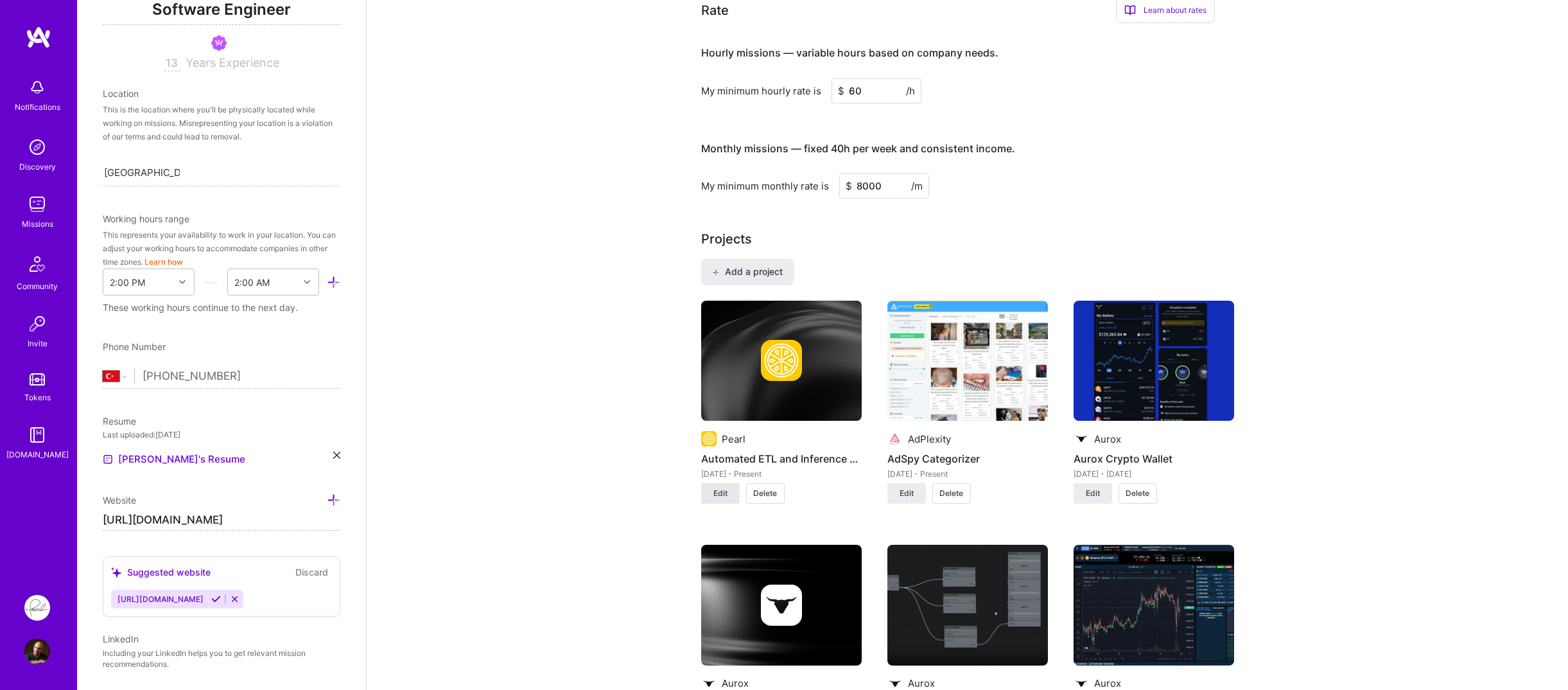
click at [727, 495] on button "Edit" at bounding box center [721, 493] width 39 height 20
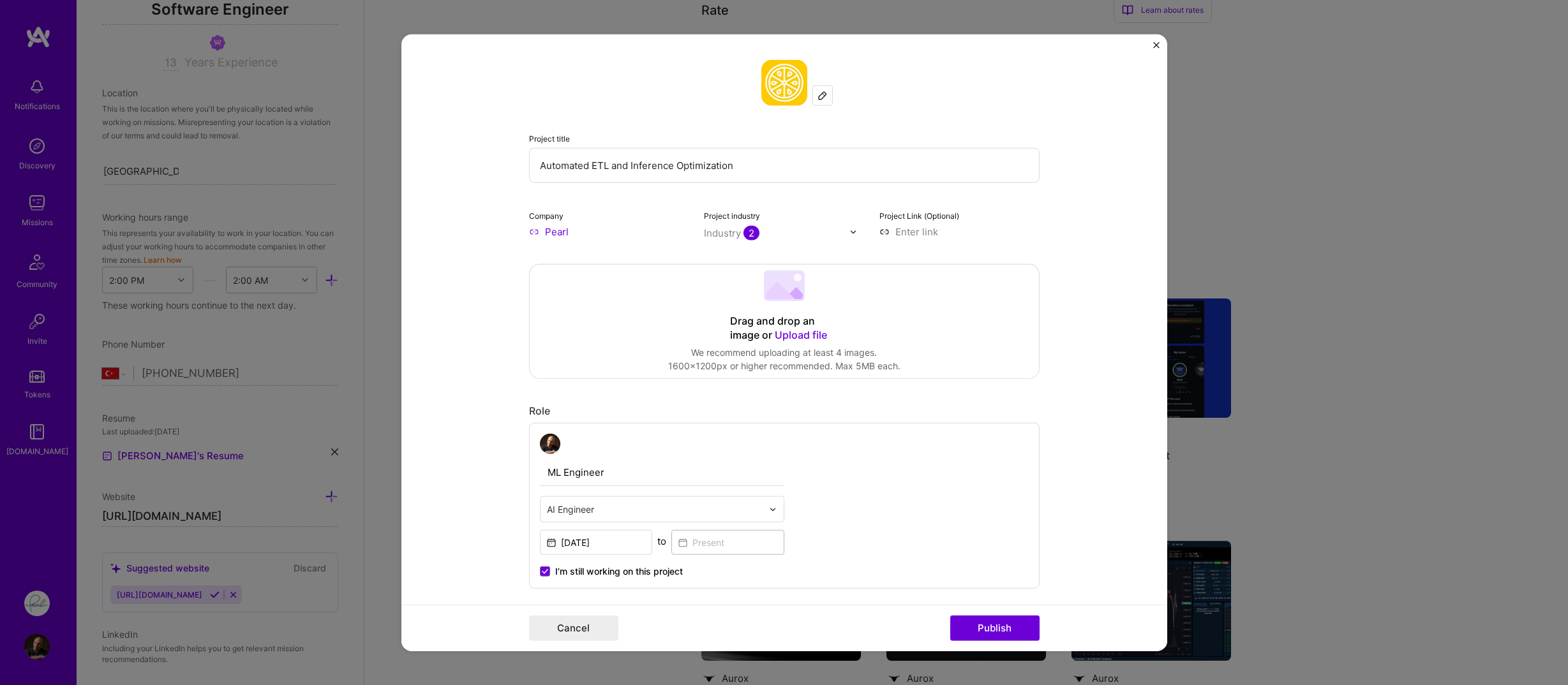
click at [556, 232] on input "Pearl" at bounding box center [609, 232] width 160 height 13
click at [531, 234] on input "Pearl" at bounding box center [609, 232] width 160 height 13
click at [529, 234] on input "Pearl" at bounding box center [609, 232] width 160 height 13
click at [563, 233] on input "Pearl" at bounding box center [609, 232] width 160 height 13
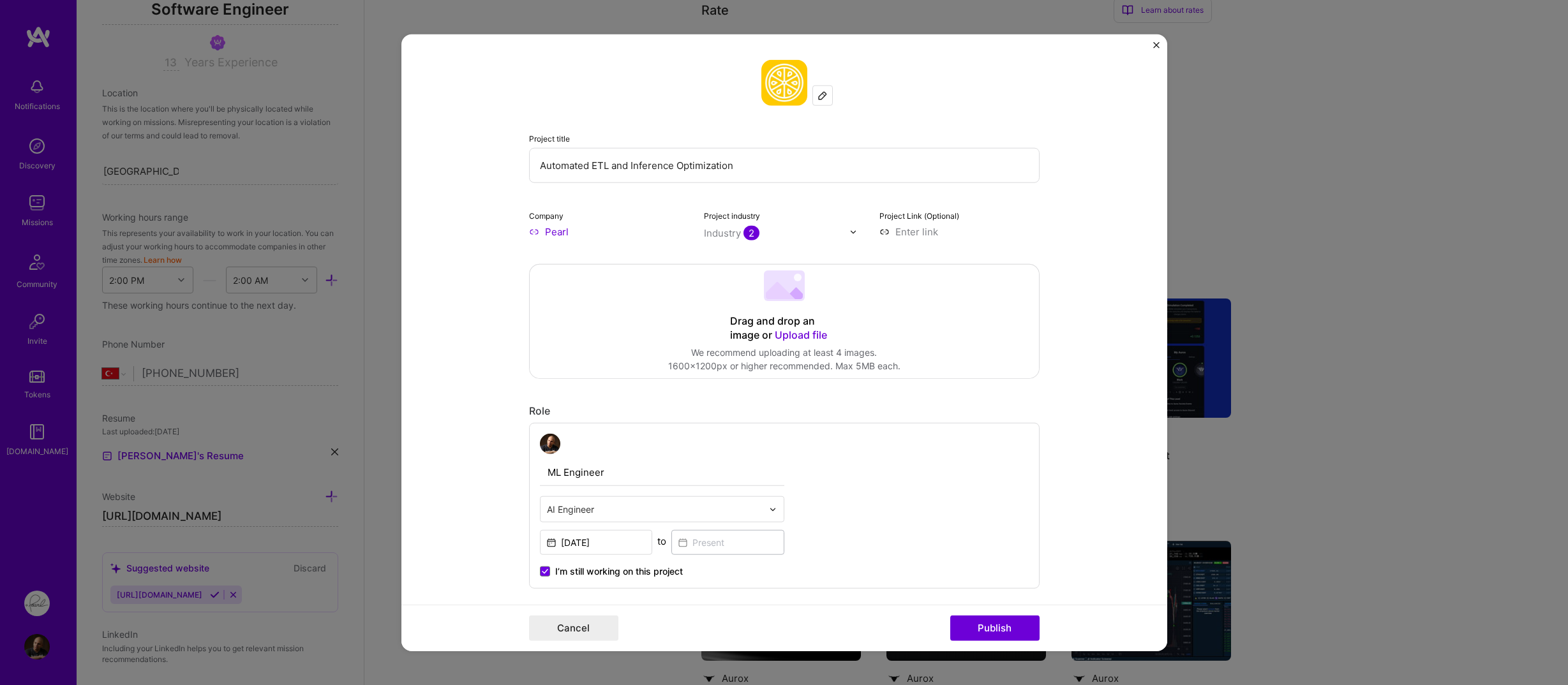
click at [563, 233] on input "Pearl" at bounding box center [609, 232] width 160 height 13
click at [589, 257] on div "Pearl hellopearl.com" at bounding box center [599, 263] width 62 height 24
type input "Pearl"
click at [972, 621] on button "Publish" at bounding box center [994, 627] width 90 height 26
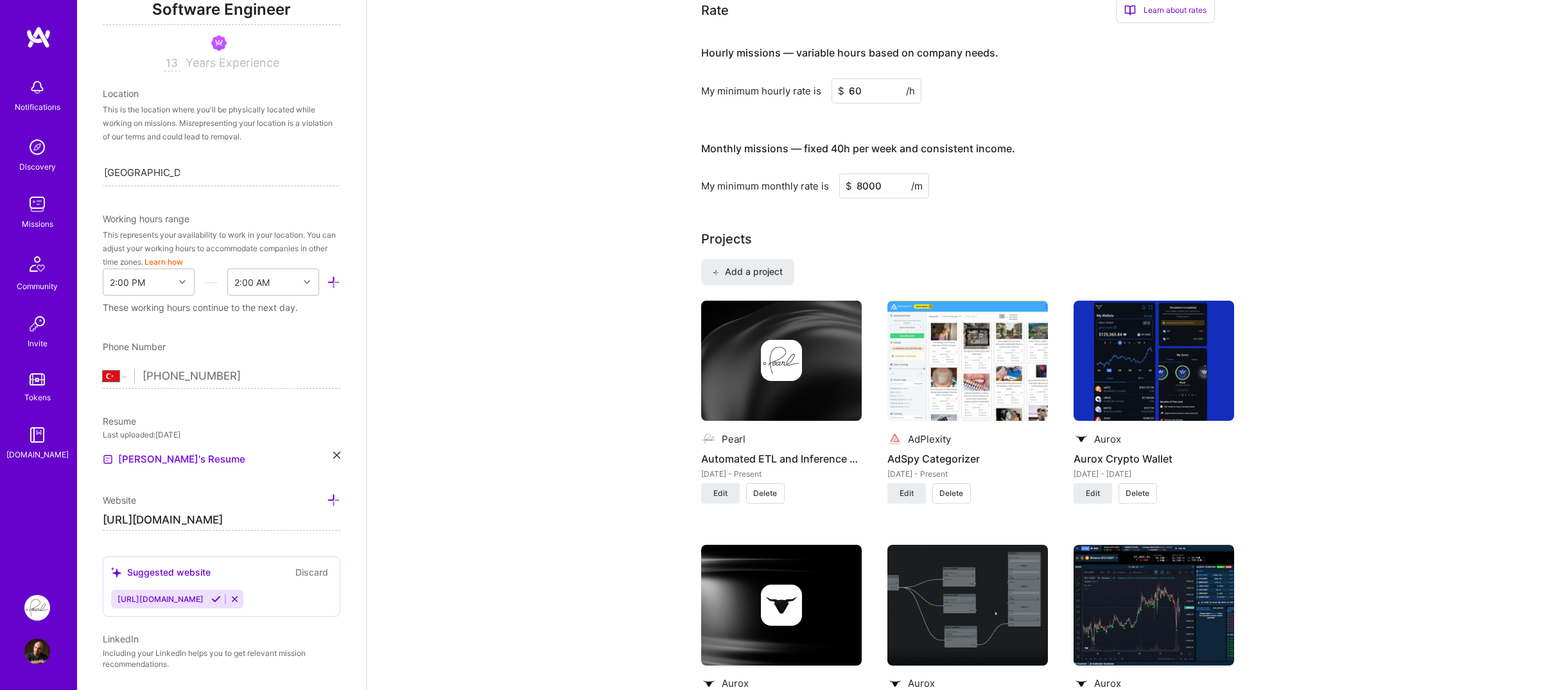
click at [566, 415] on div "About me What you write here will be shared with companies. Enter at least 100 …" at bounding box center [968, 587] width 1202 height 2486
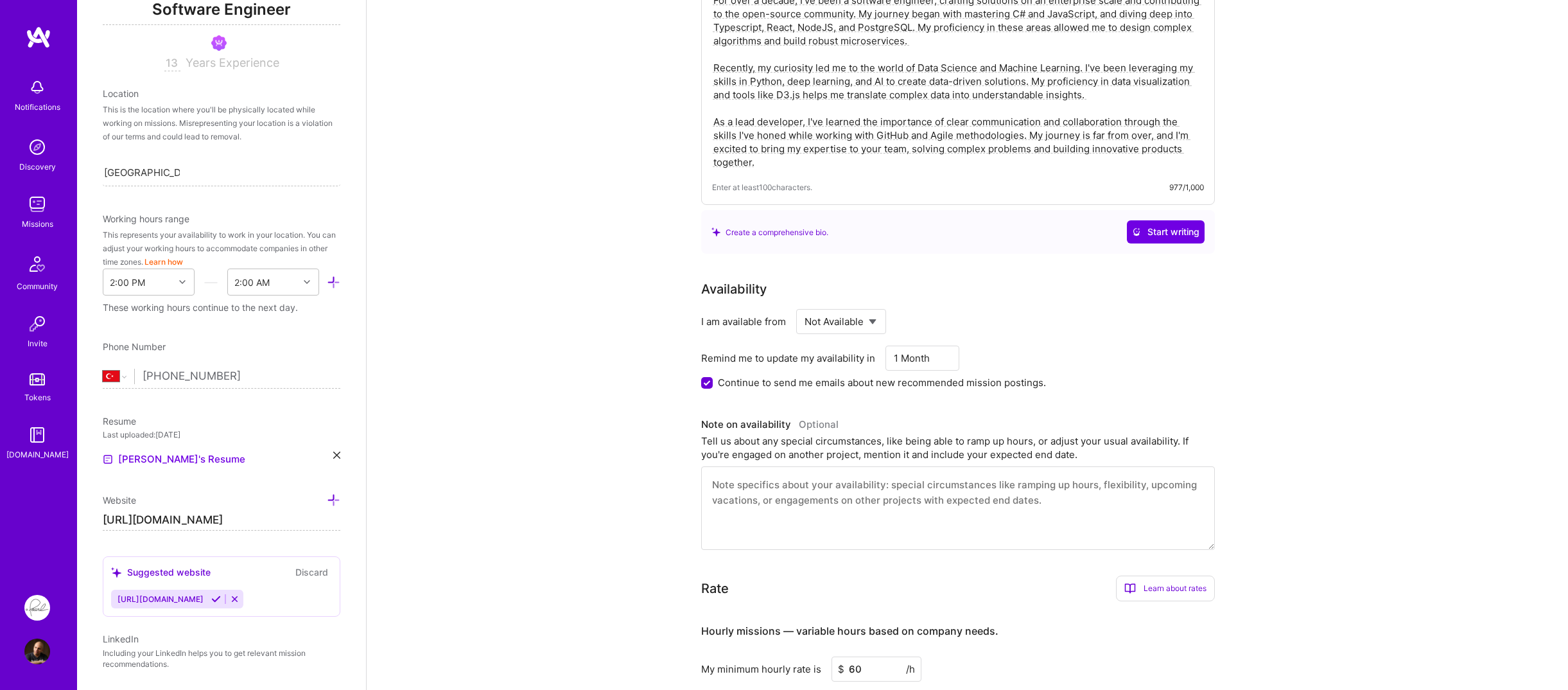
scroll to position [0, 0]
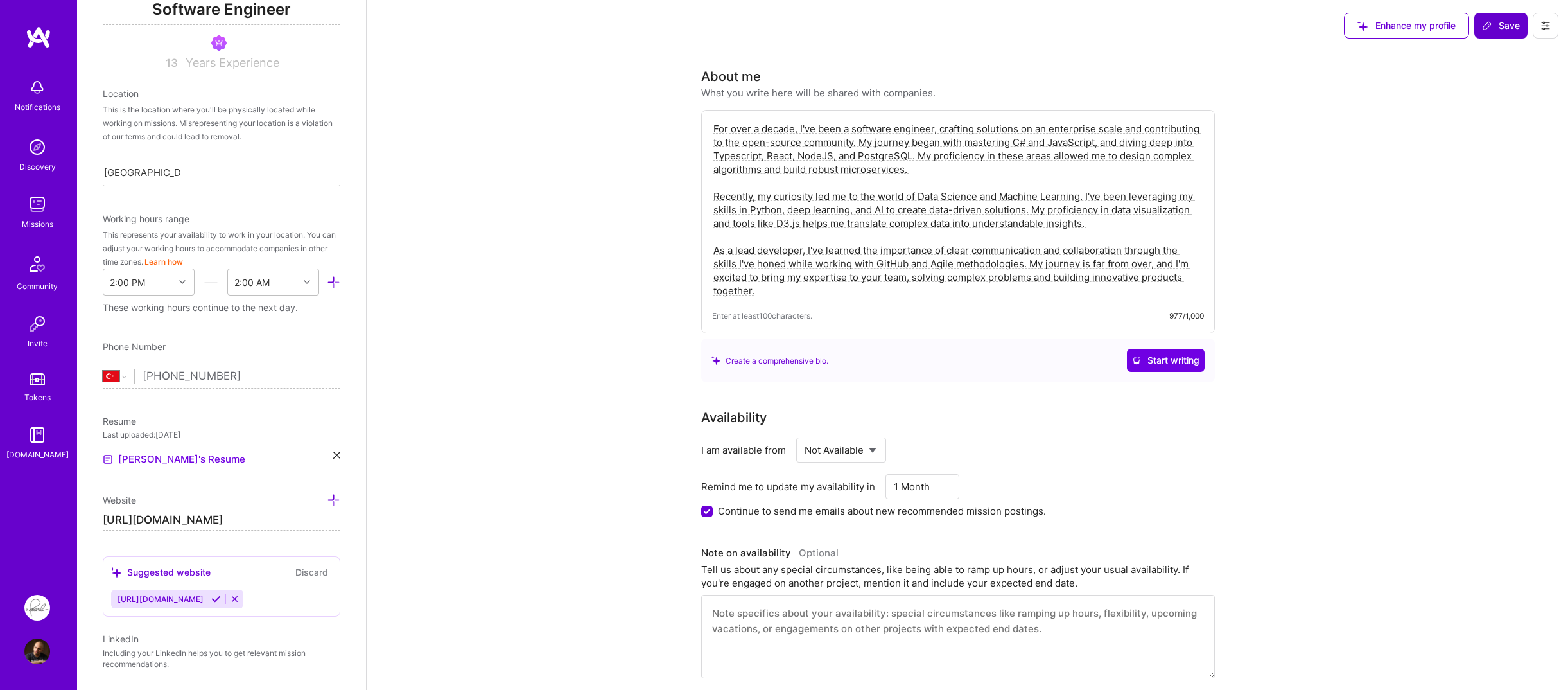
click at [1501, 22] on span "Save" at bounding box center [1500, 25] width 38 height 13
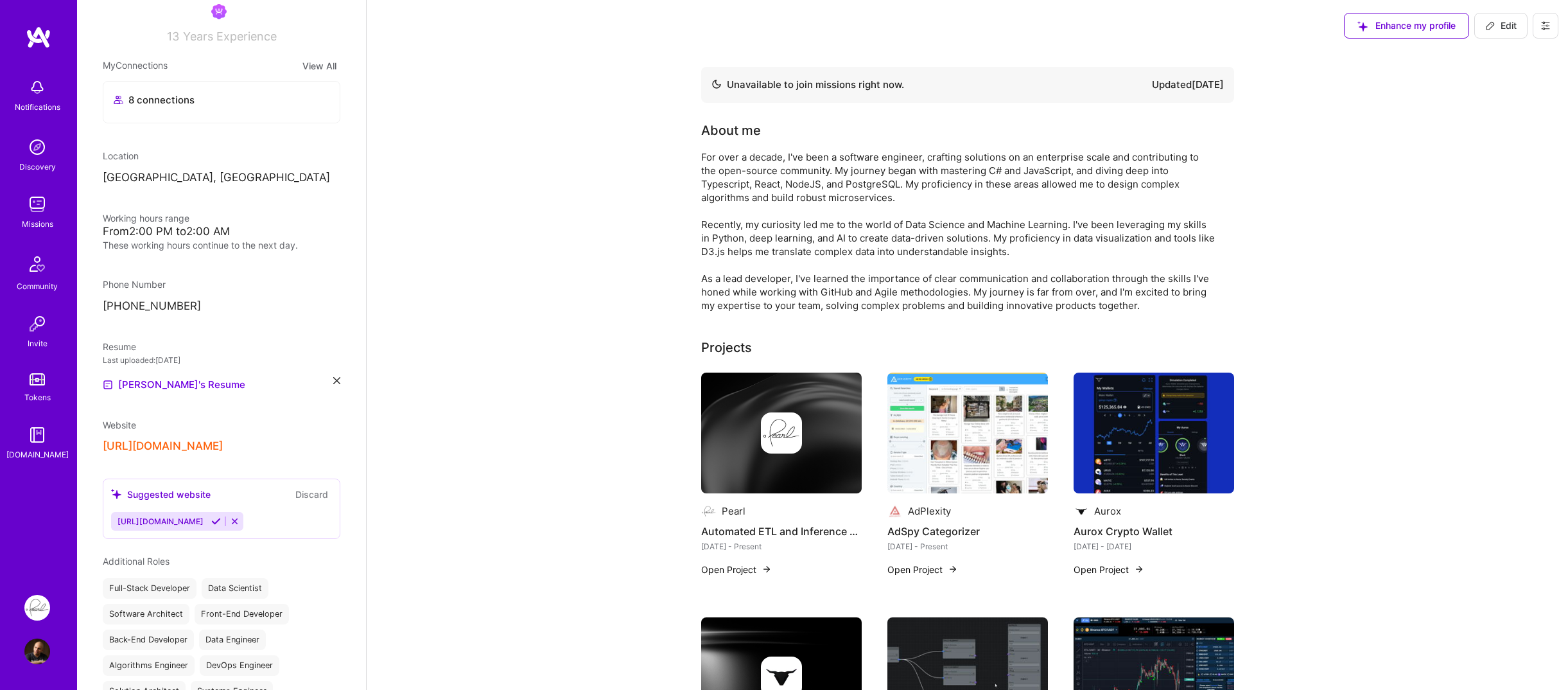
scroll to position [257, 0]
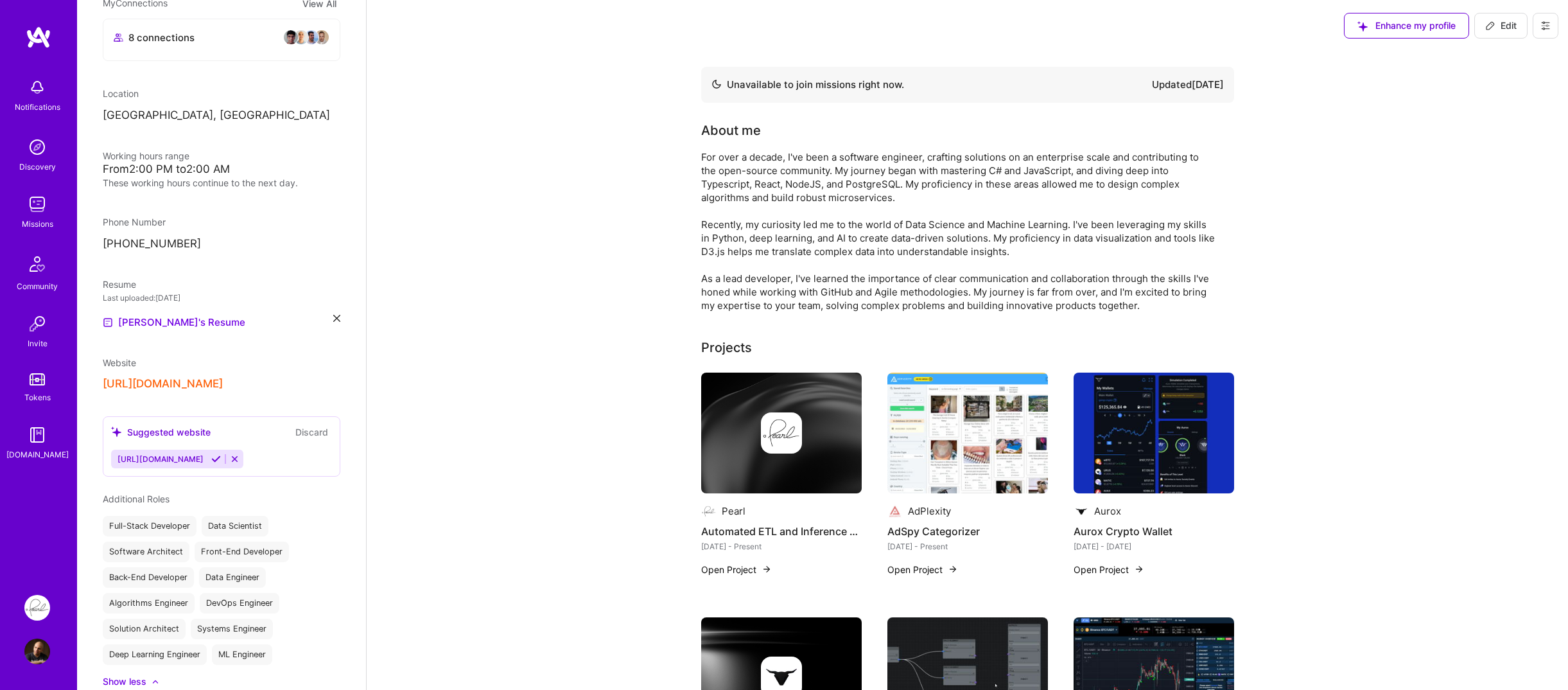
click at [211, 462] on icon at bounding box center [216, 459] width 10 height 10
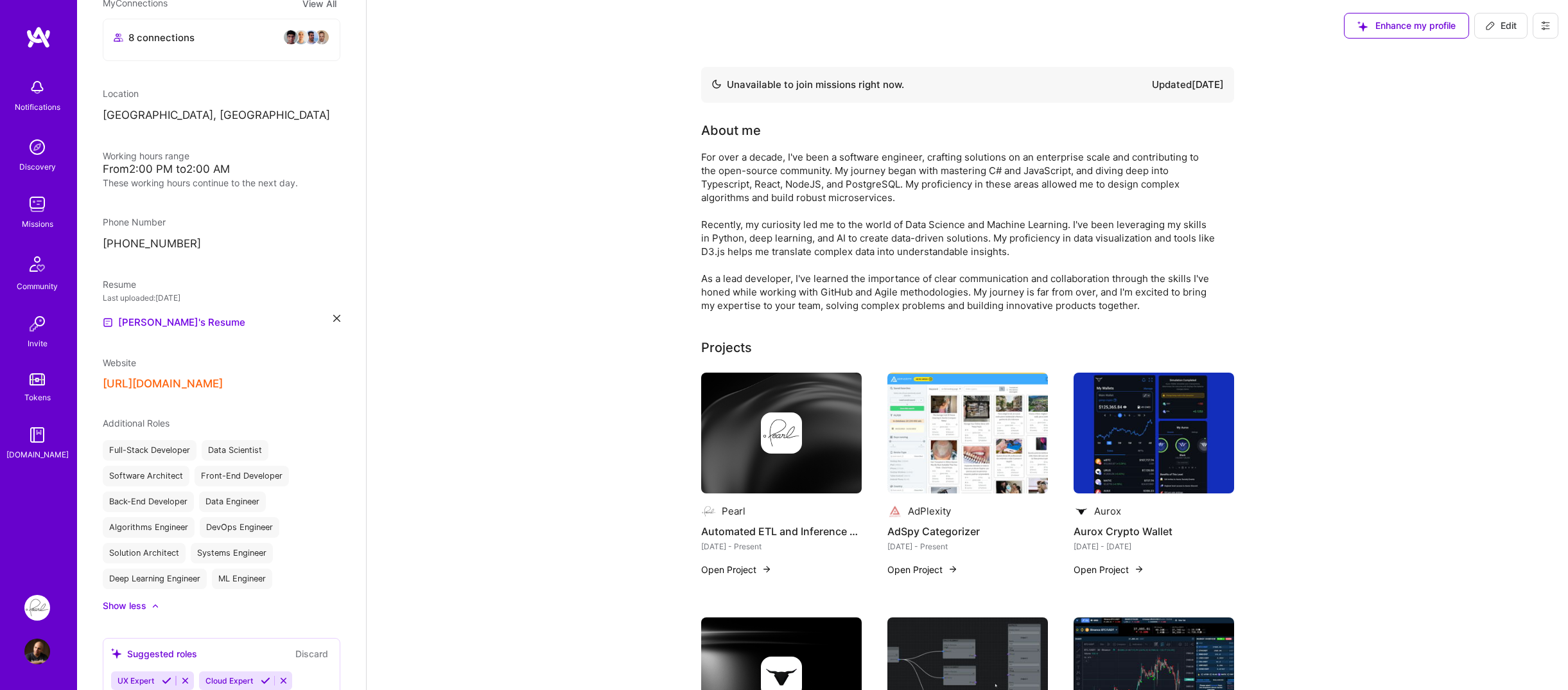
click at [187, 407] on div "Ali Taheri Moghaddar Software Engineer 13 Years Experience My Connections View …" at bounding box center [222, 345] width 289 height 690
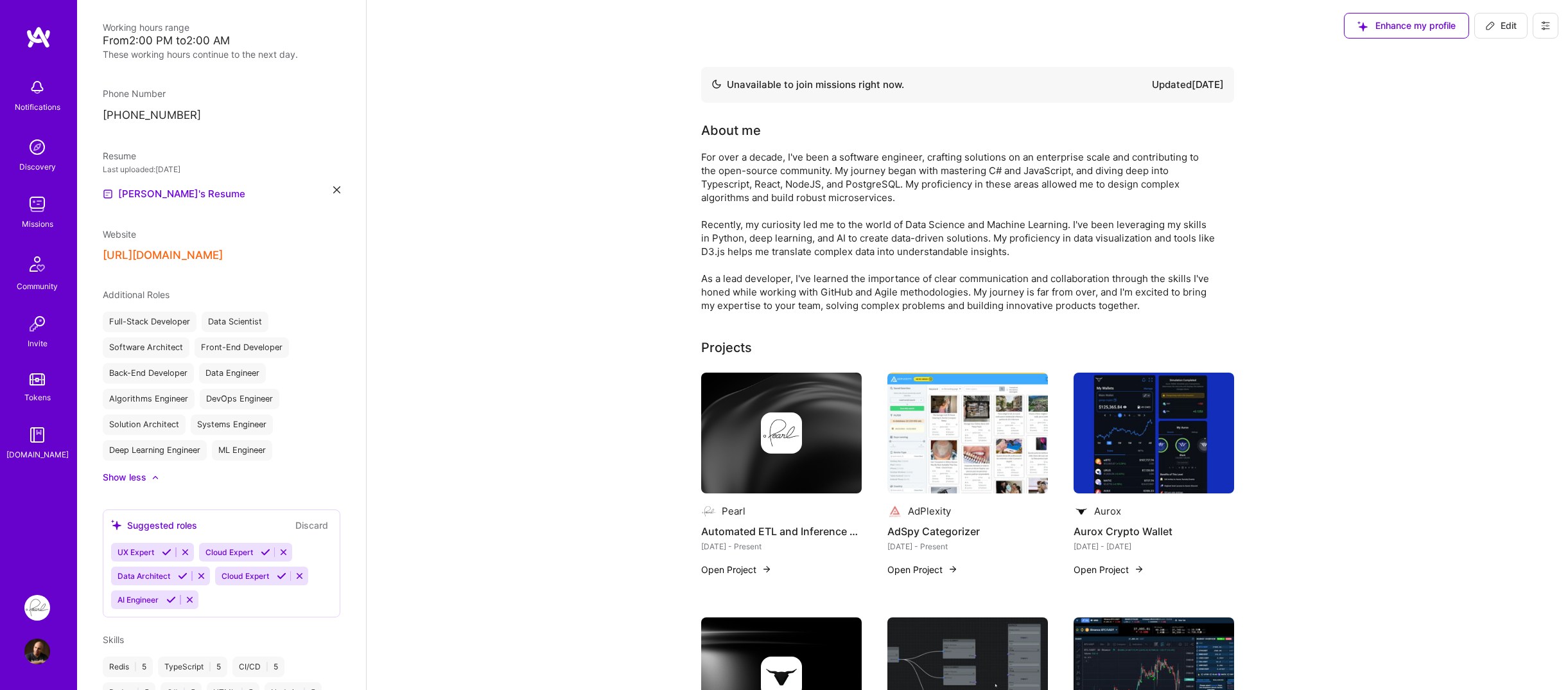
scroll to position [450, 0]
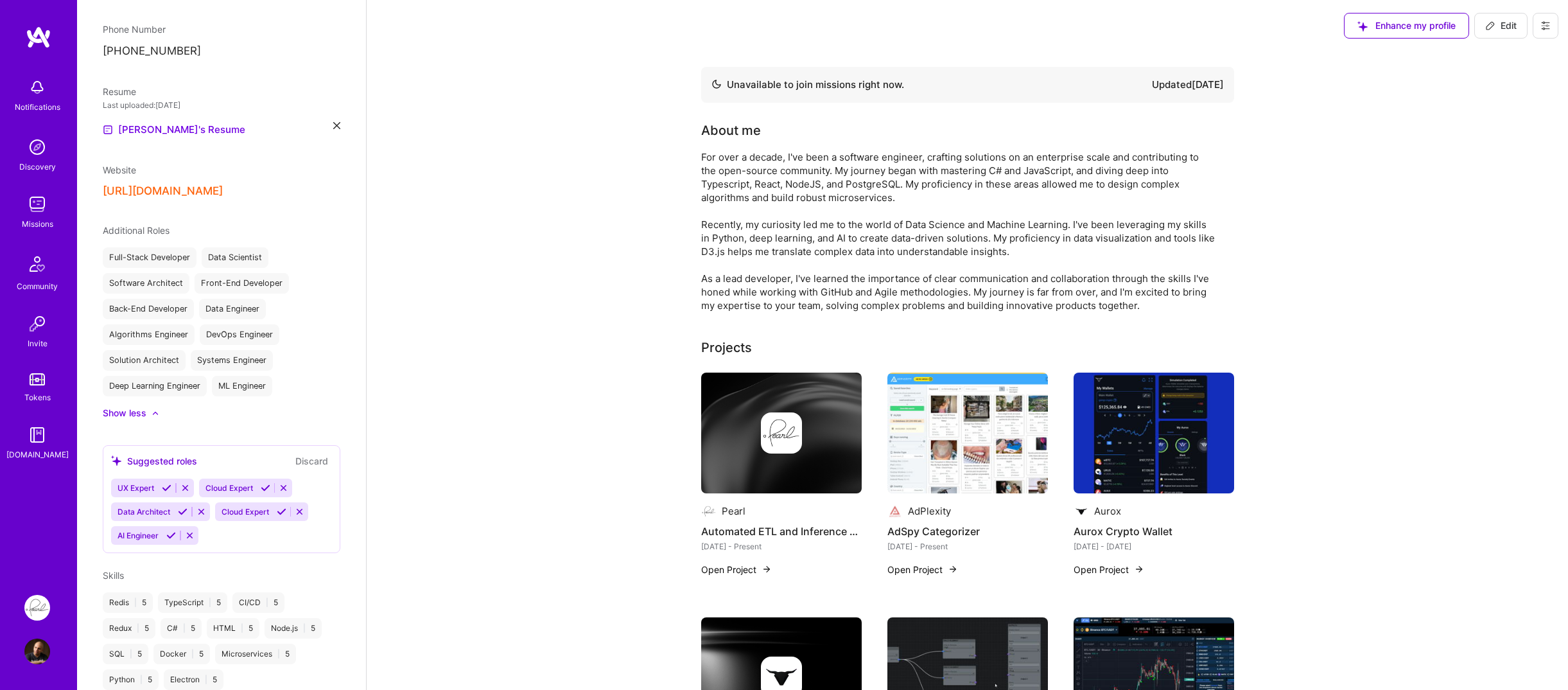
click at [182, 515] on icon at bounding box center [183, 512] width 10 height 10
click at [264, 491] on icon at bounding box center [265, 488] width 10 height 10
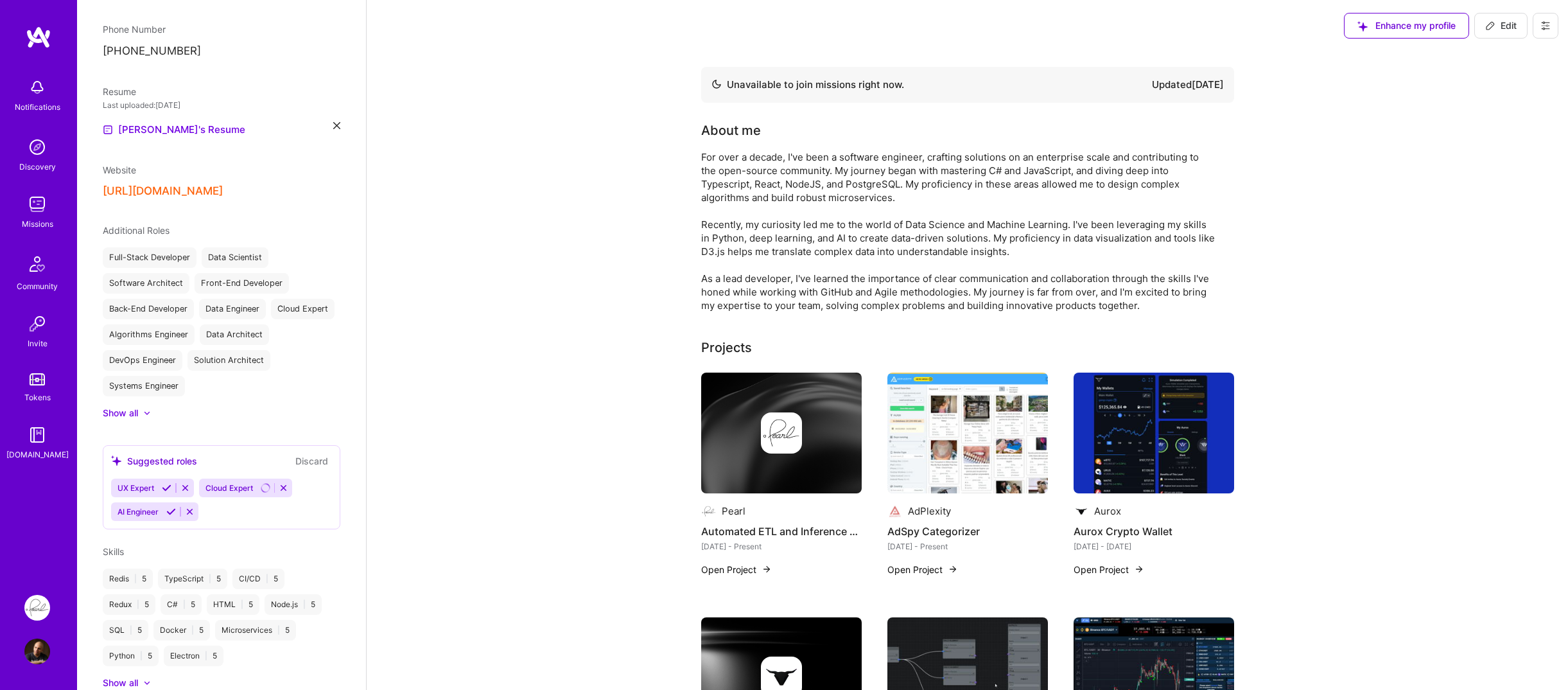
click at [170, 513] on icon at bounding box center [171, 512] width 10 height 10
click at [306, 465] on button "Discard" at bounding box center [312, 460] width 41 height 15
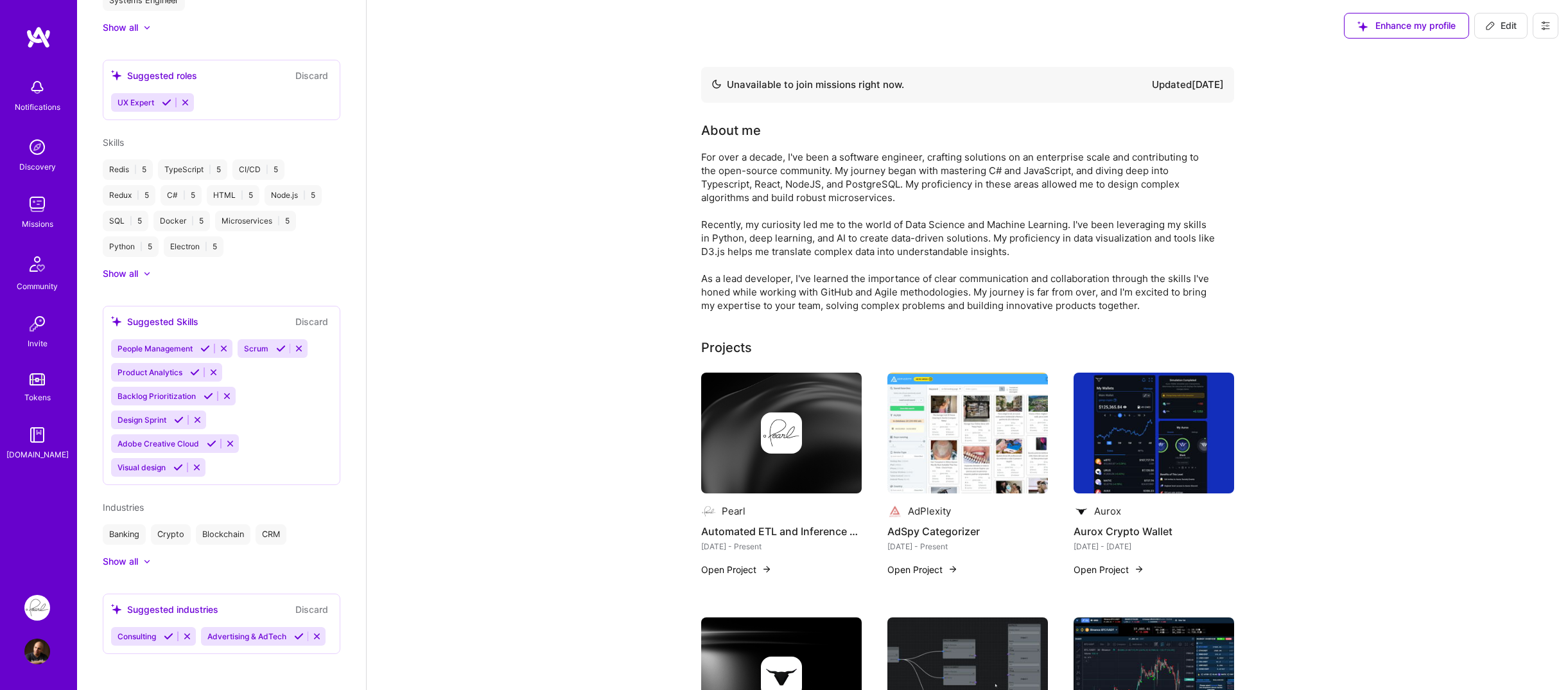
scroll to position [864, 0]
click at [294, 633] on icon at bounding box center [299, 632] width 10 height 10
click at [169, 633] on icon at bounding box center [169, 632] width 10 height 10
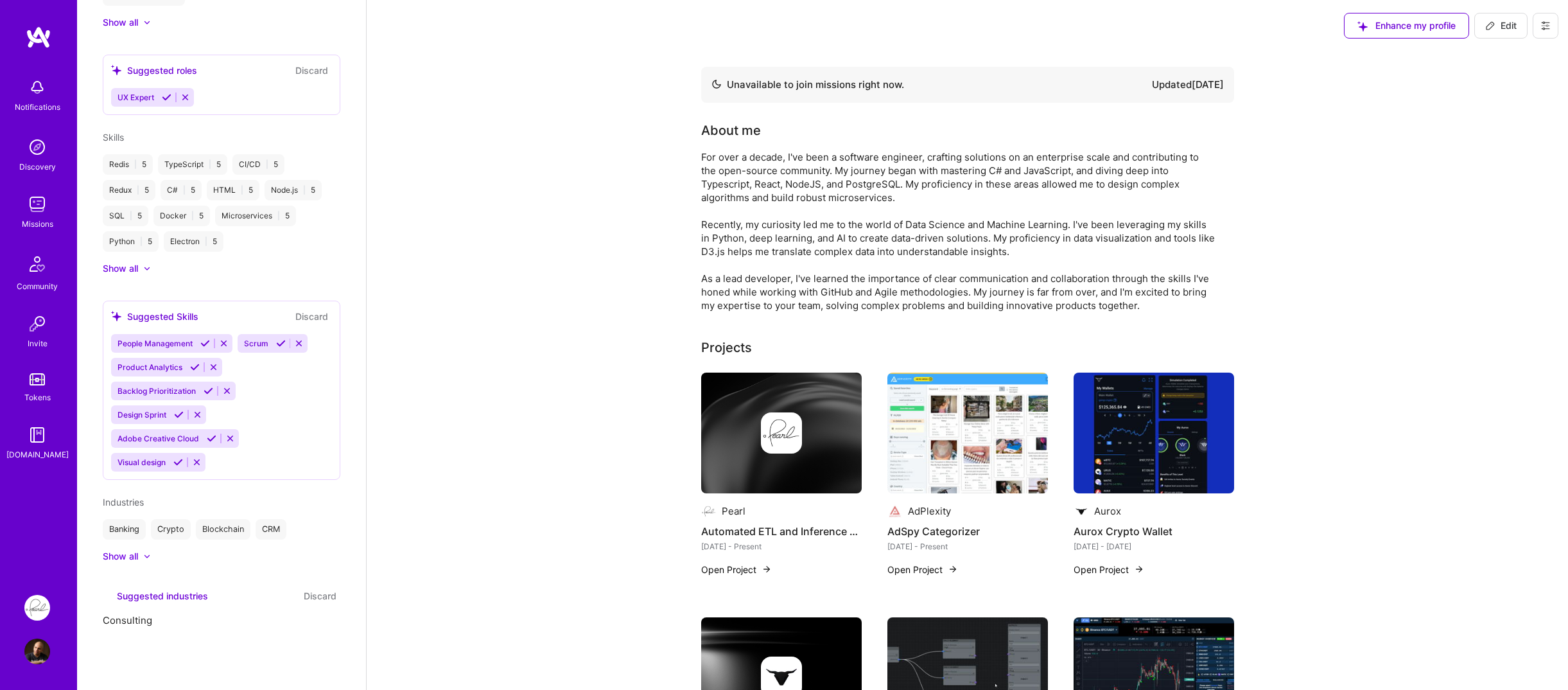
scroll to position [765, 0]
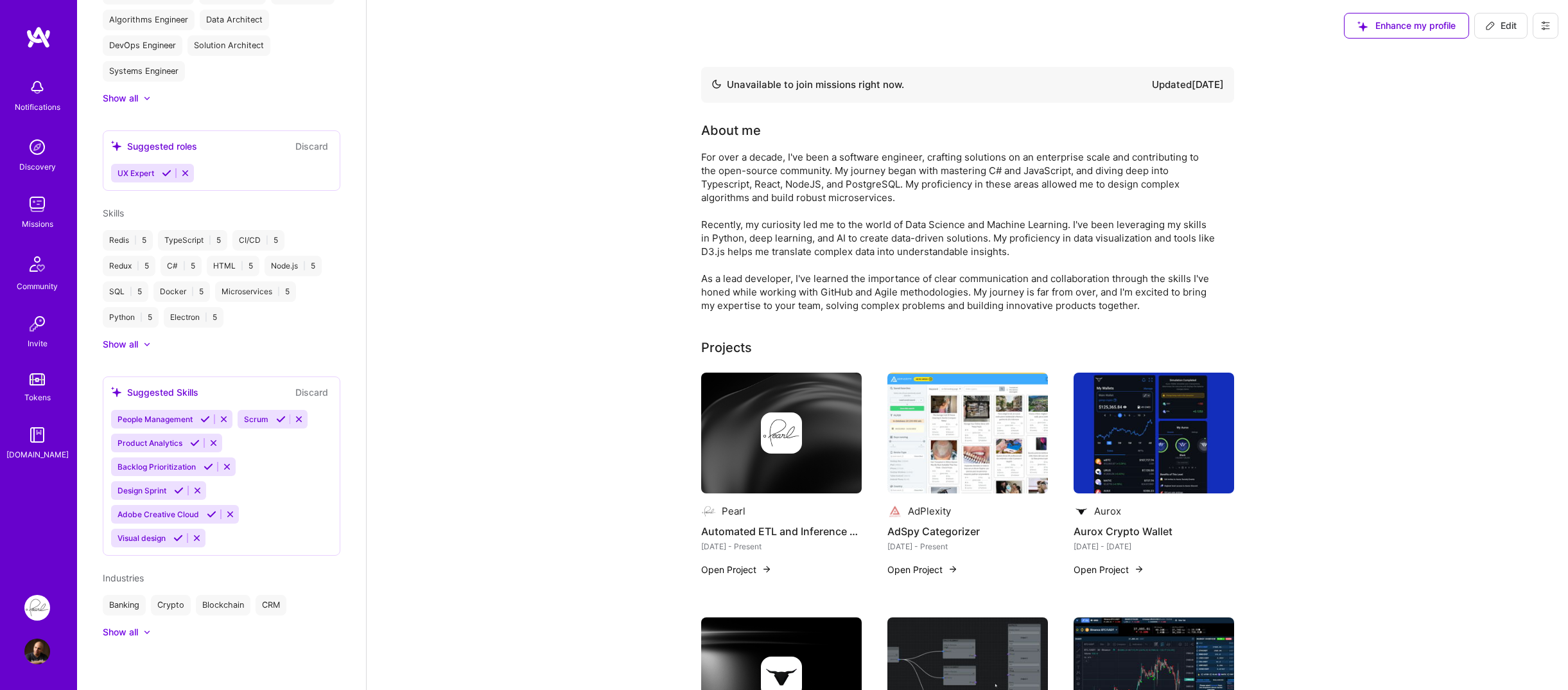
click at [310, 392] on button "Discard" at bounding box center [312, 392] width 41 height 15
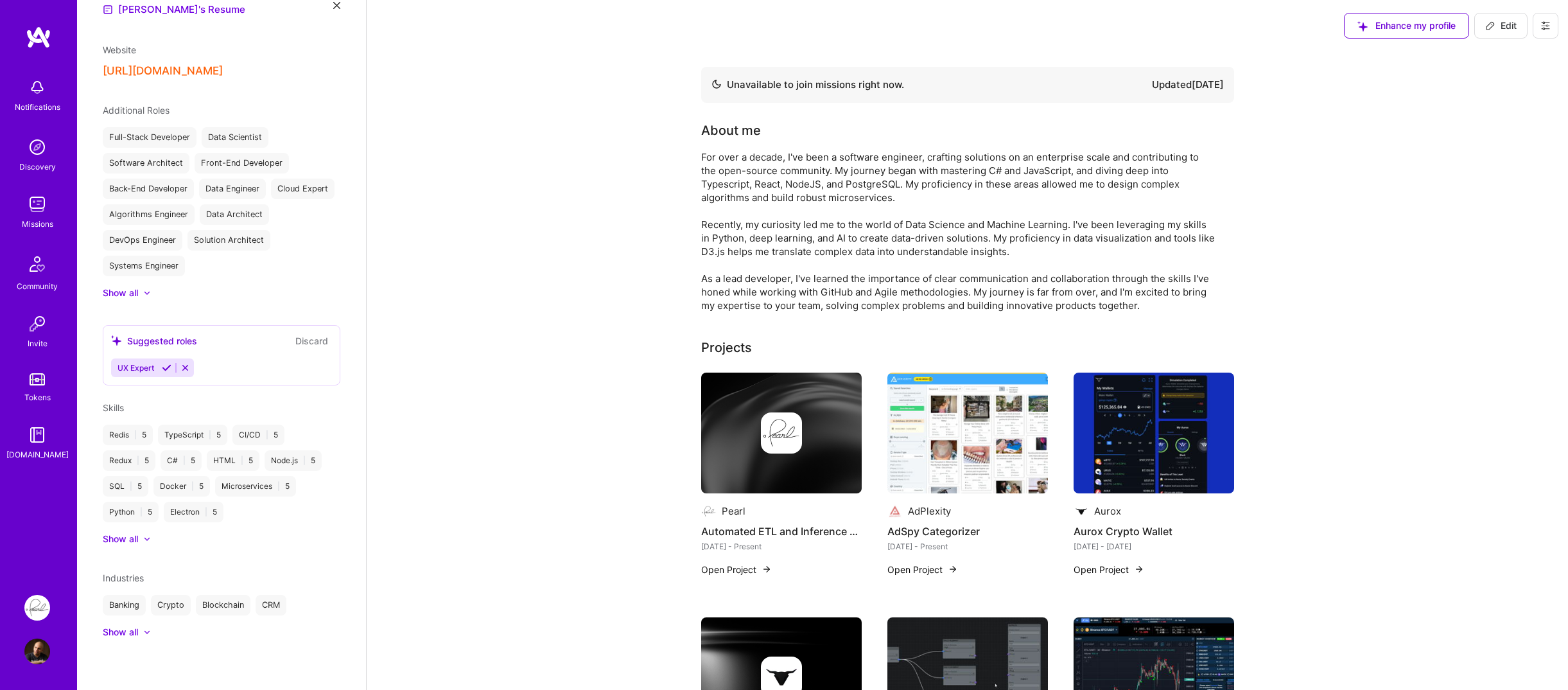
scroll to position [570, 0]
click at [308, 344] on button "Discard" at bounding box center [312, 340] width 41 height 15
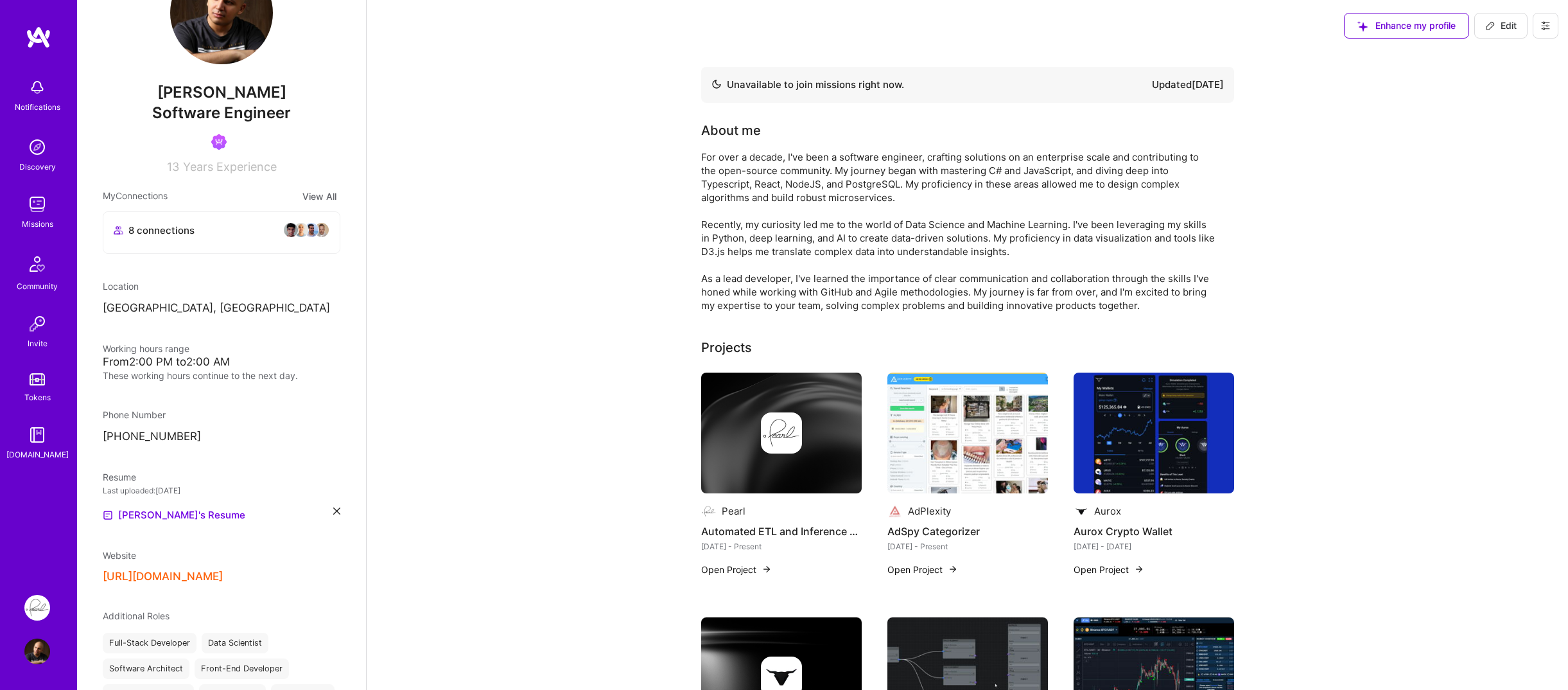
scroll to position [0, 0]
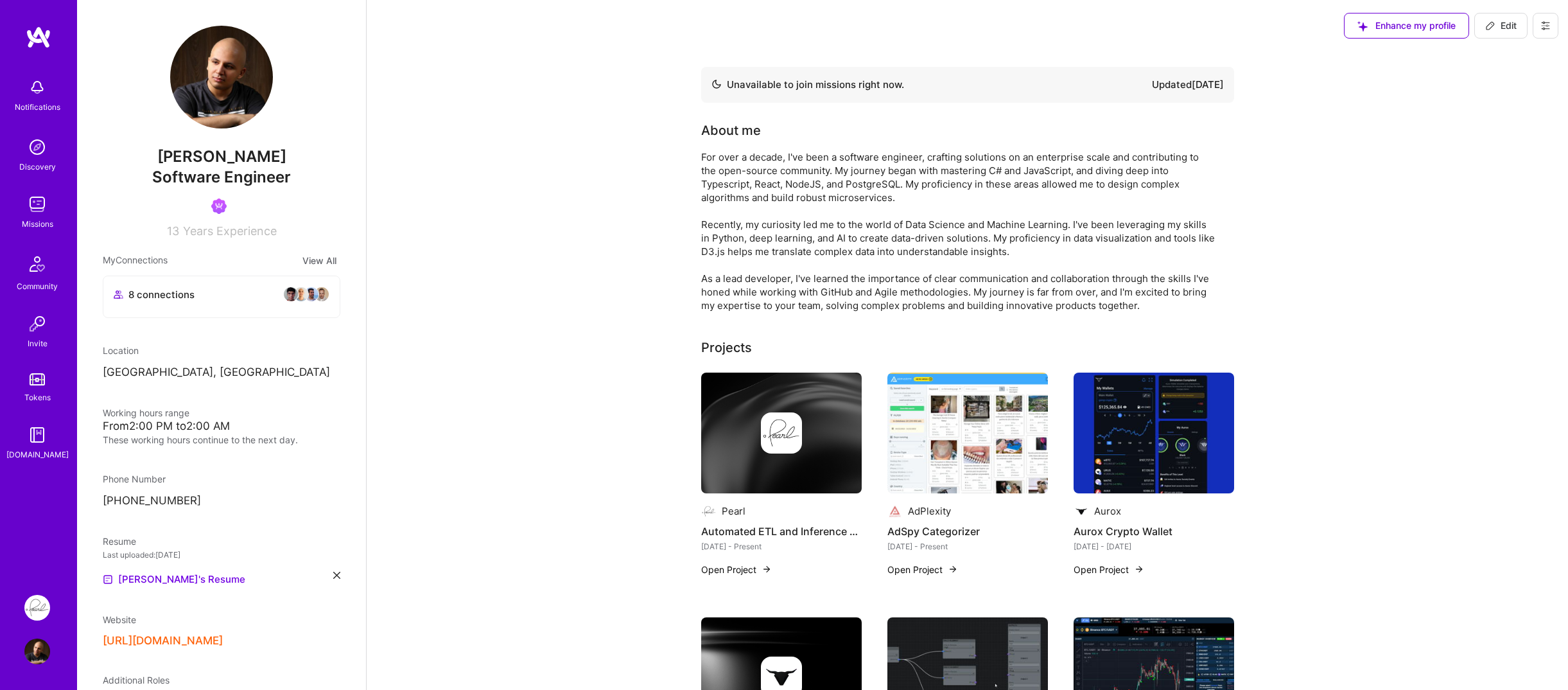
click at [275, 392] on div "Ali Taheri Moghaddar Software Engineer 13 Years Experience My Connections View …" at bounding box center [222, 345] width 289 height 690
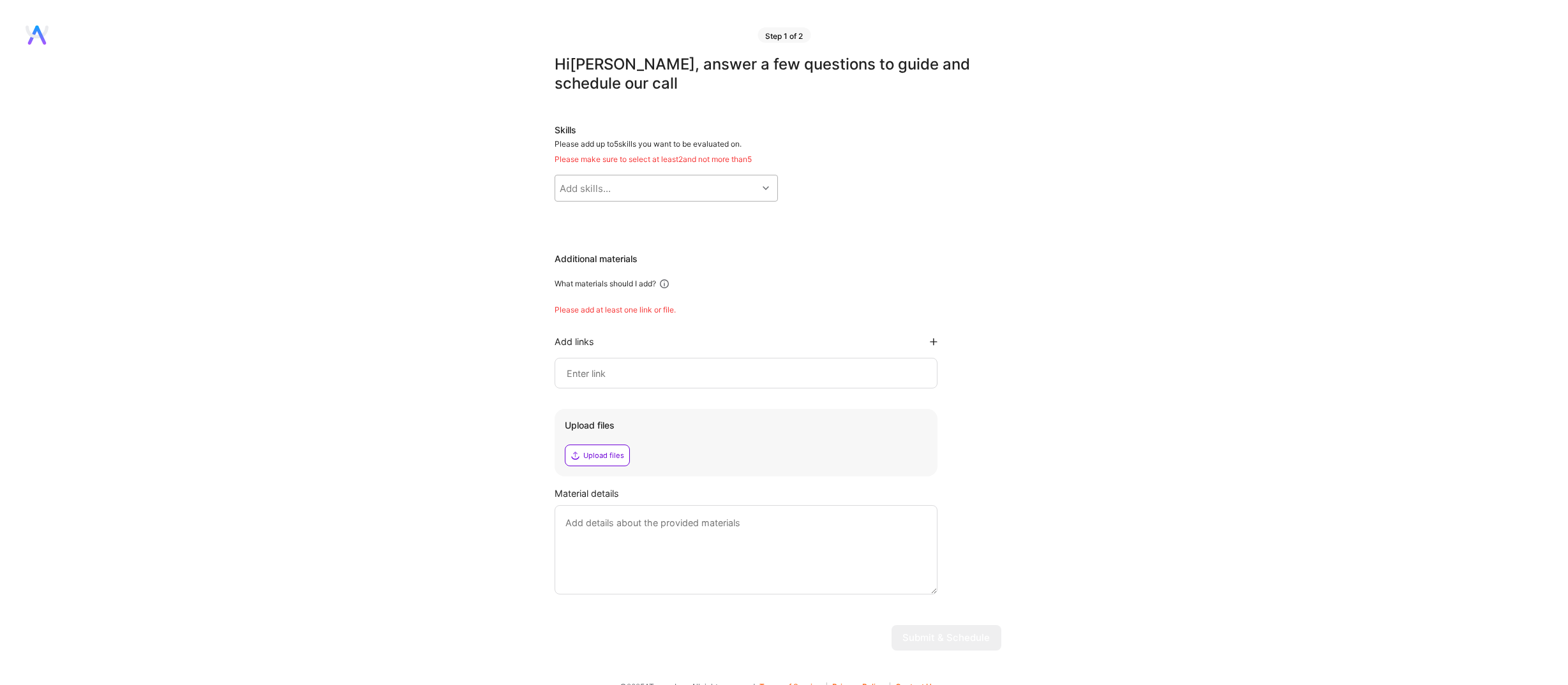
click at [582, 182] on div "Add skills..." at bounding box center [585, 189] width 51 height 13
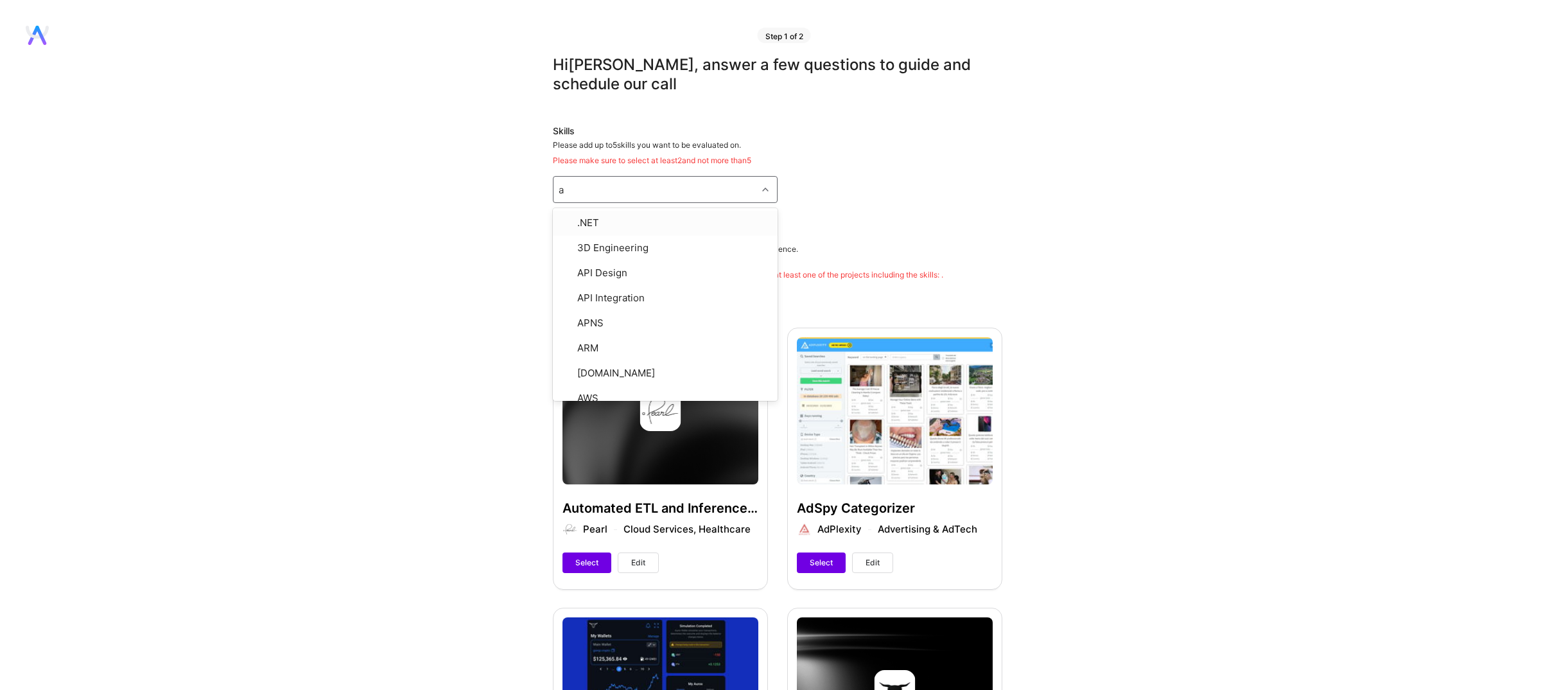
type input "ai"
click at [566, 267] on input "checkbox" at bounding box center [568, 270] width 9 height 9
checkbox input "true"
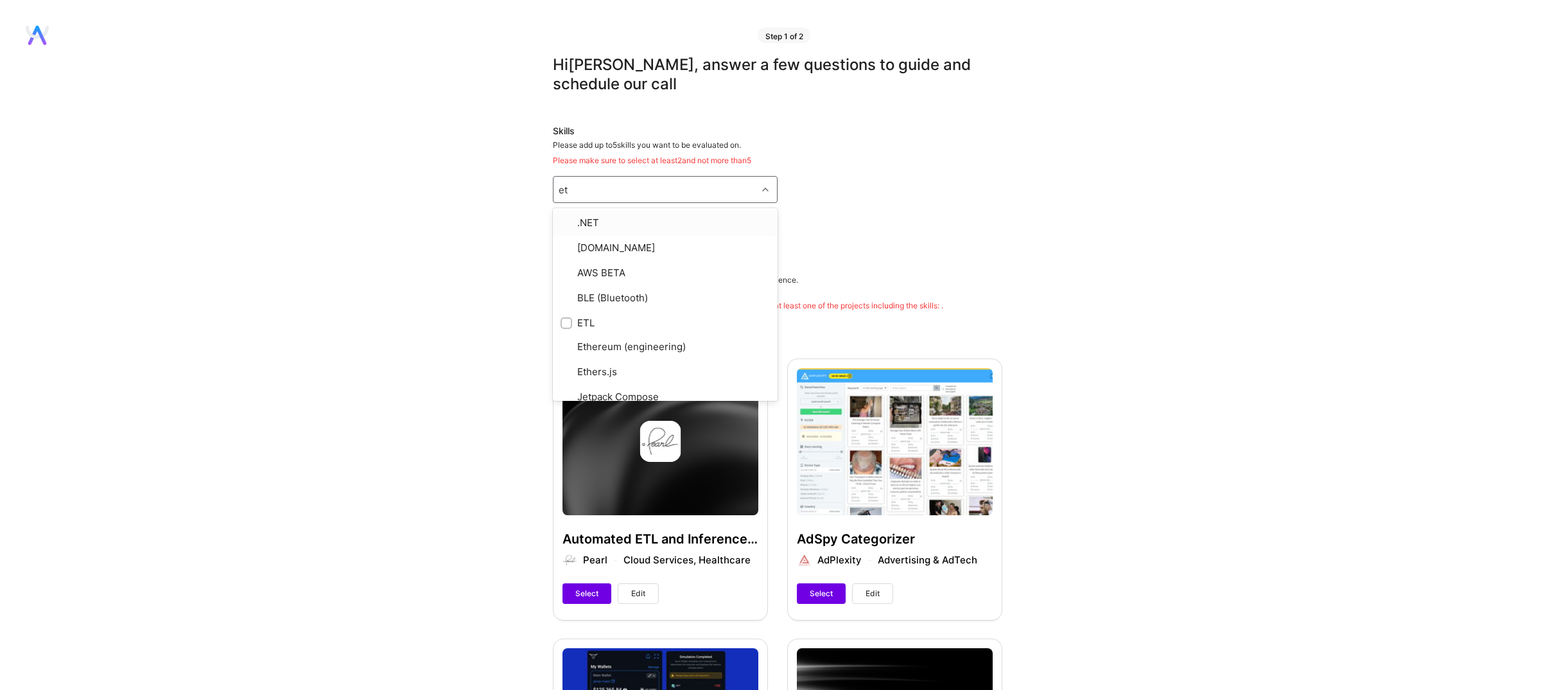
type input "etl"
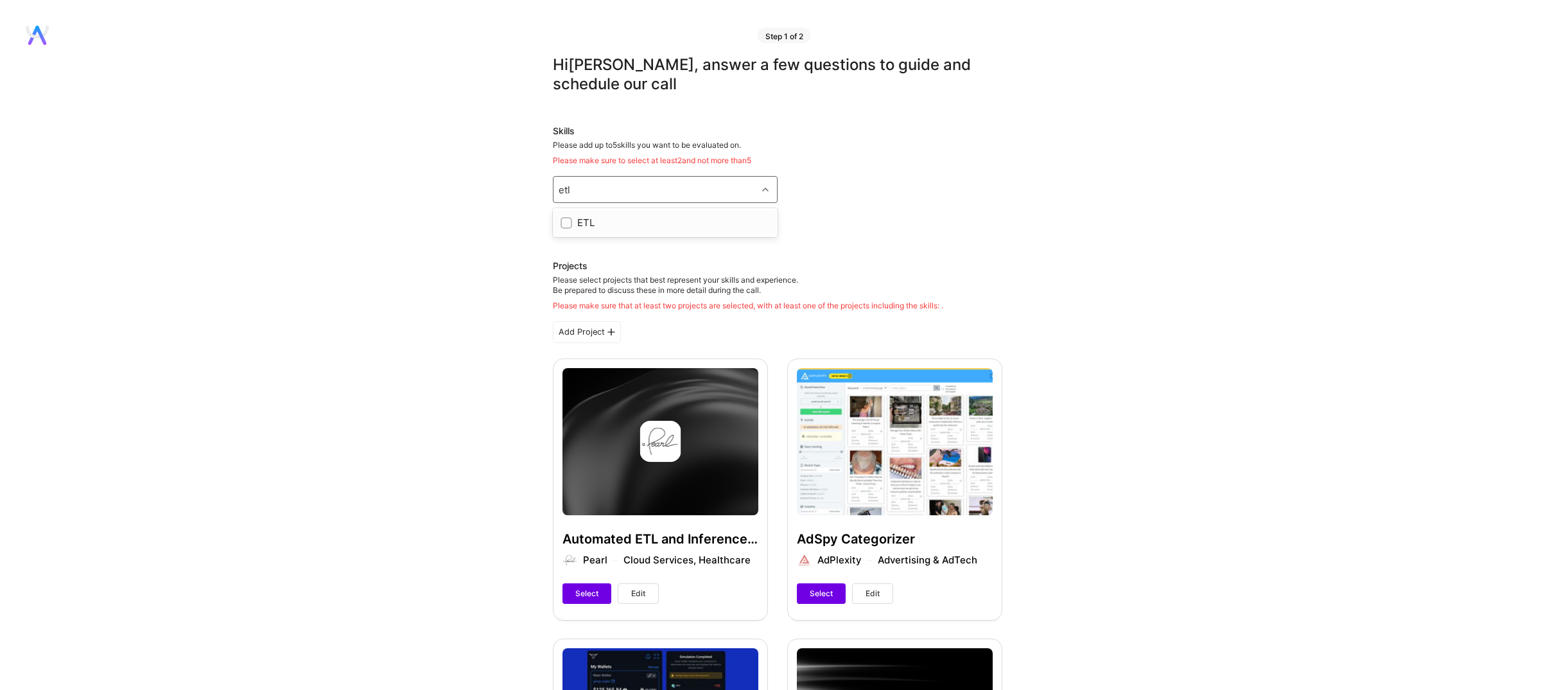
click at [569, 219] on input "checkbox" at bounding box center [568, 223] width 9 height 9
checkbox input "true"
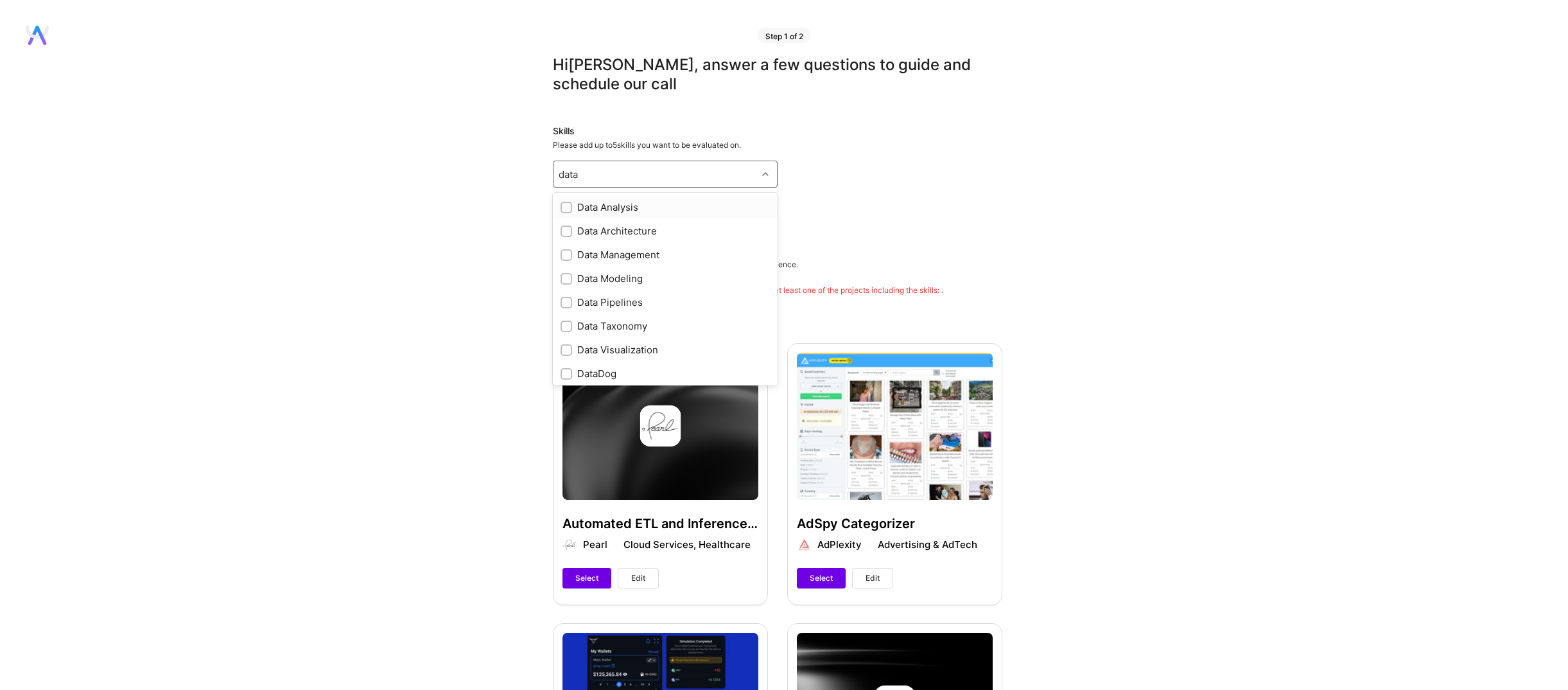
type input "data"
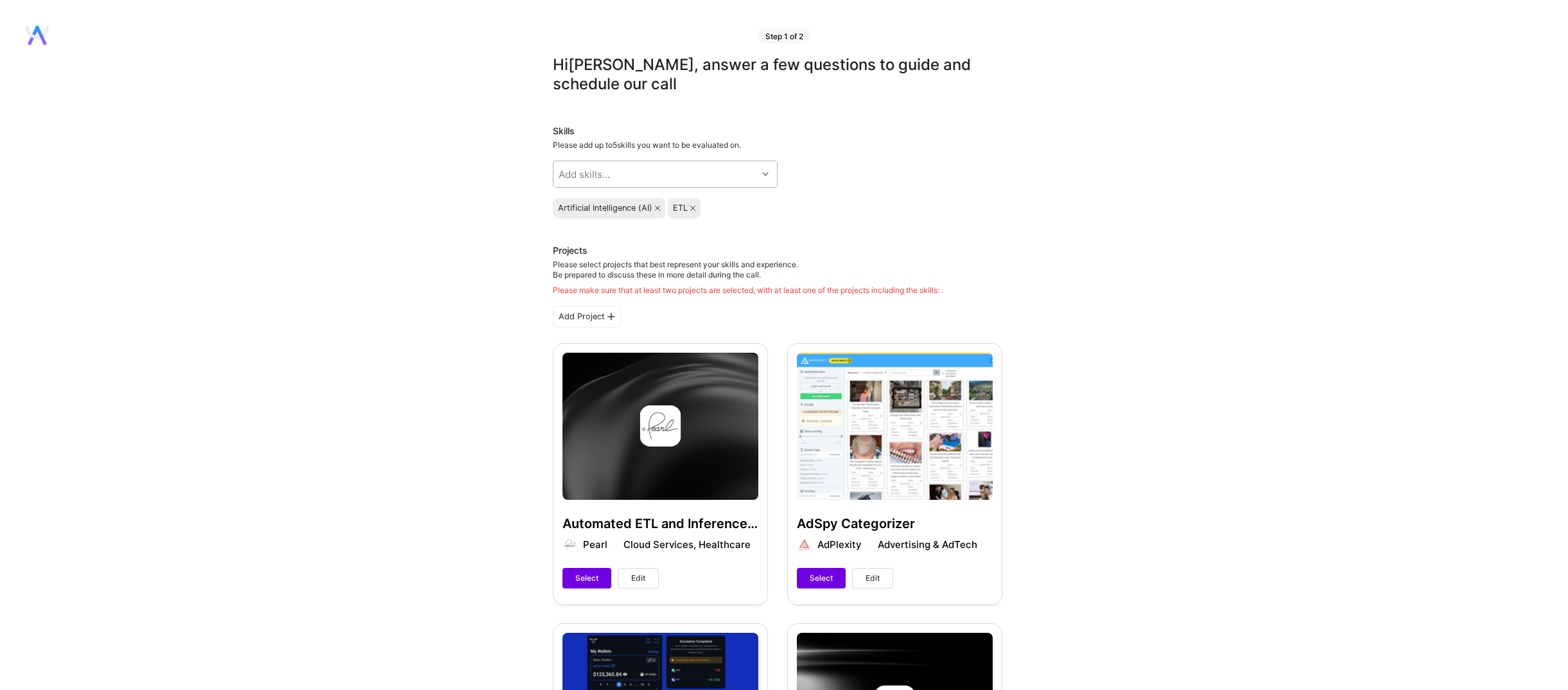
click at [623, 161] on div "Add skills..." at bounding box center [656, 173] width 203 height 26
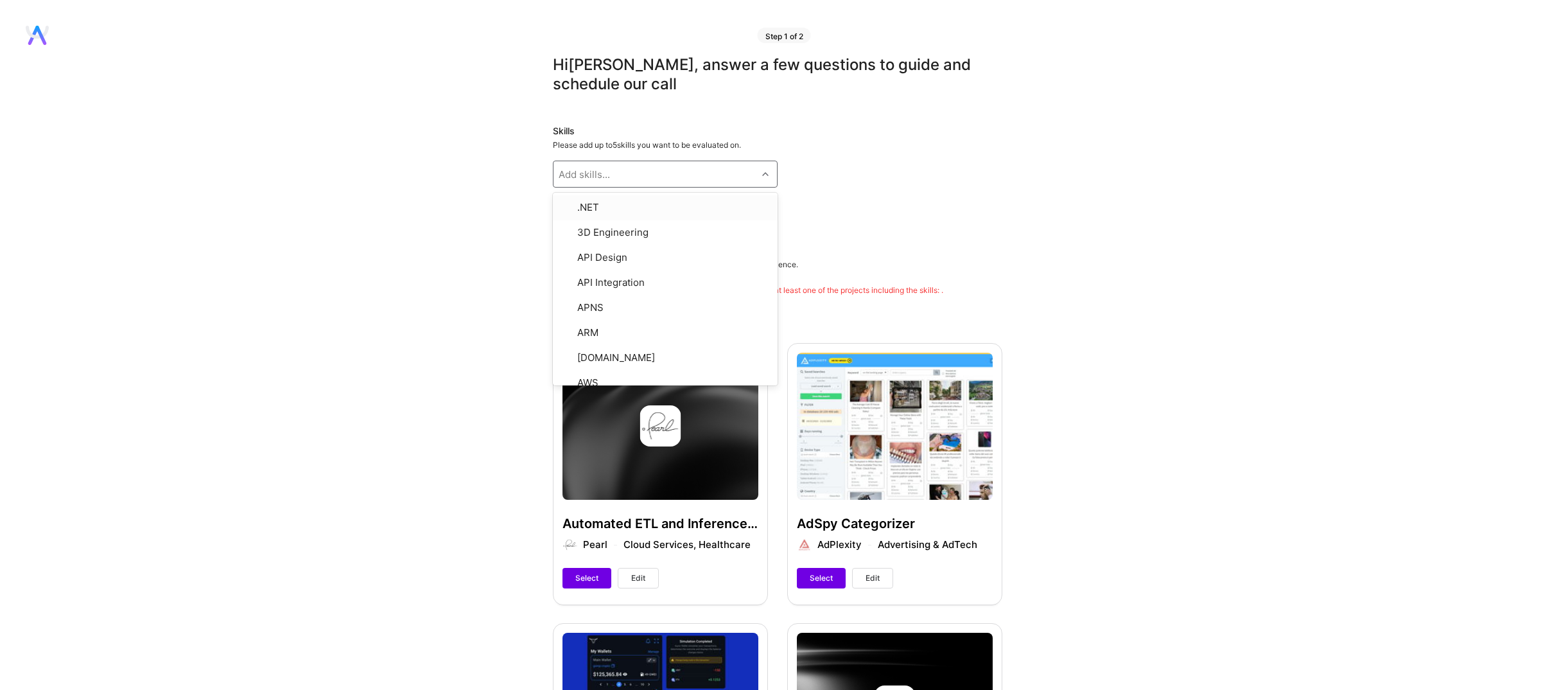
click at [623, 161] on div "Add skills..." at bounding box center [656, 173] width 203 height 26
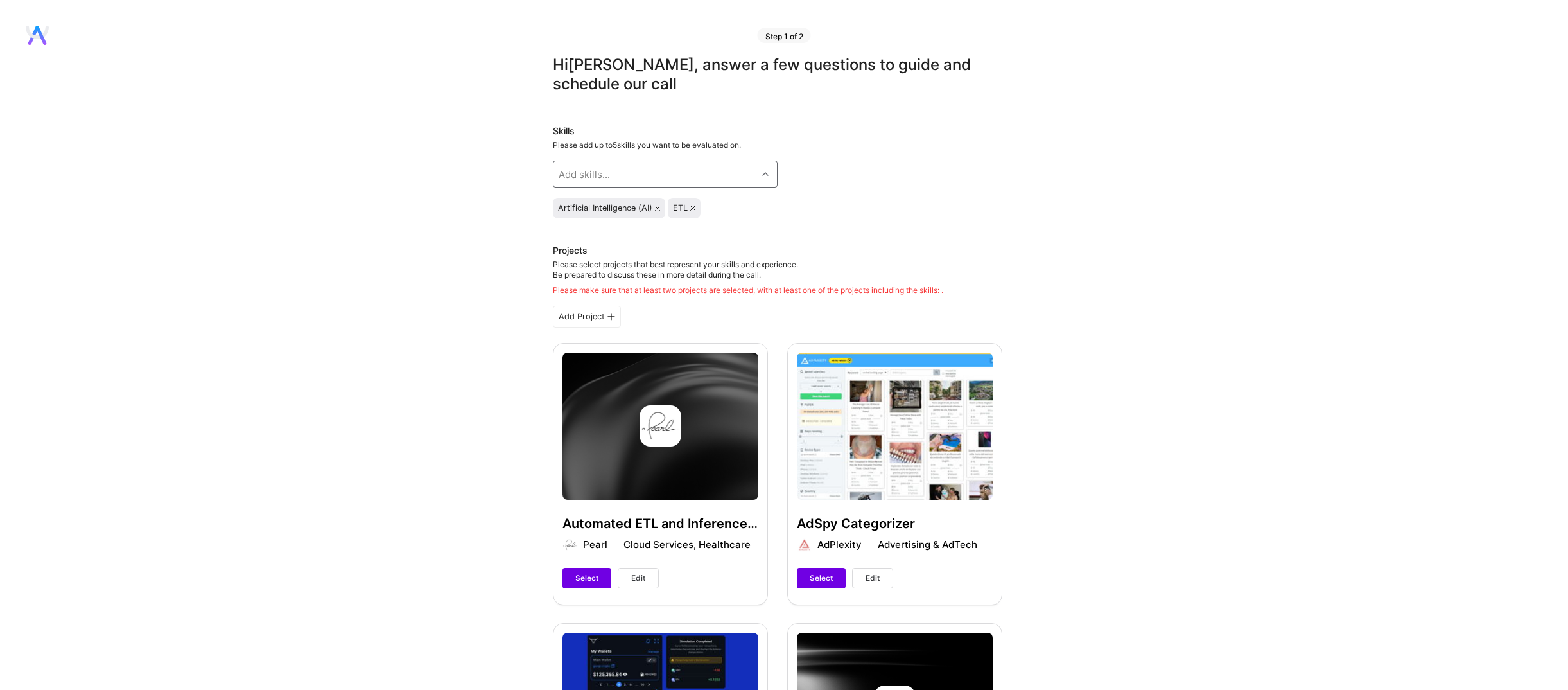
click at [576, 164] on div "Add skills..." at bounding box center [656, 173] width 203 height 26
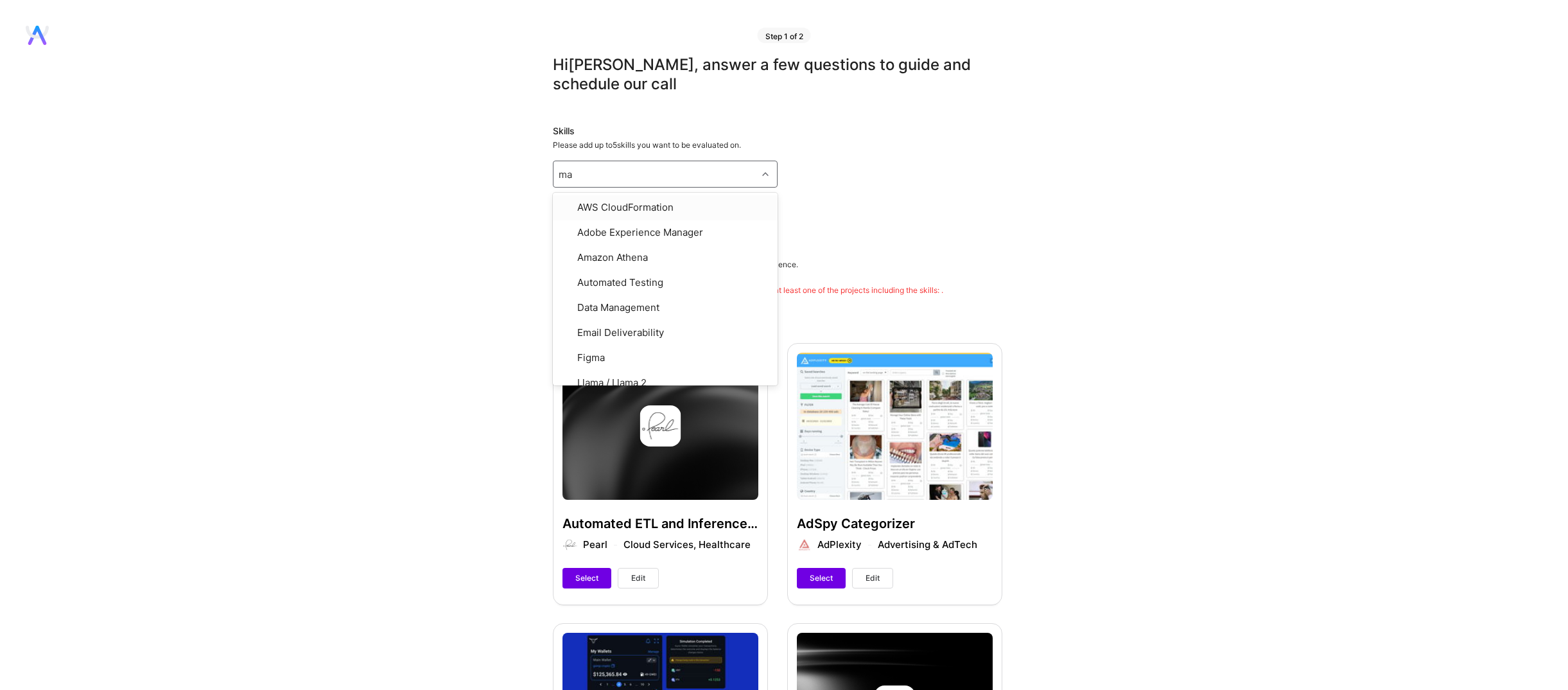
type input "mac"
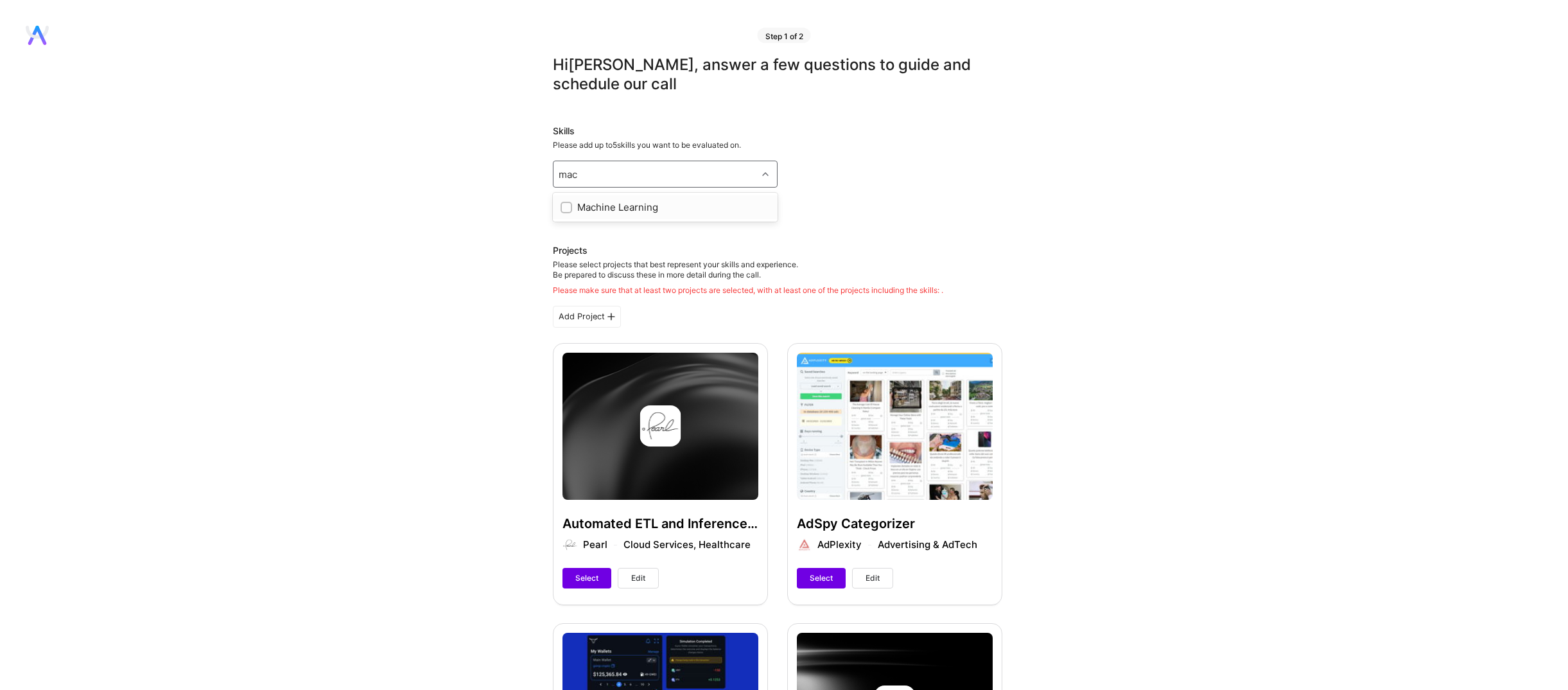
click at [569, 204] on input "checkbox" at bounding box center [568, 207] width 9 height 9
checkbox input "true"
click at [568, 168] on div "Add skills..." at bounding box center [584, 174] width 51 height 14
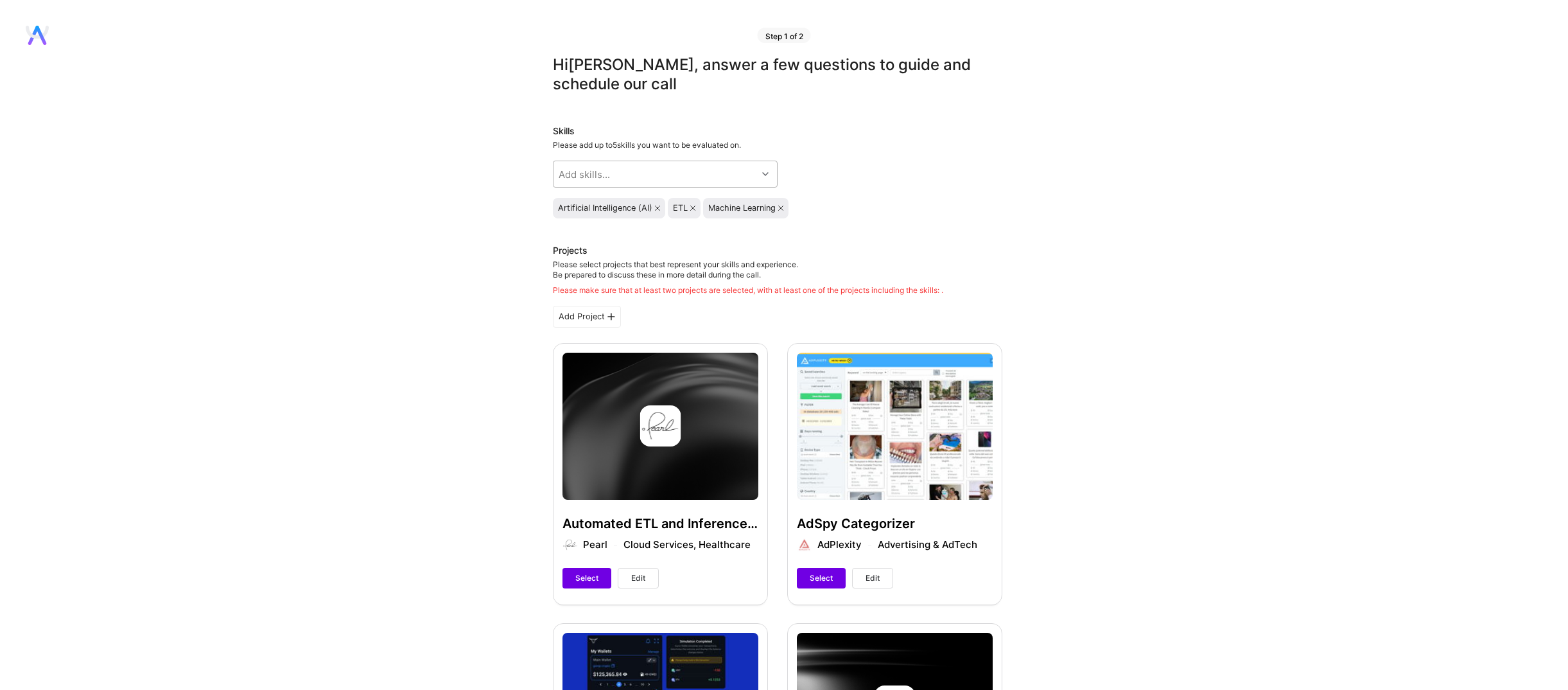
click at [577, 168] on div "Add skills..." at bounding box center [584, 174] width 51 height 14
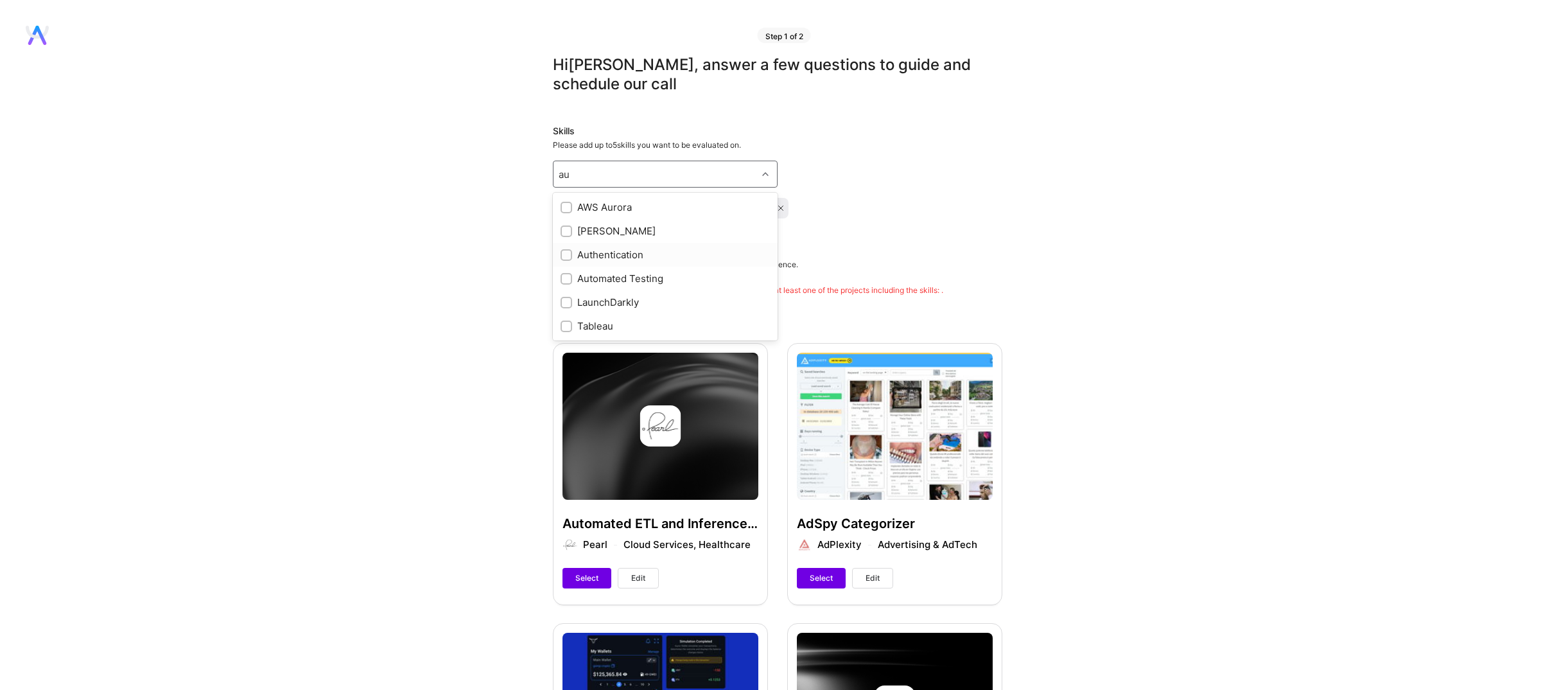
type input "a"
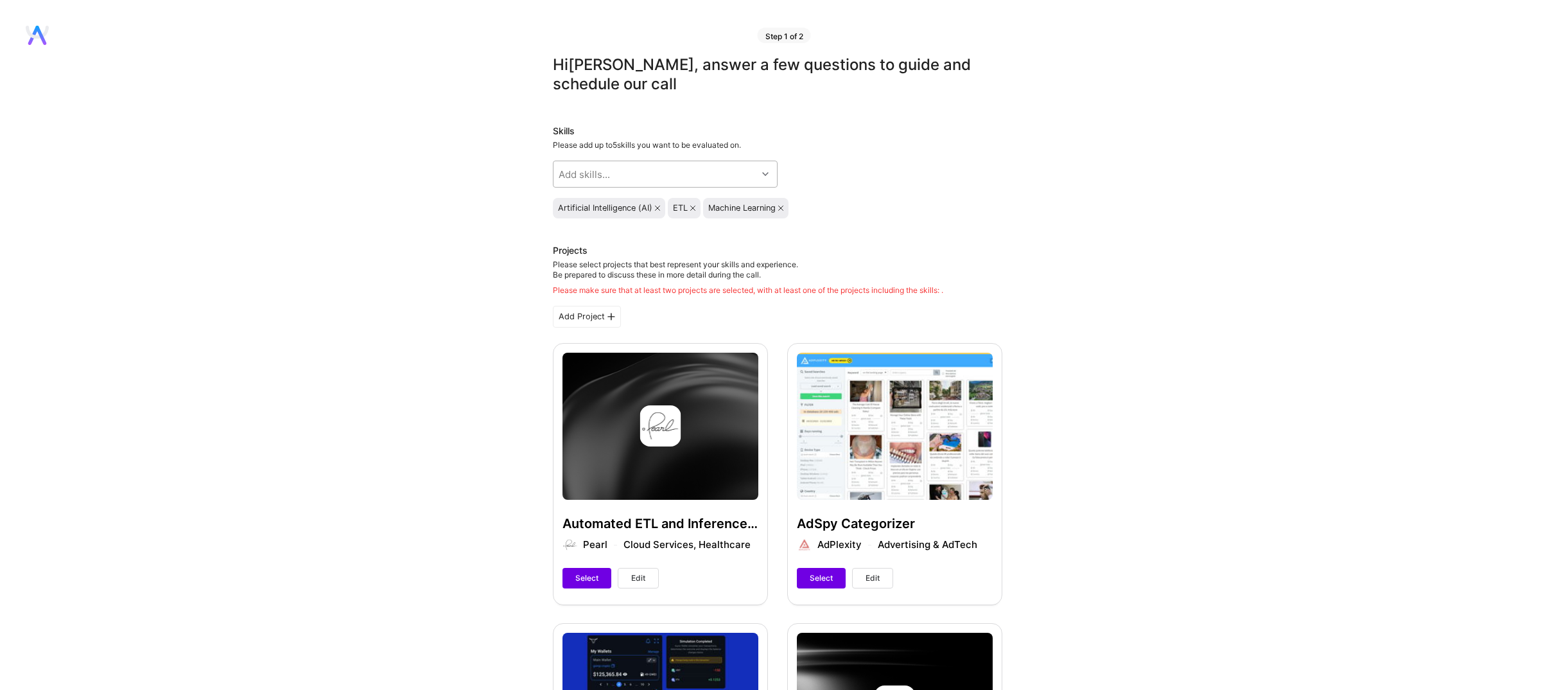
click at [624, 161] on div "Add skills..." at bounding box center [656, 173] width 203 height 26
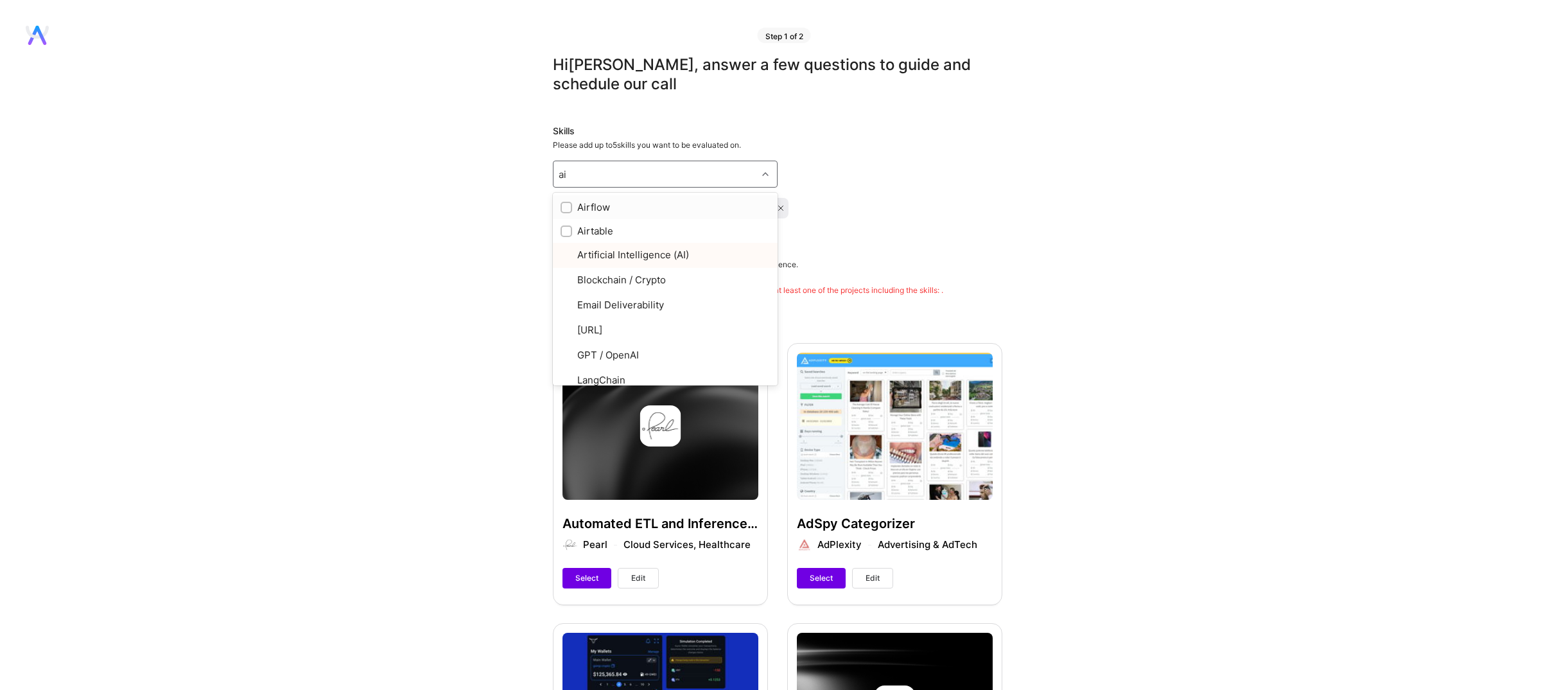
type input "air"
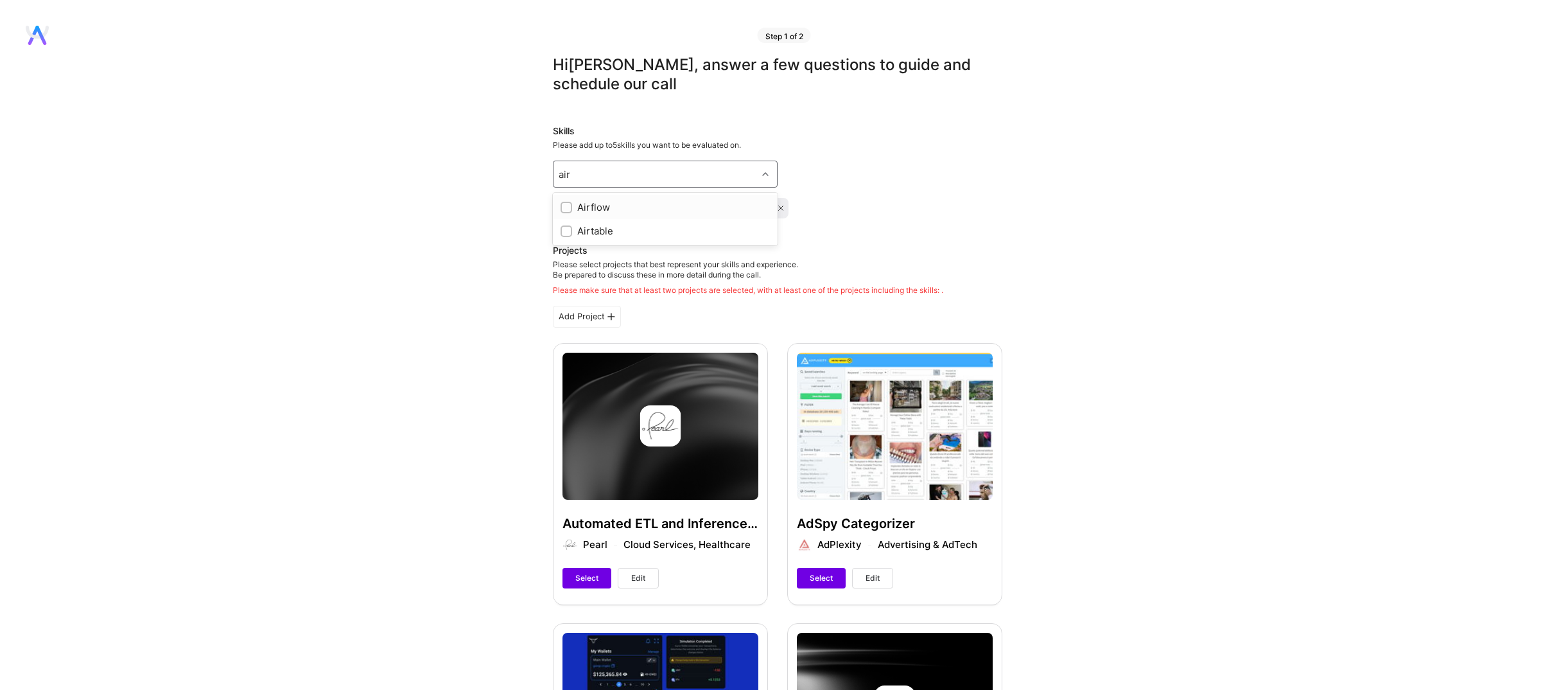
click at [588, 201] on div "Airflow" at bounding box center [665, 207] width 209 height 14
checkbox input "true"
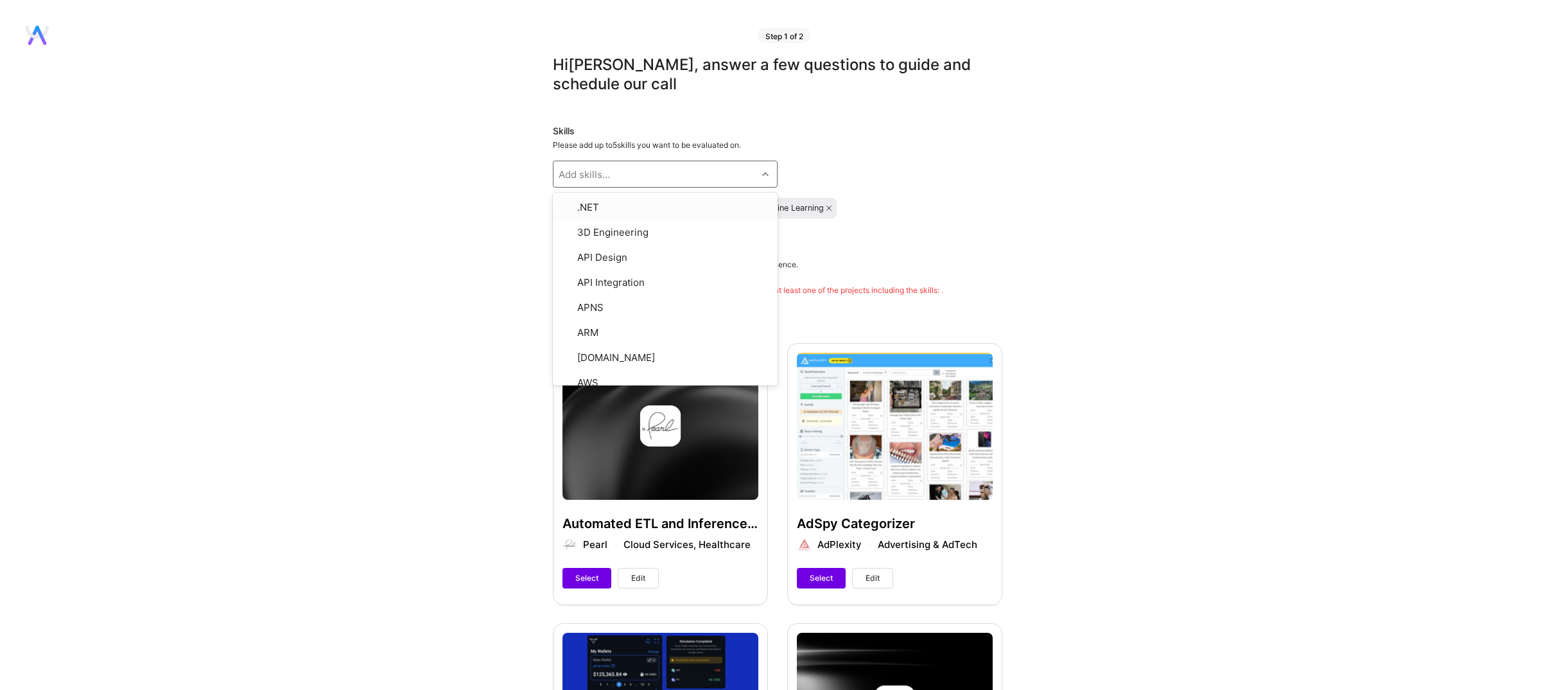
click at [601, 168] on div "Add skills..." at bounding box center [584, 174] width 51 height 14
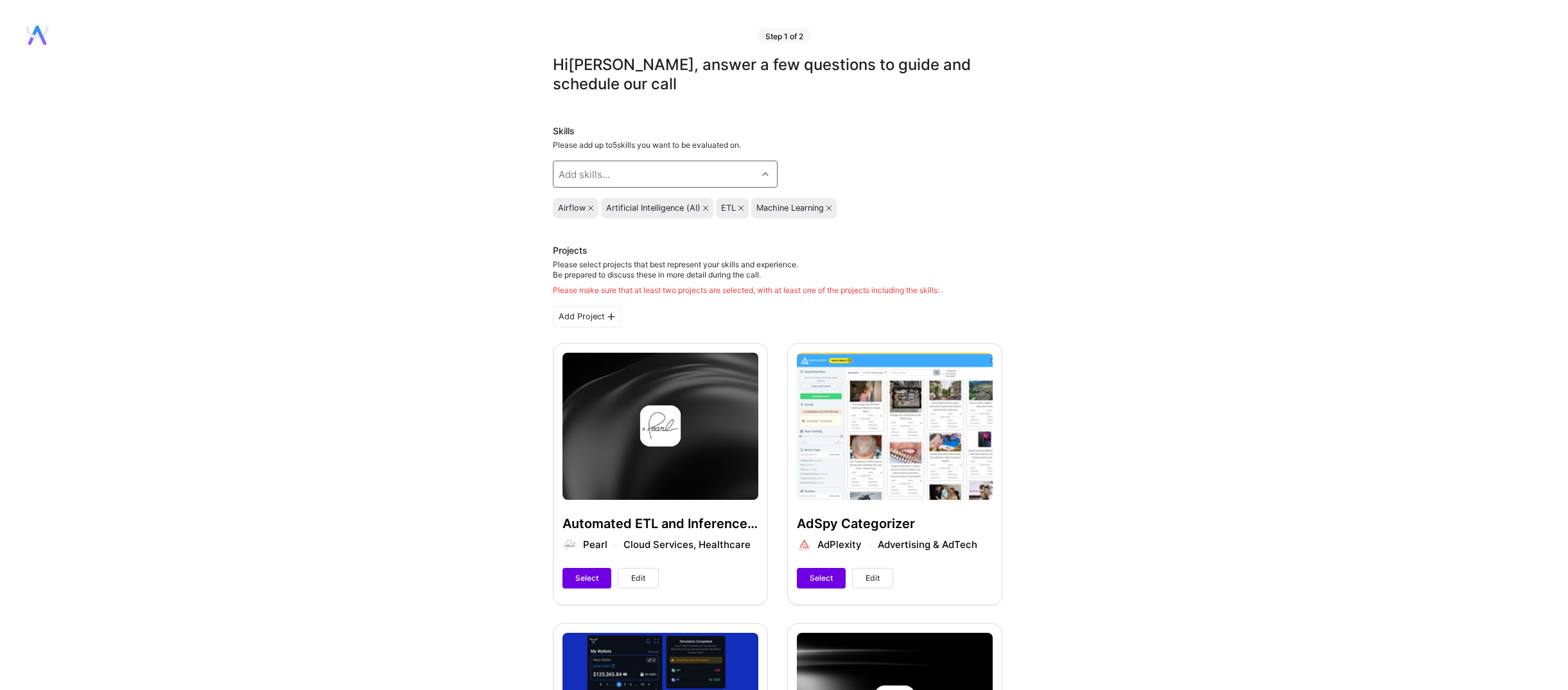
click at [601, 168] on div "Add skills..." at bounding box center [584, 174] width 51 height 14
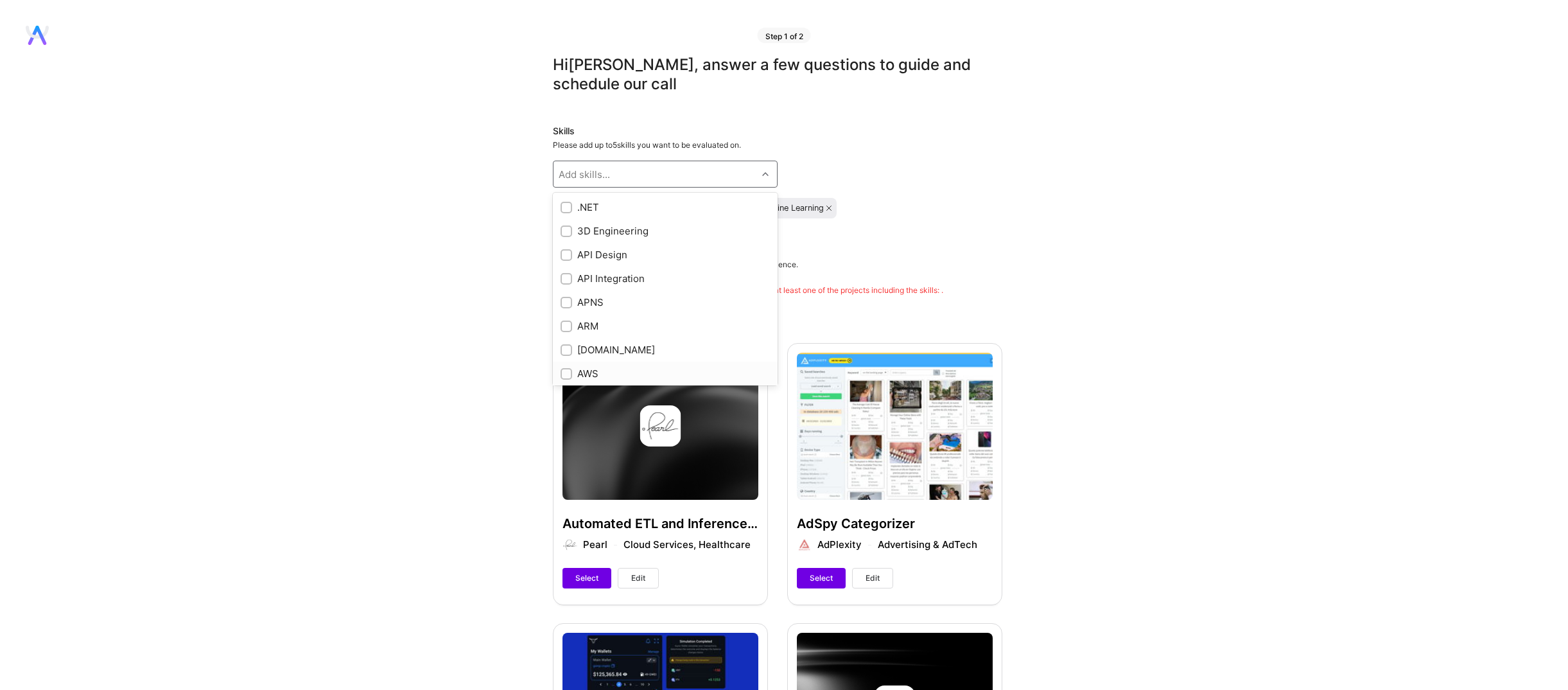
click at [568, 370] on input "checkbox" at bounding box center [568, 374] width 9 height 9
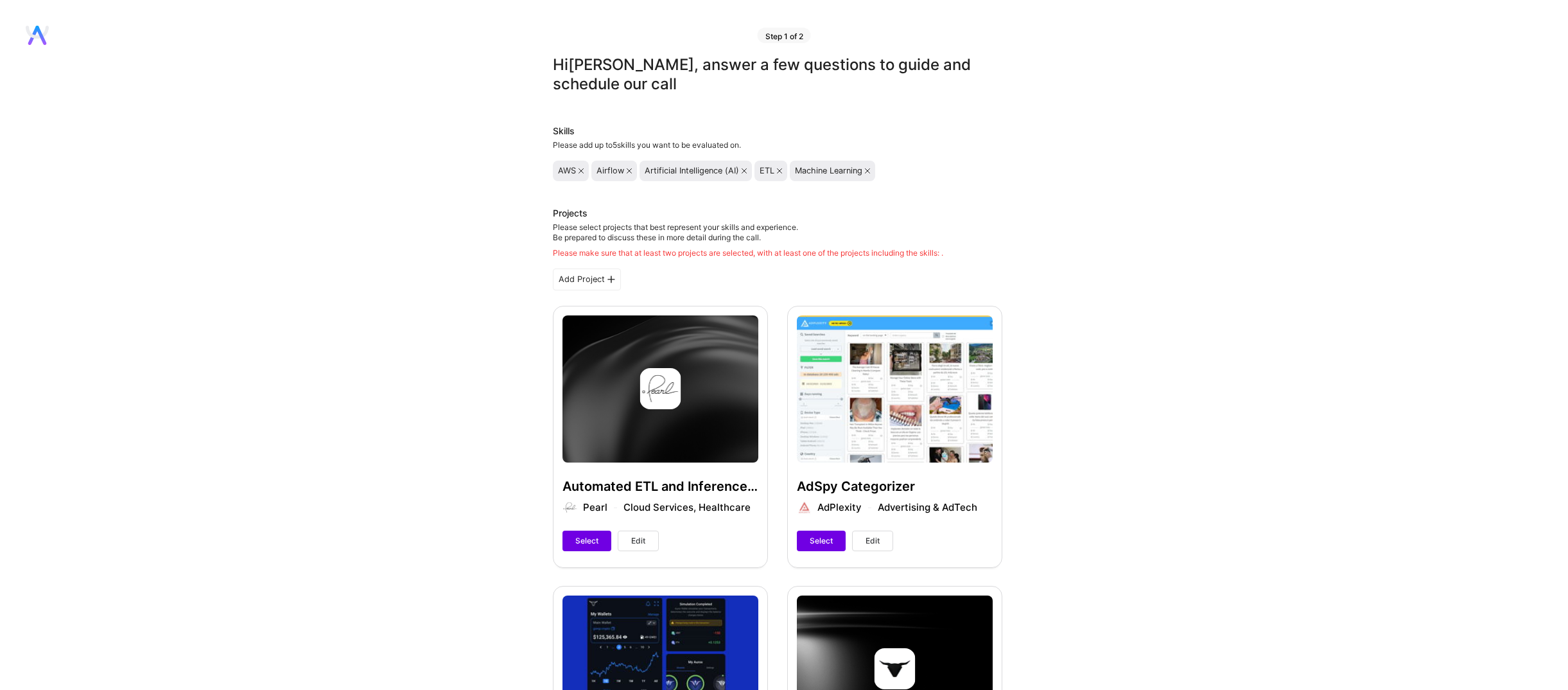
click at [571, 531] on button "Select" at bounding box center [587, 541] width 48 height 20
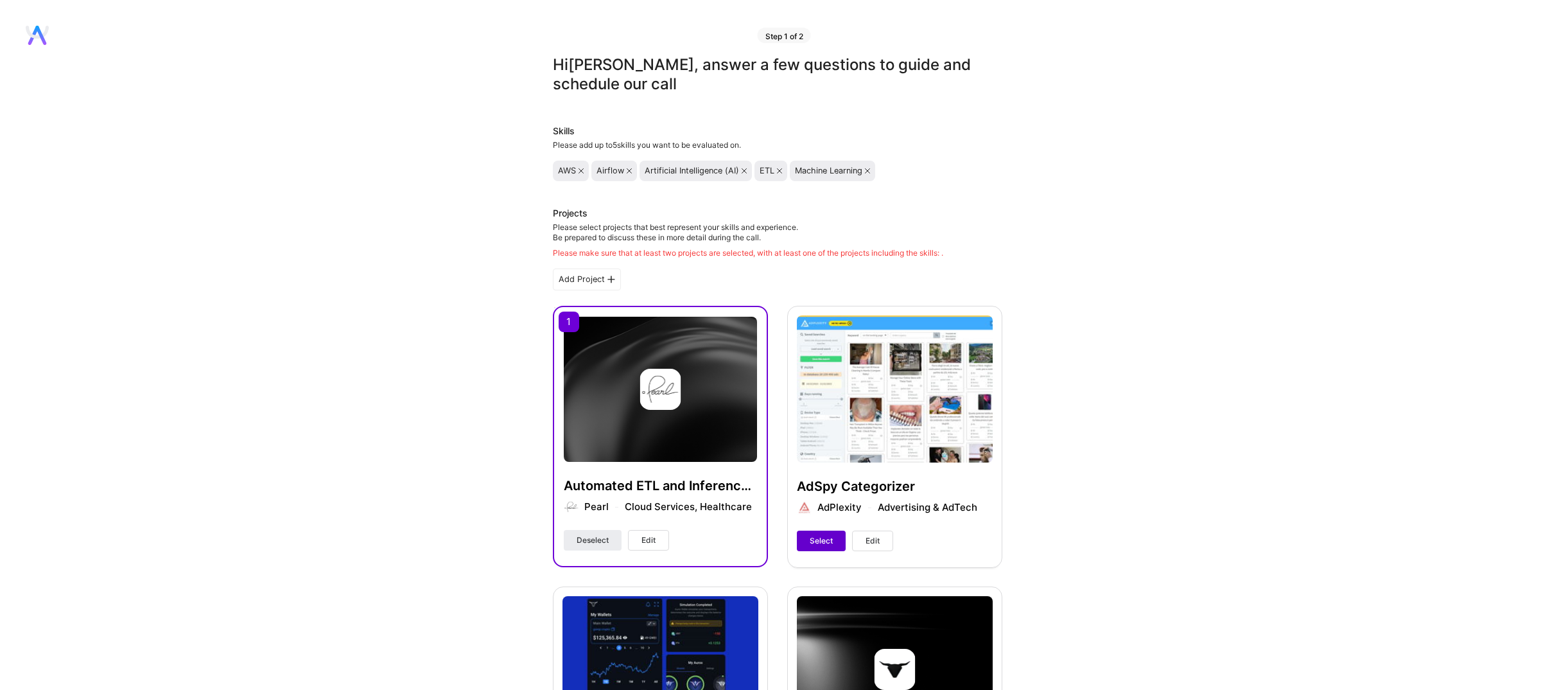
click at [807, 531] on button "Select" at bounding box center [821, 541] width 48 height 20
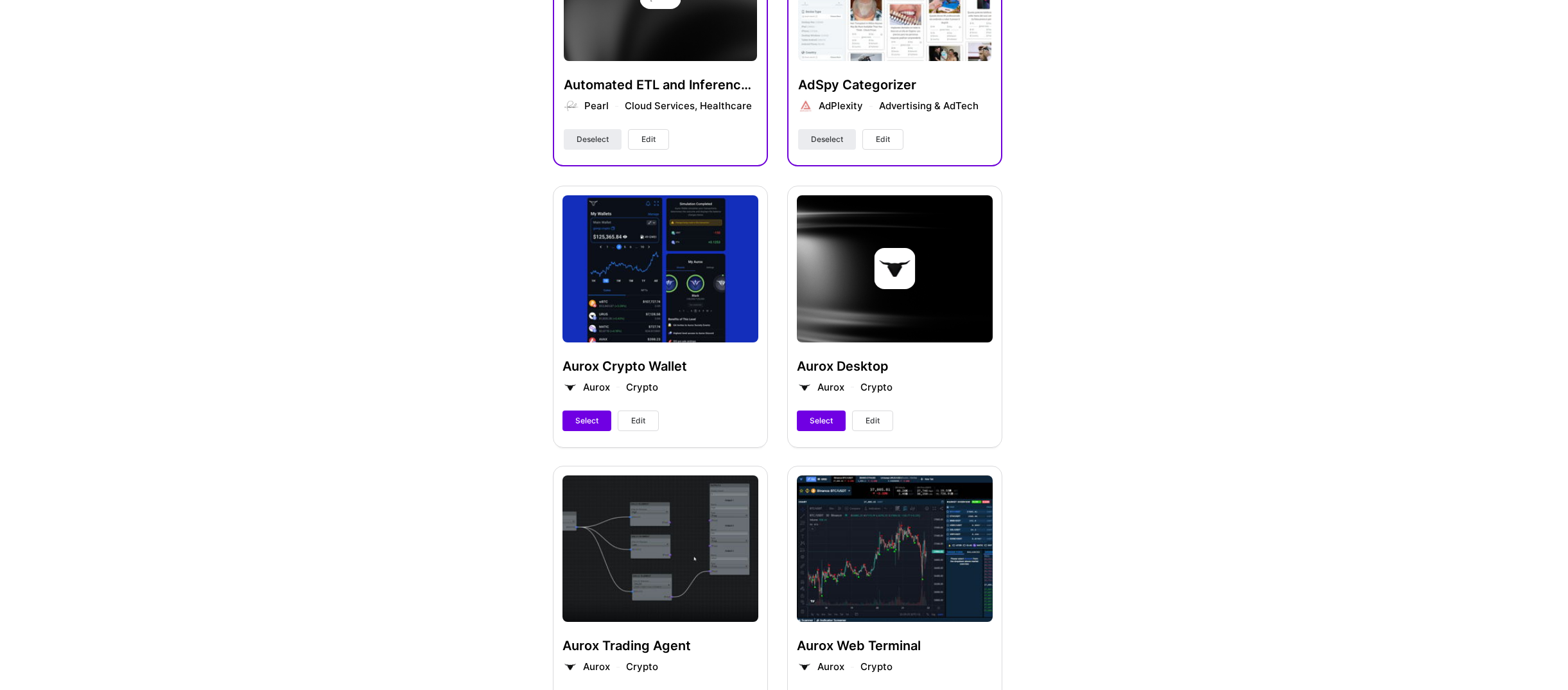
scroll to position [514, 0]
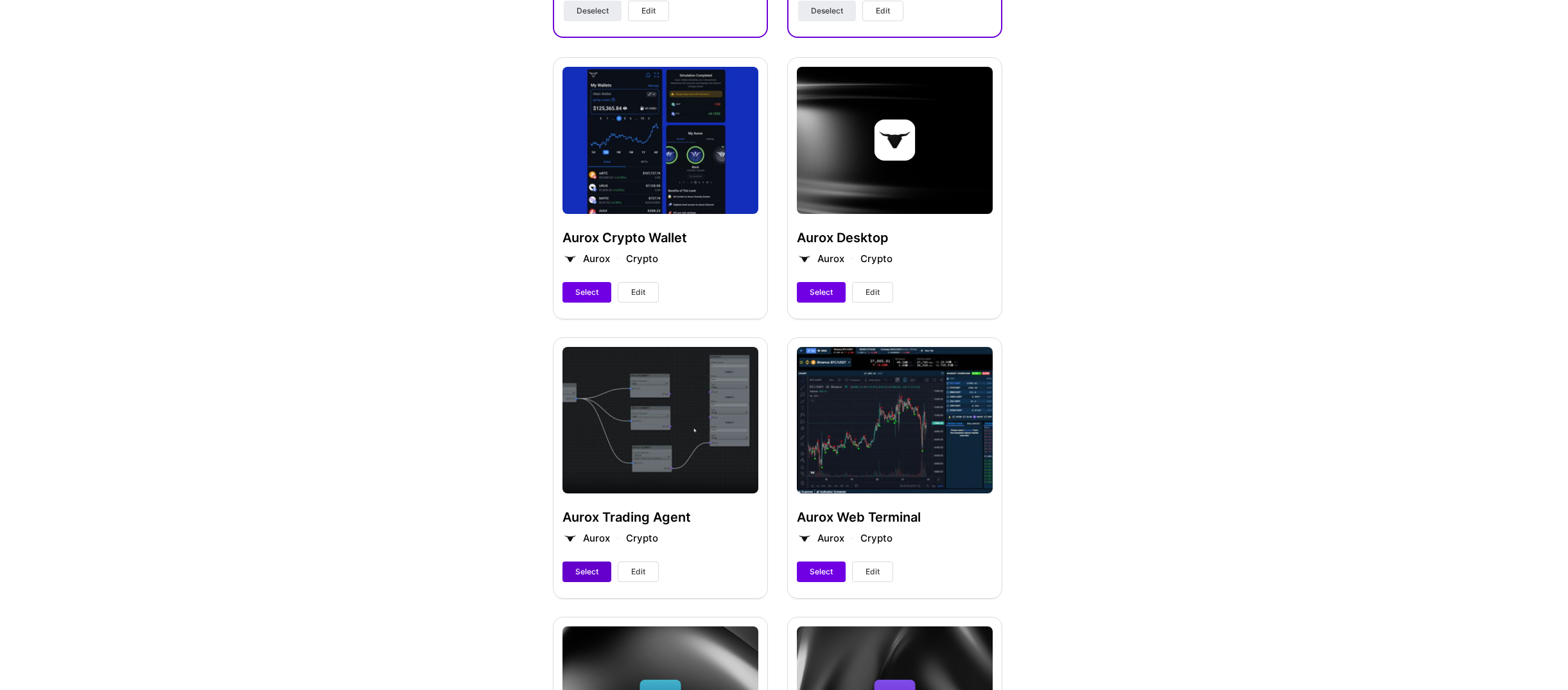
click at [590, 566] on span "Select" at bounding box center [587, 572] width 23 height 12
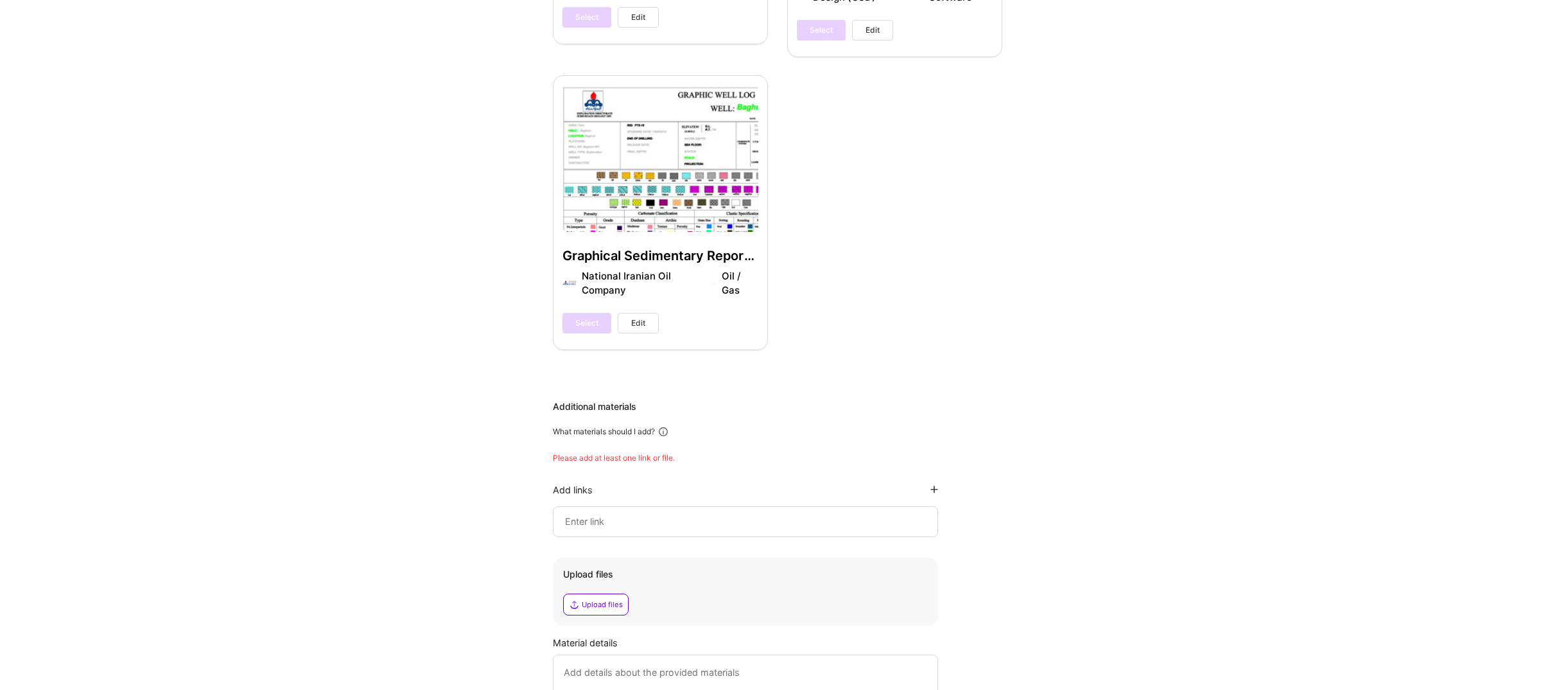
scroll to position [1494, 0]
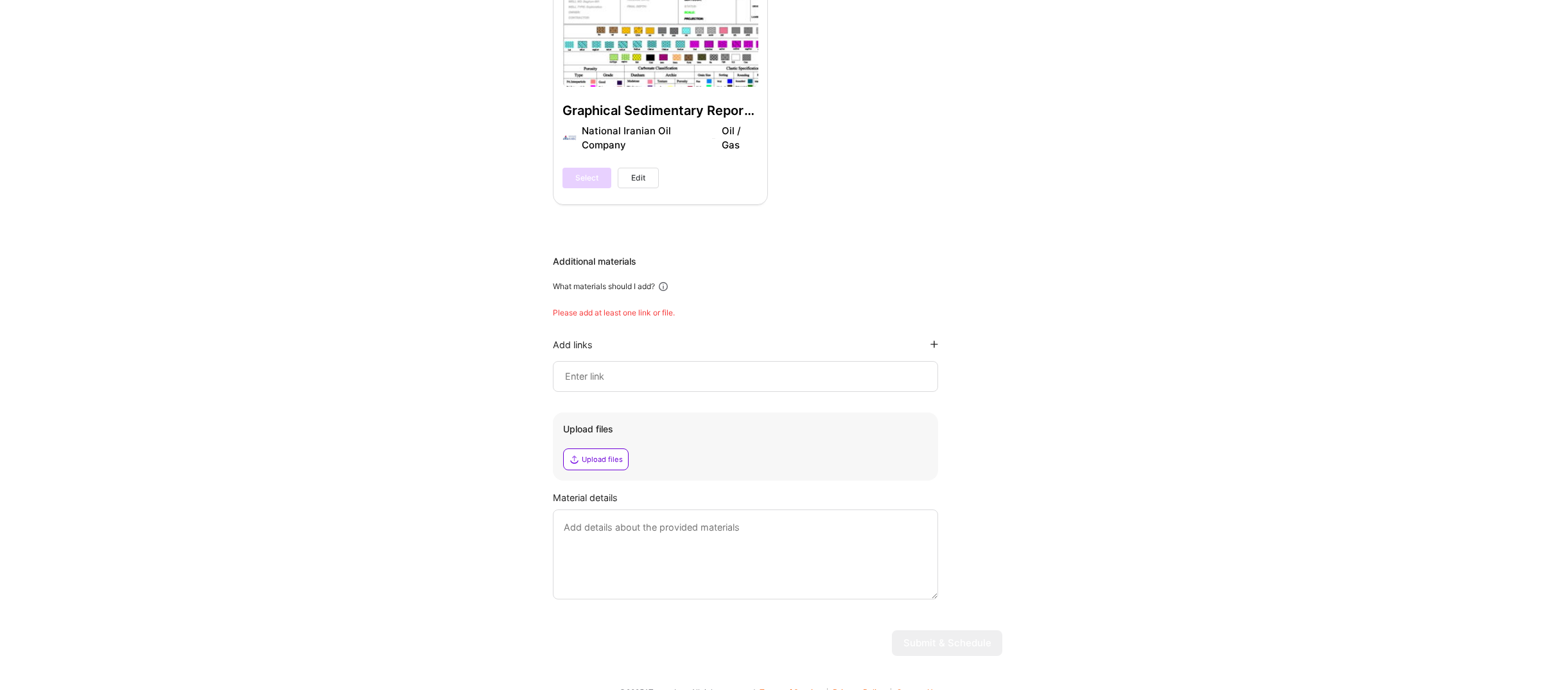
click at [606, 369] on input at bounding box center [745, 377] width 363 height 16
click at [581, 281] on div "What materials should I add?" at bounding box center [603, 286] width 102 height 11
click at [592, 255] on div "Additional materials What materials should I add? Please add at least one link …" at bounding box center [778, 426] width 449 height 344
click at [594, 369] on input at bounding box center [745, 377] width 363 height 16
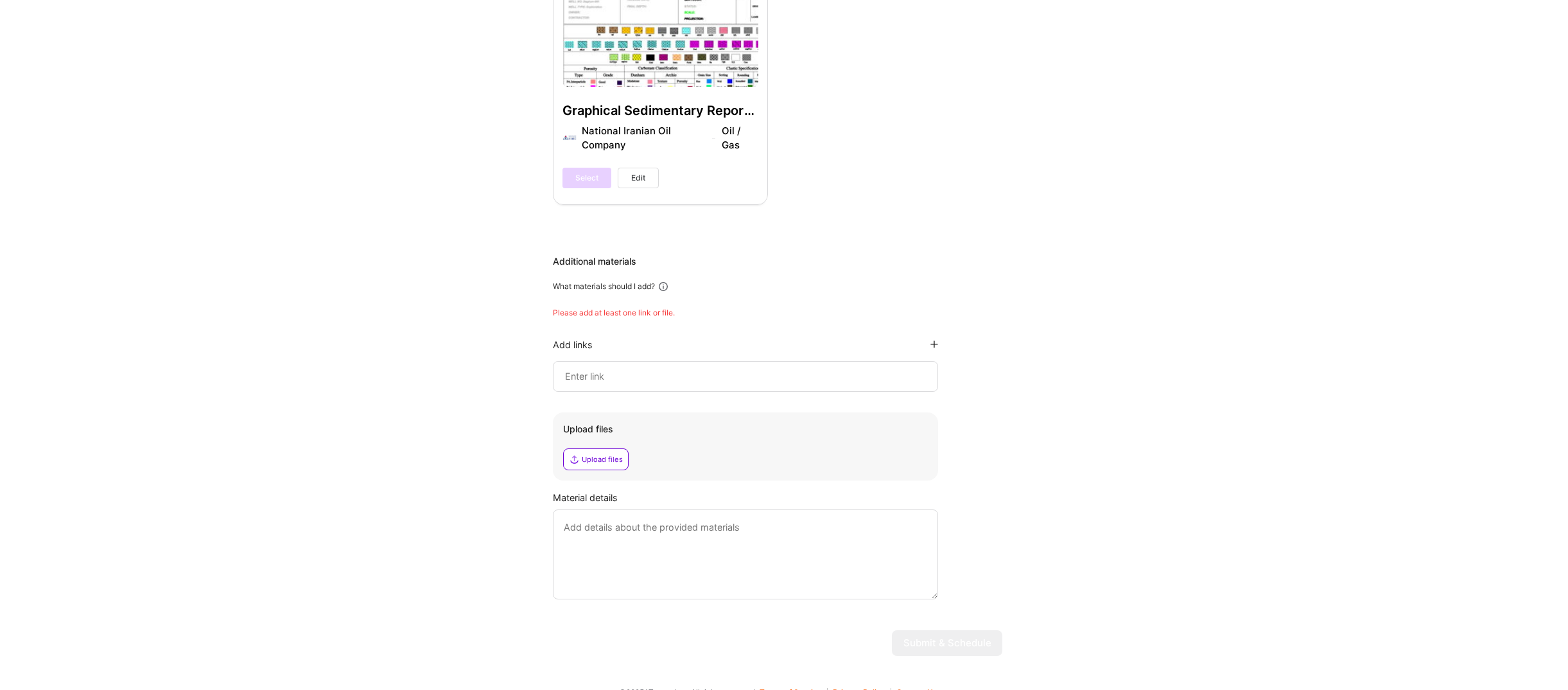
click at [584, 455] on div "Upload files" at bounding box center [602, 459] width 41 height 11
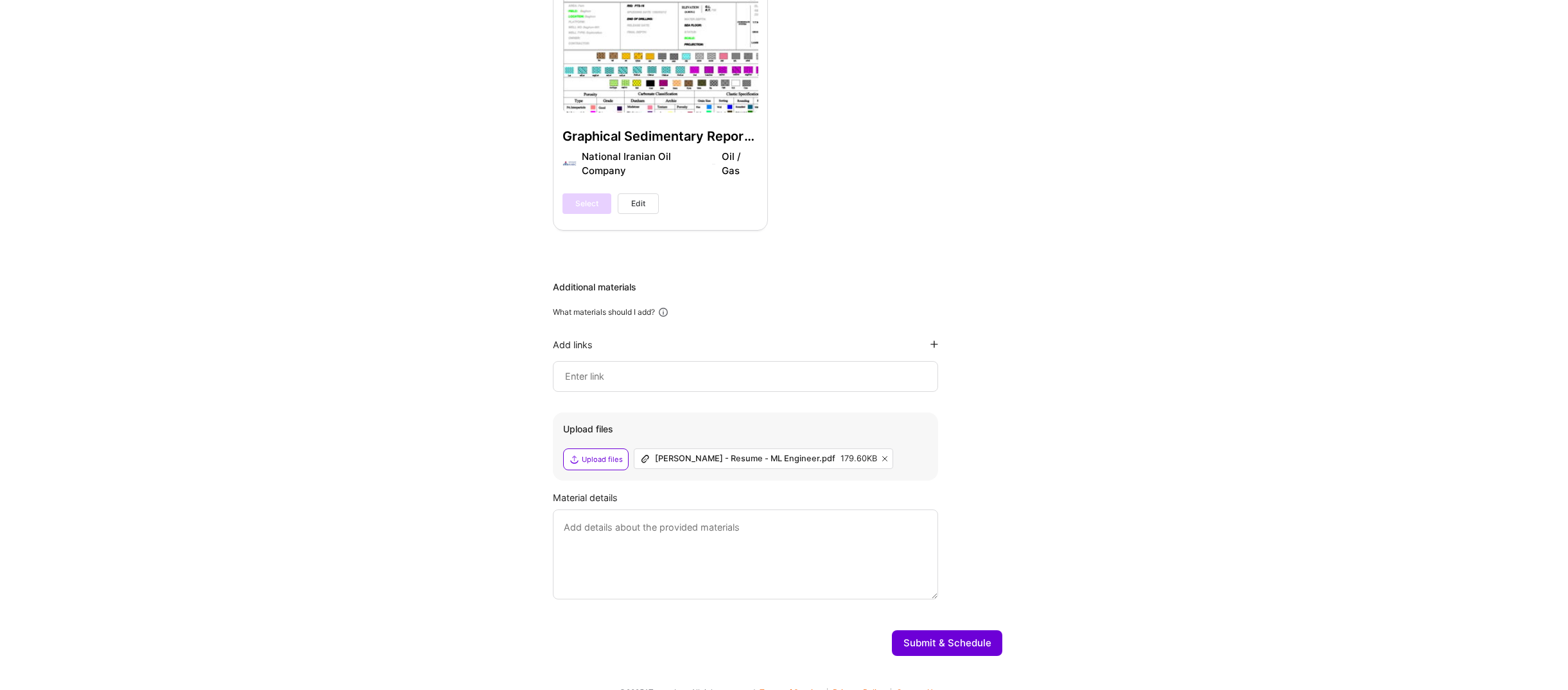
click at [623, 366] on div at bounding box center [746, 377] width 385 height 31
click at [635, 369] on input at bounding box center [745, 377] width 363 height 16
paste input "https://www.credly.com/users/ali-taheri-moghaddar"
type input "https://www.credly.com/users/ali-taheri-moghaddar"
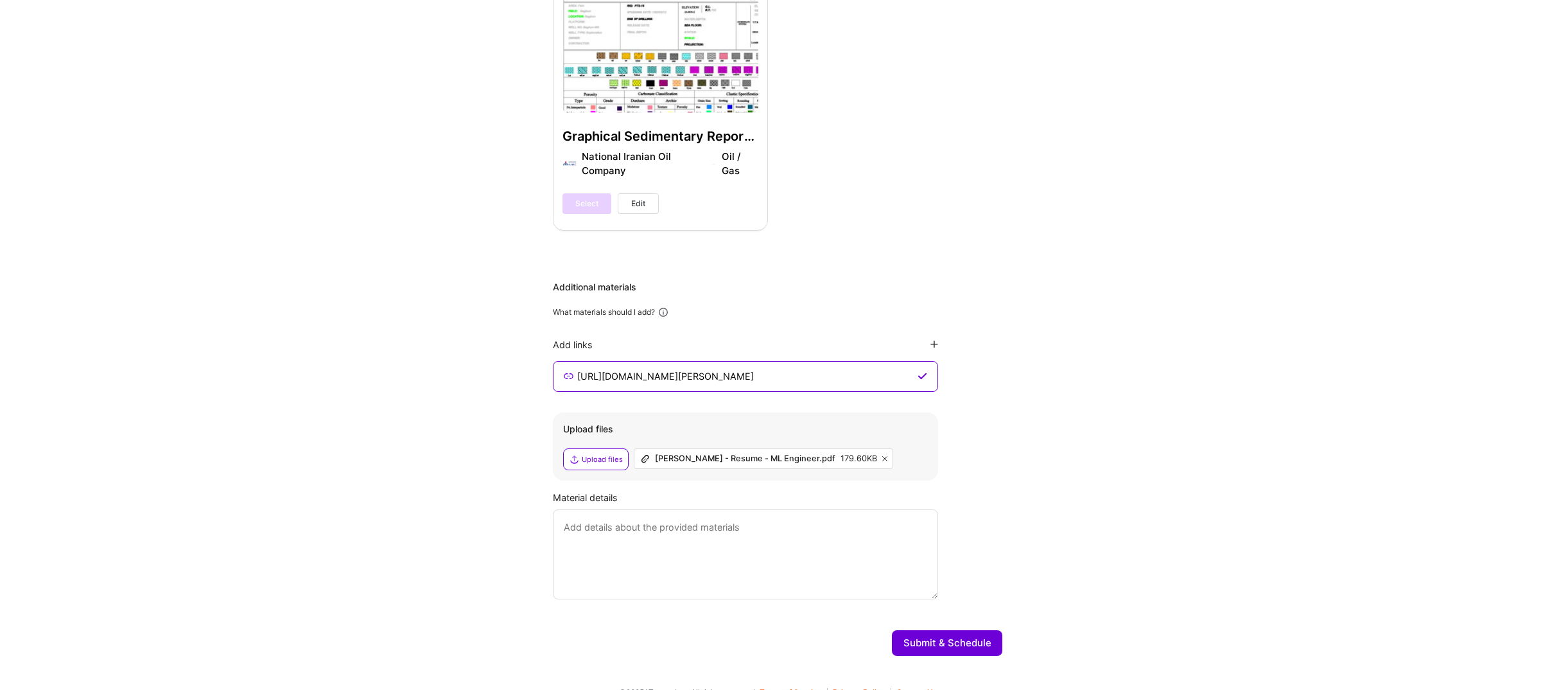
click at [574, 361] on div "https://www.credly.com/users/ali-taheri-moghaddar" at bounding box center [746, 377] width 385 height 31
click at [920, 371] on icon at bounding box center [923, 376] width 10 height 11
click at [836, 369] on input "https://www.credly.com/users/ali-taheri-moghaddar" at bounding box center [746, 377] width 339 height 16
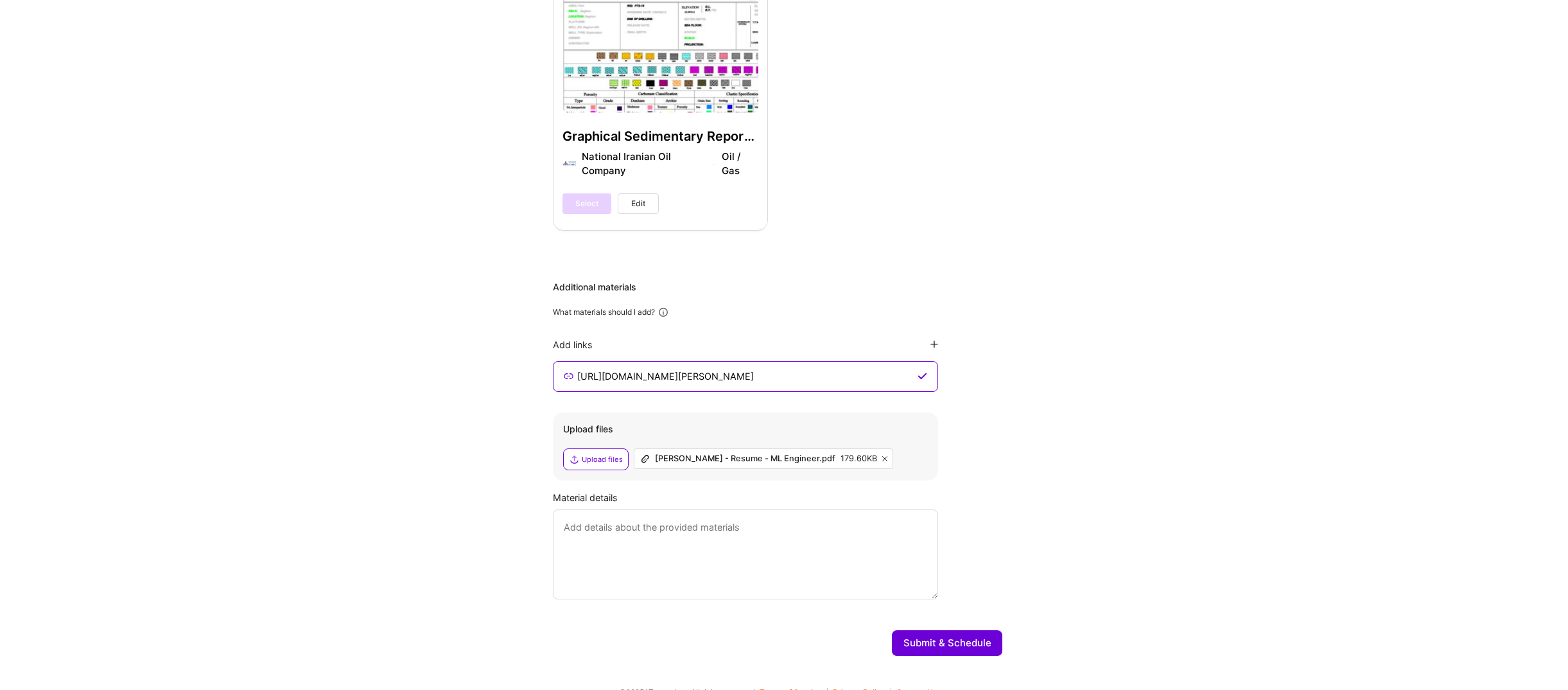
click at [933, 340] on icon at bounding box center [935, 344] width 8 height 8
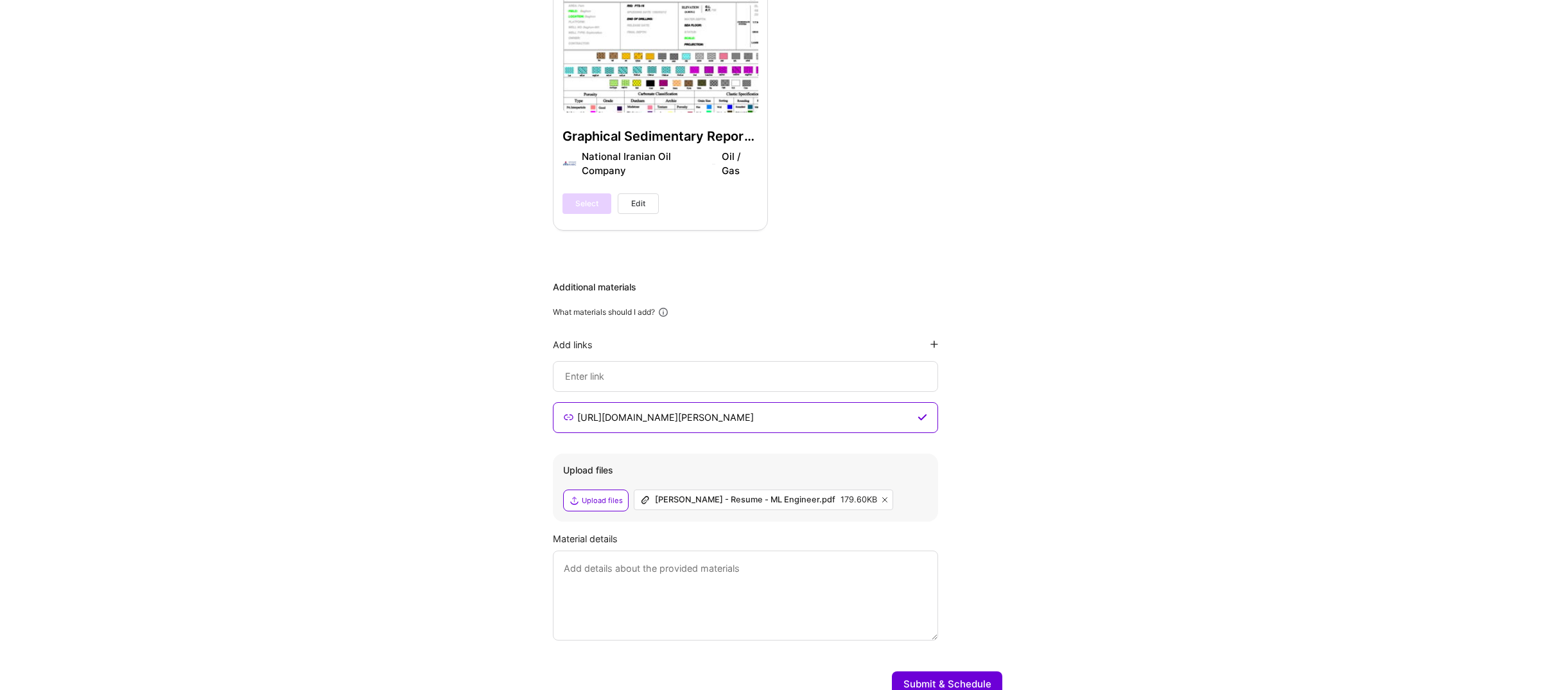
click at [603, 410] on input at bounding box center [746, 418] width 339 height 16
paste input "https://alitaheri.me/"
type input "https://alitaheri.me/"
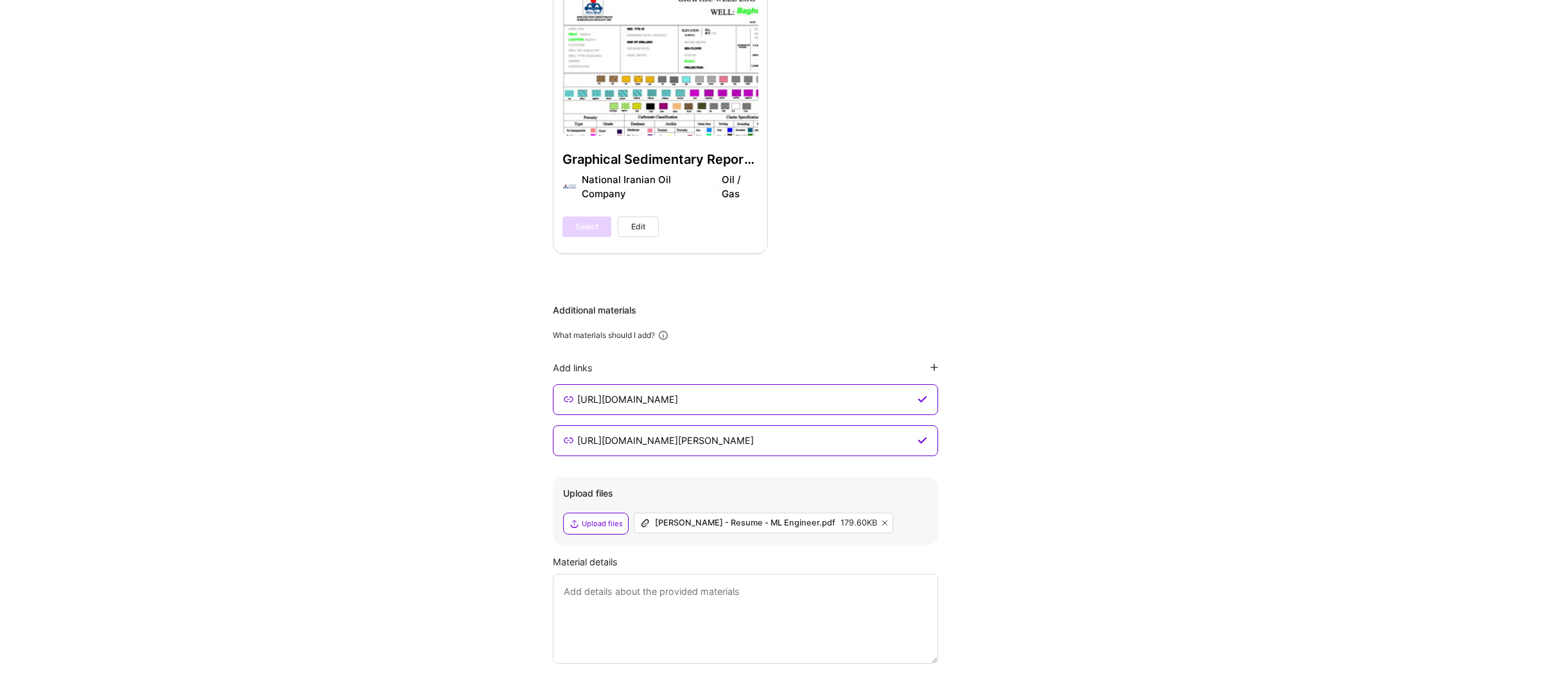
scroll to position [1510, 0]
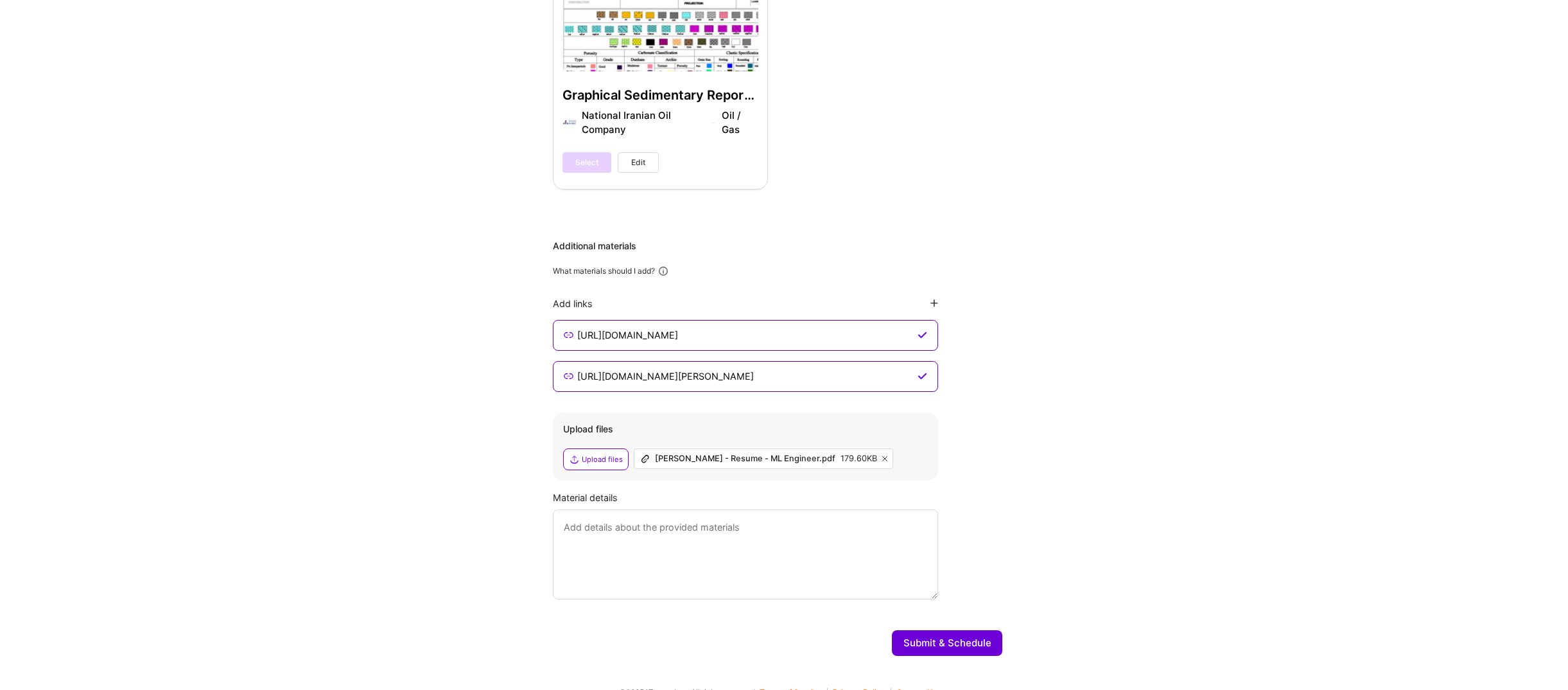
click at [965, 631] on button "Submit & Schedule" at bounding box center [947, 643] width 110 height 26
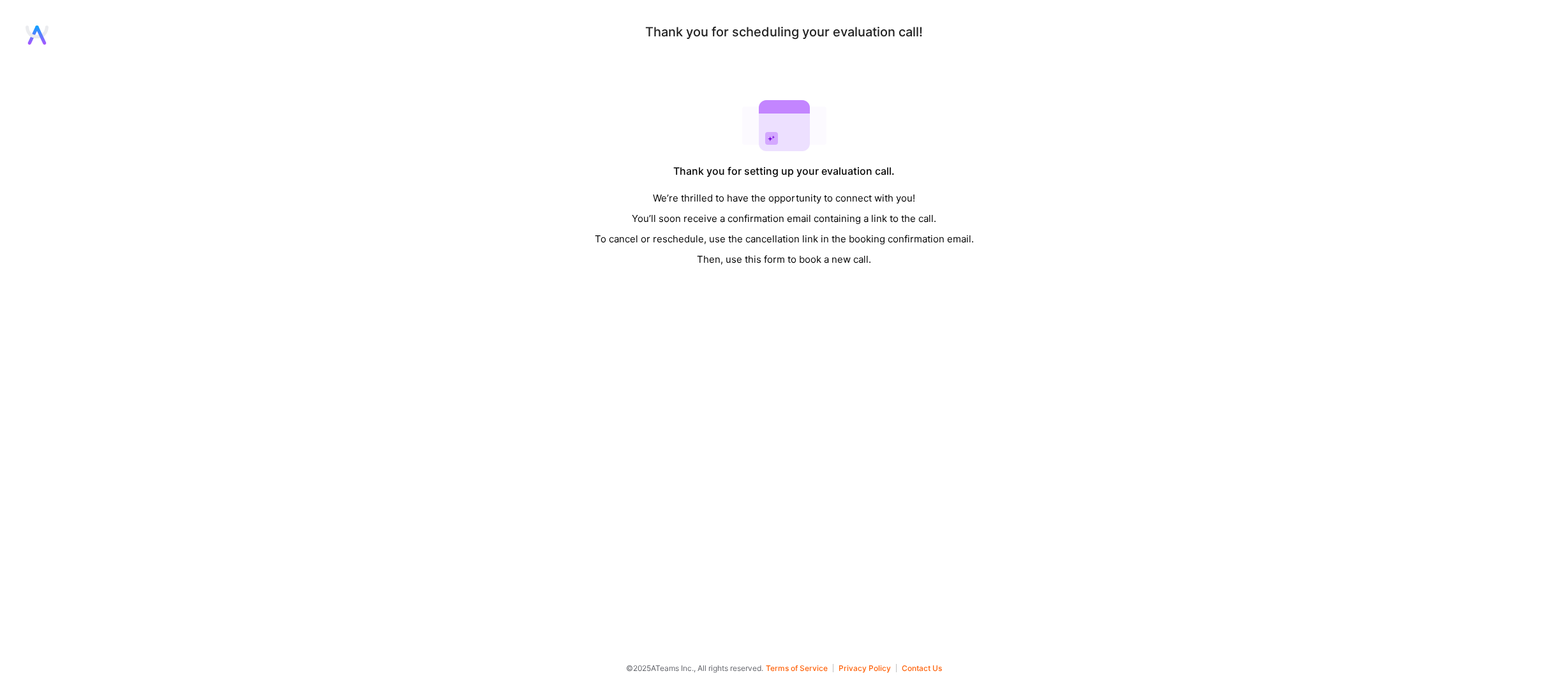
click at [340, 140] on div "Thank you for scheduling your evaluation call! Thank you for setting up your ev…" at bounding box center [784, 148] width 1568 height 244
